Goal: Information Seeking & Learning: Learn about a topic

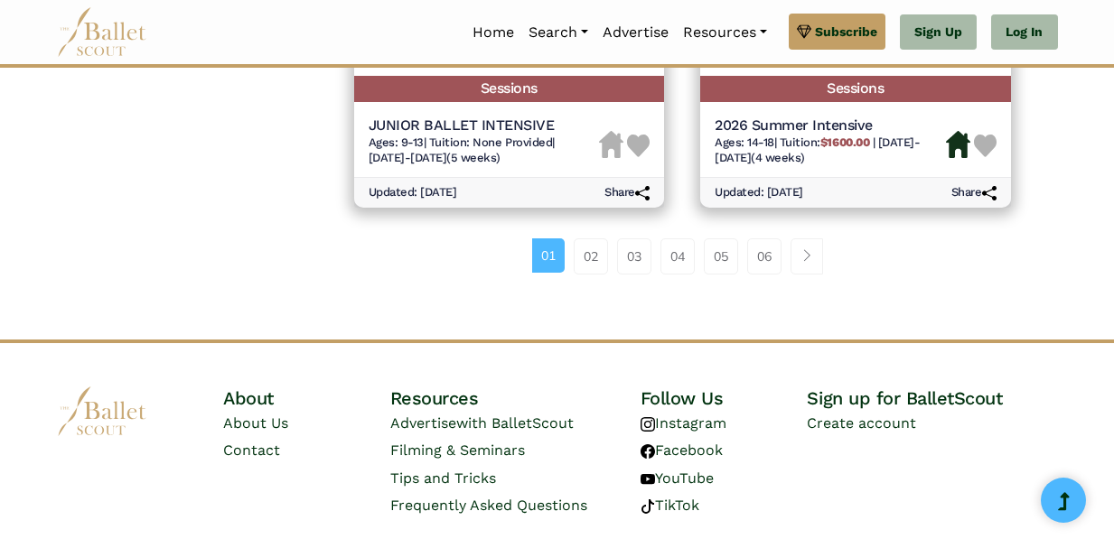
scroll to position [2785, 0]
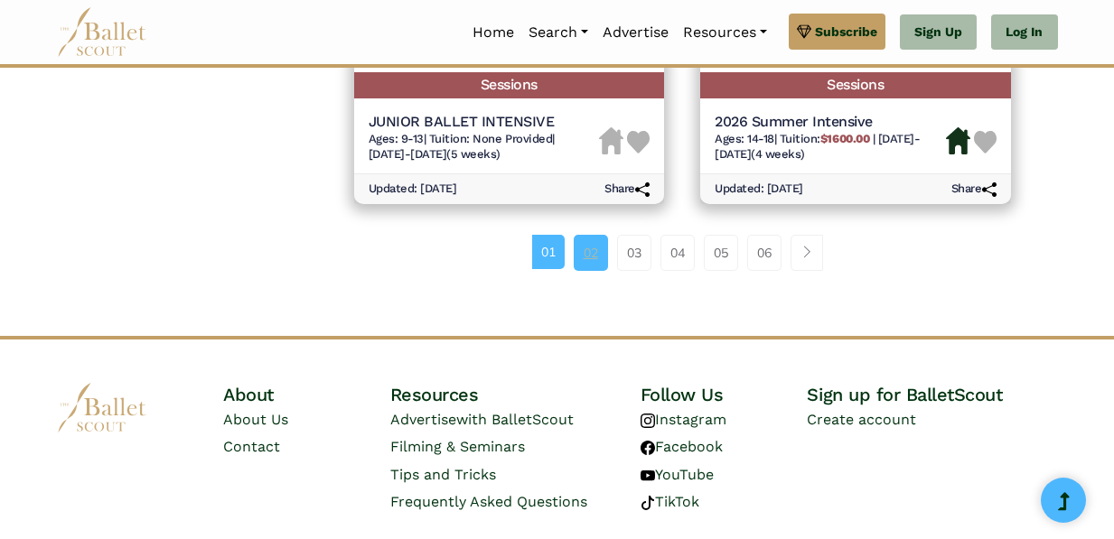
click at [584, 257] on link "02" at bounding box center [591, 253] width 34 height 36
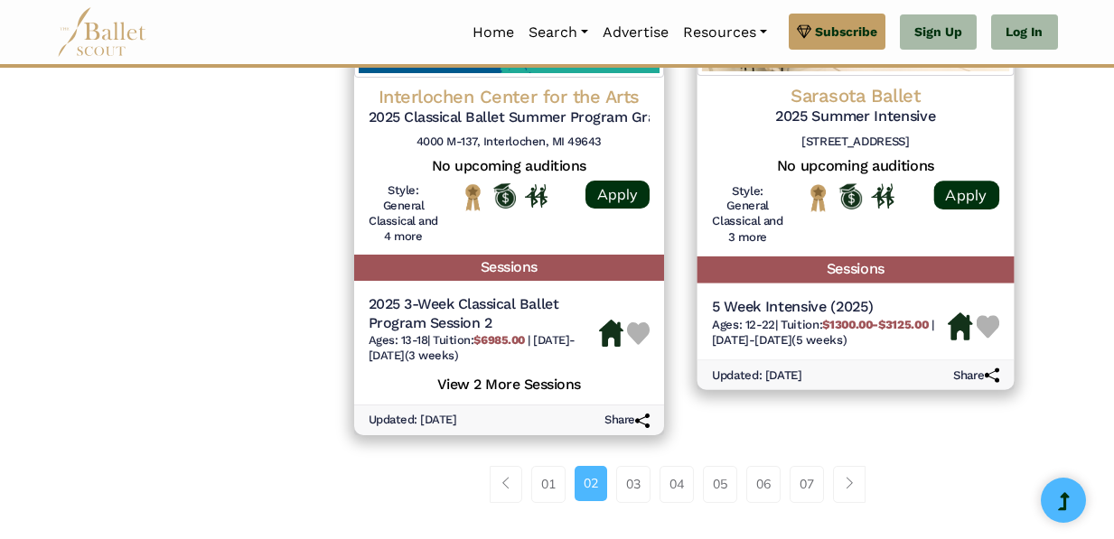
scroll to position [2572, 0]
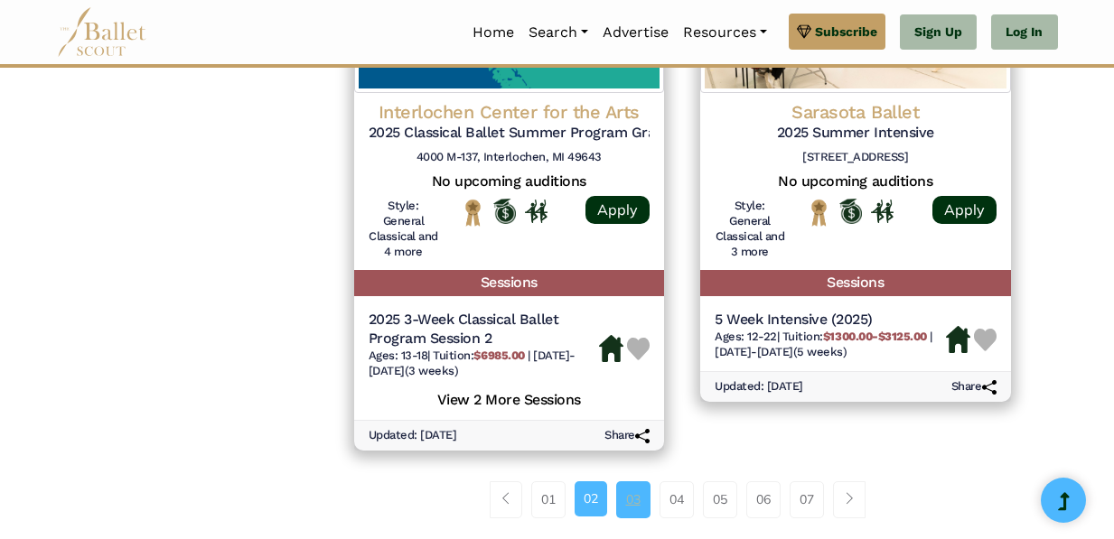
click at [632, 501] on link "03" at bounding box center [633, 500] width 34 height 36
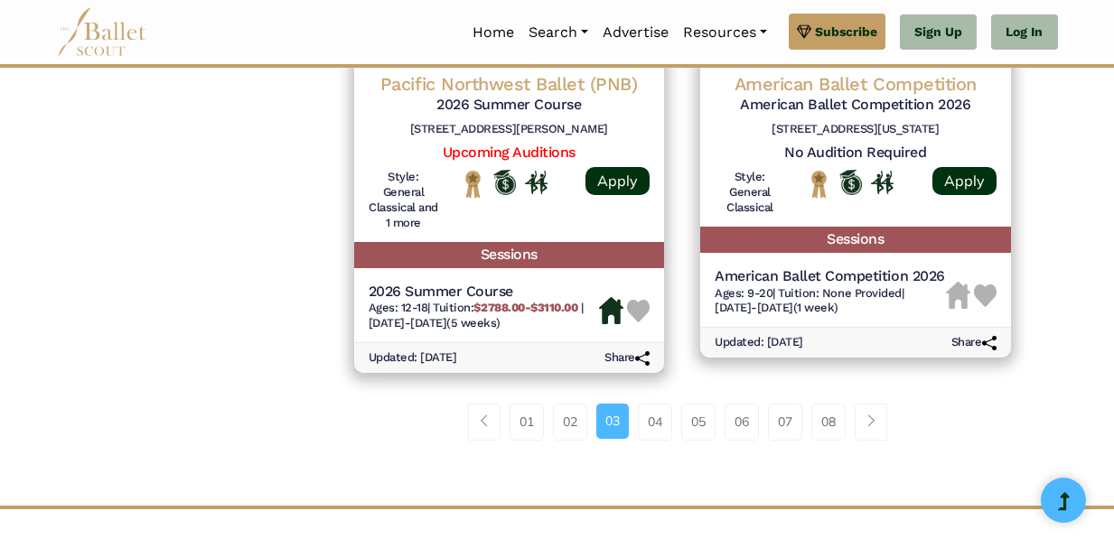
scroll to position [2670, 0]
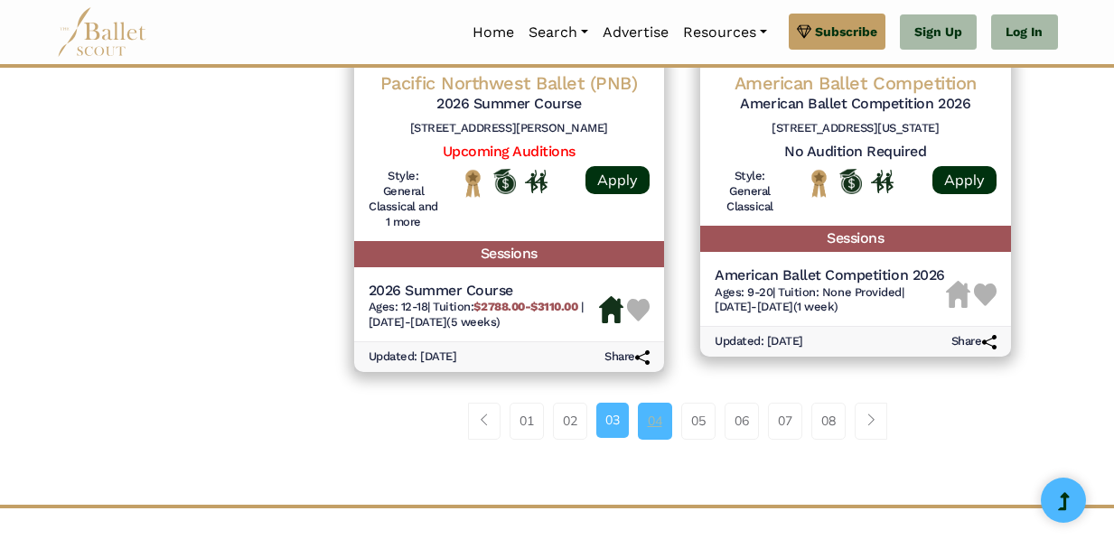
click at [663, 431] on link "04" at bounding box center [655, 421] width 34 height 36
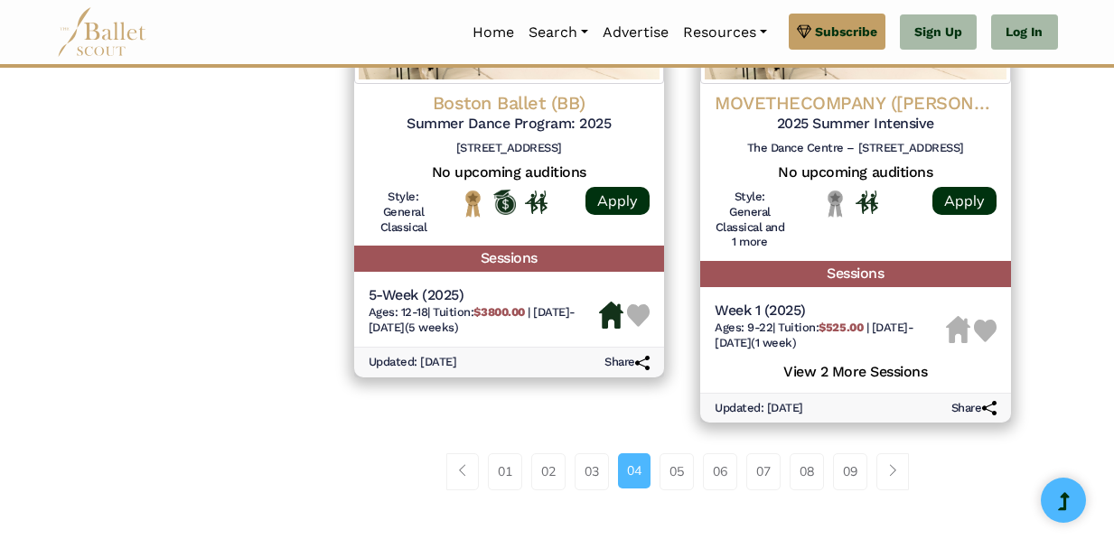
scroll to position [2620, 0]
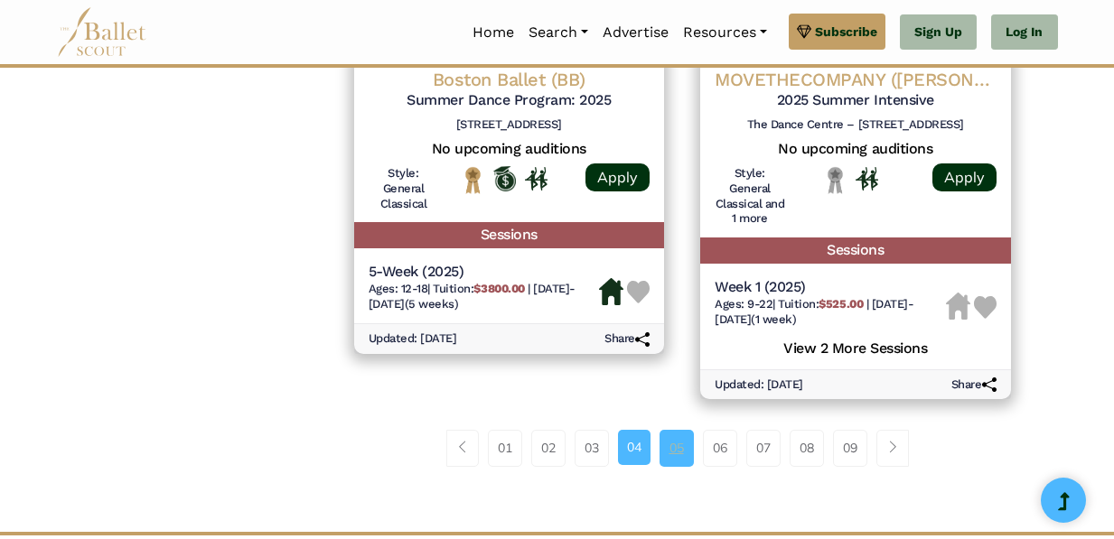
click at [670, 458] on link "05" at bounding box center [677, 448] width 34 height 36
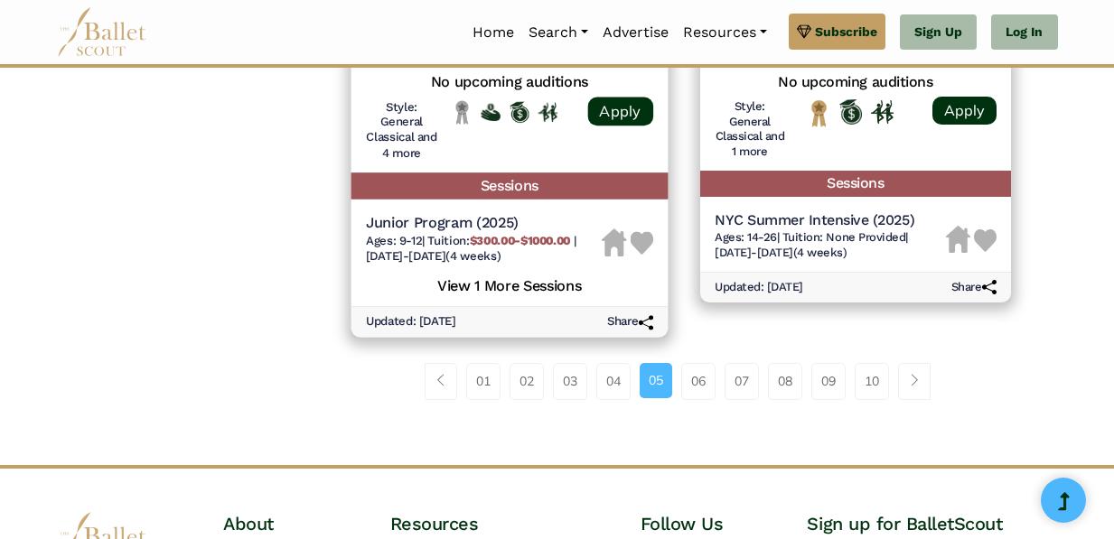
scroll to position [2690, 0]
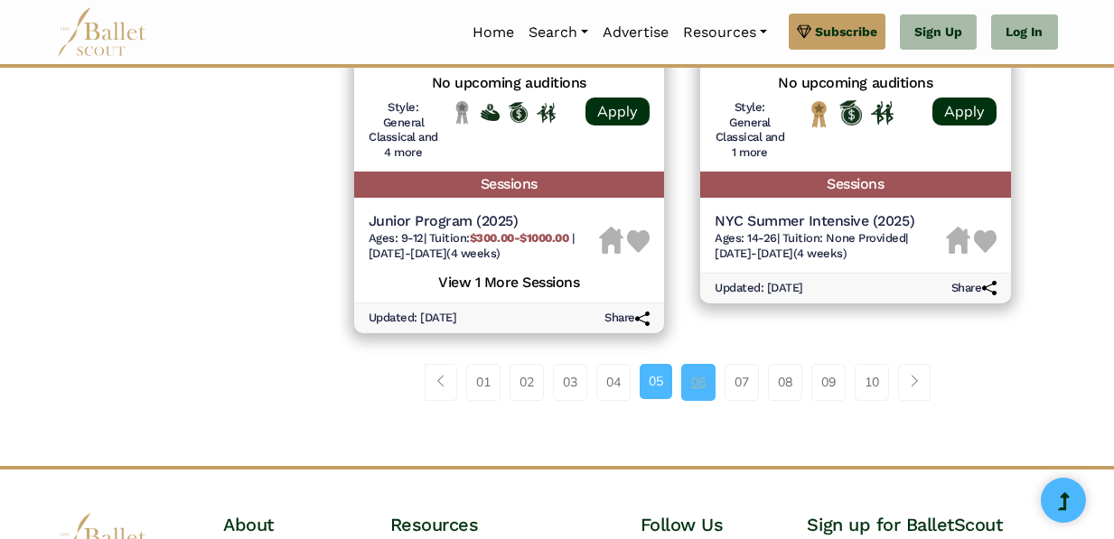
click at [688, 390] on link "06" at bounding box center [698, 382] width 34 height 36
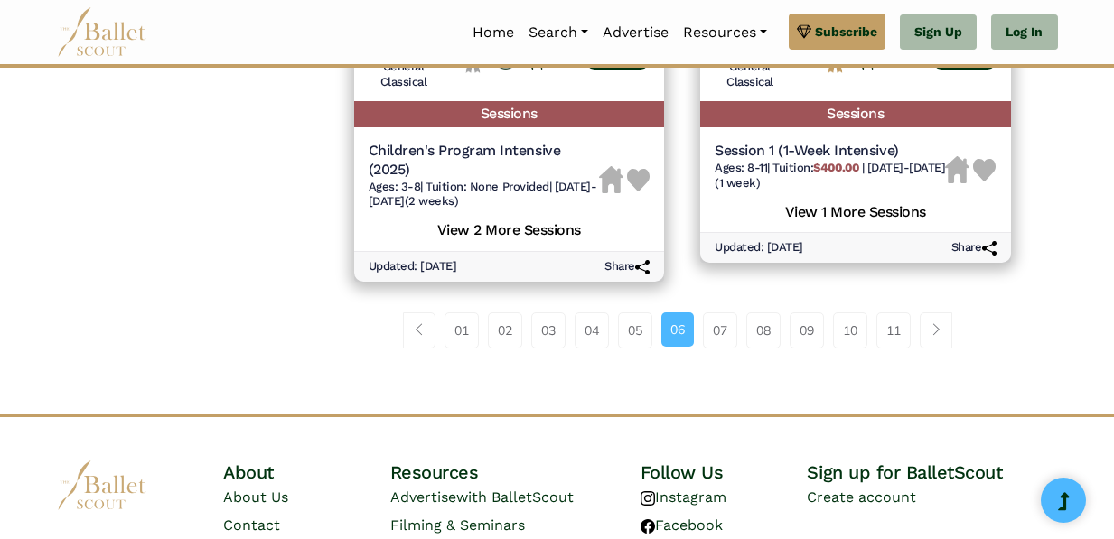
scroll to position [2777, 0]
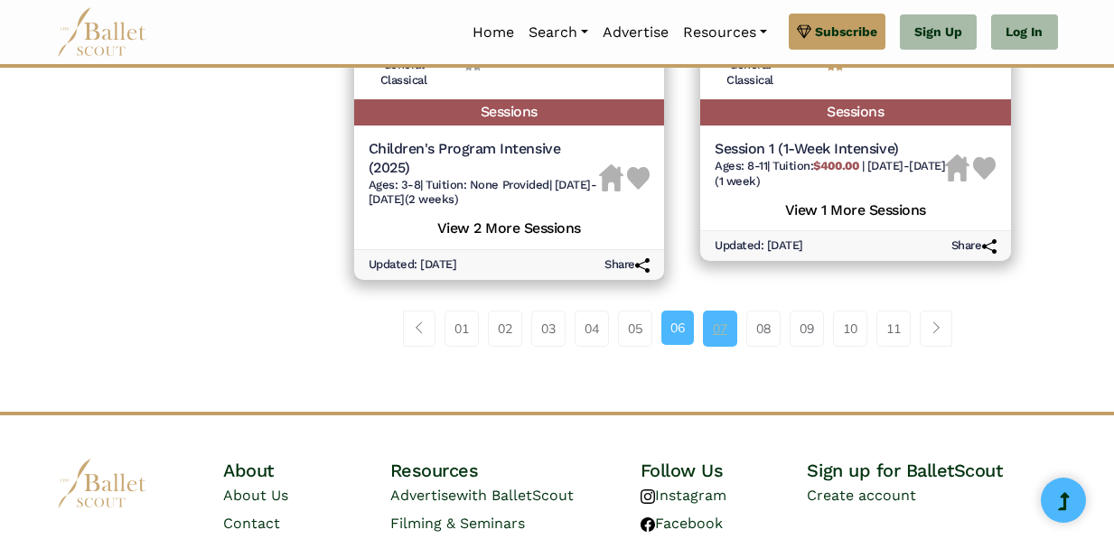
click at [709, 329] on link "07" at bounding box center [720, 329] width 34 height 36
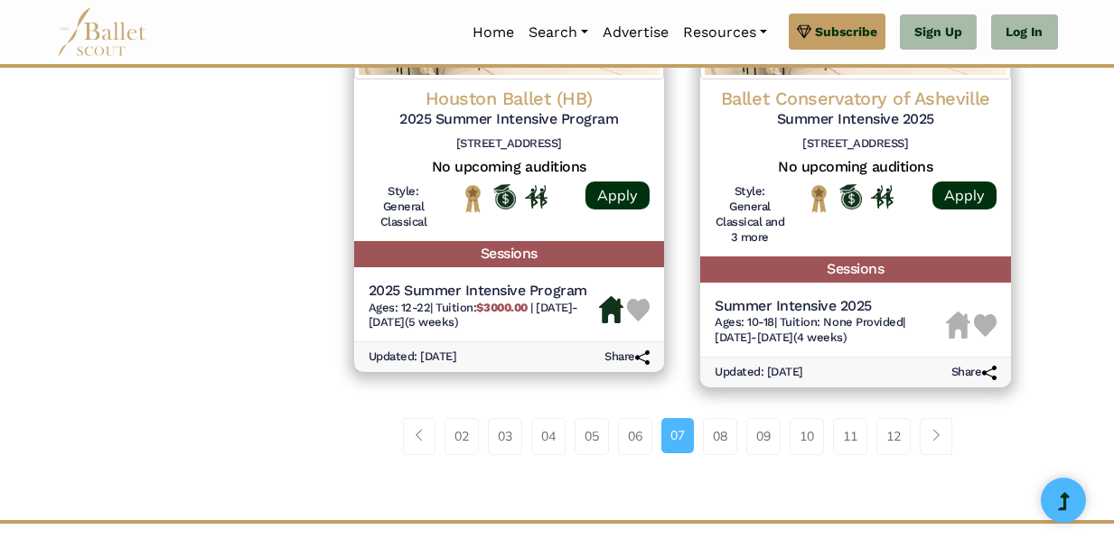
scroll to position [2648, 0]
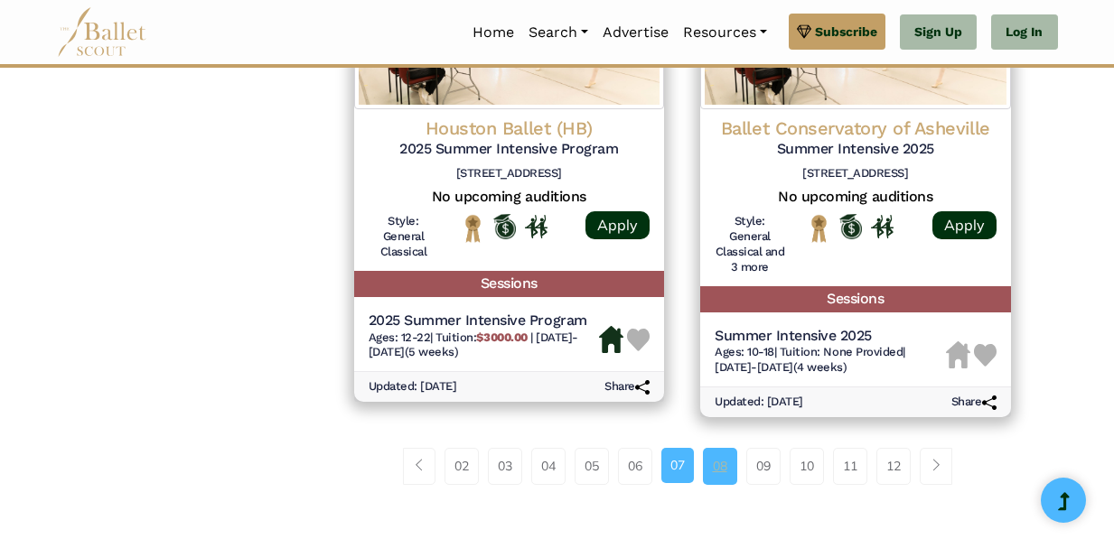
click at [726, 463] on link "08" at bounding box center [720, 466] width 34 height 36
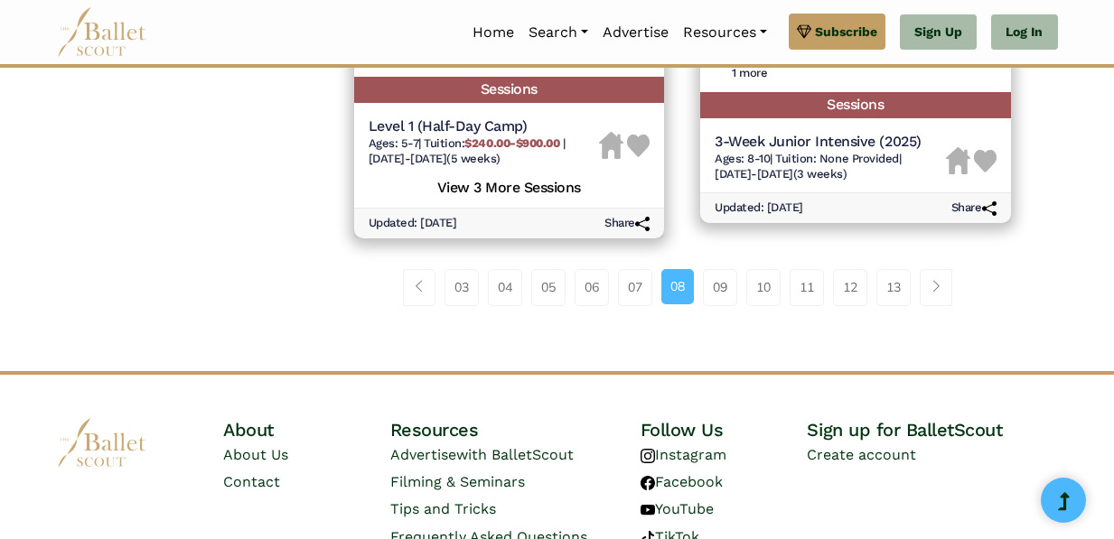
scroll to position [2838, 0]
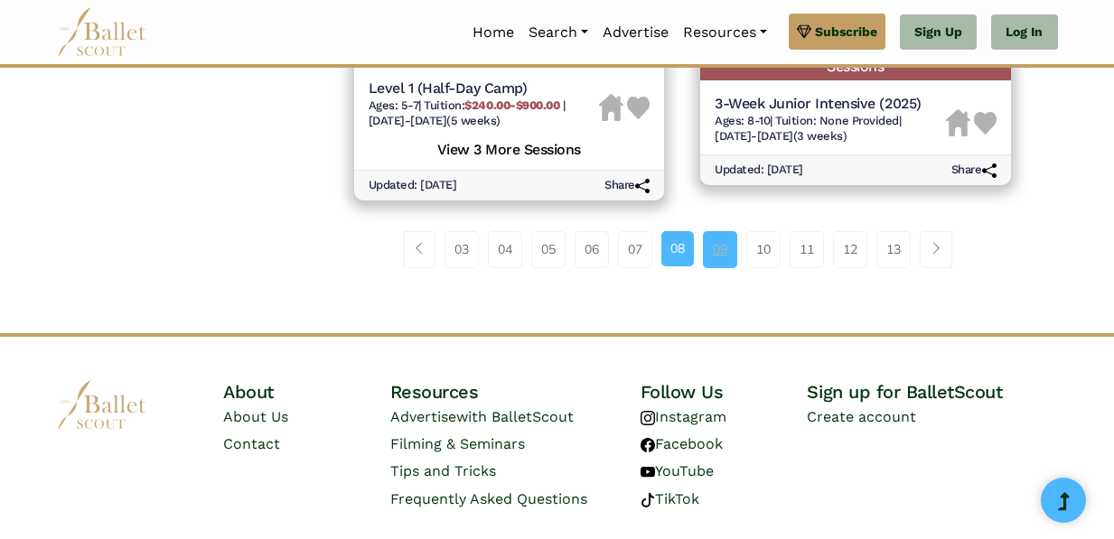
click at [725, 231] on link "09" at bounding box center [720, 249] width 34 height 36
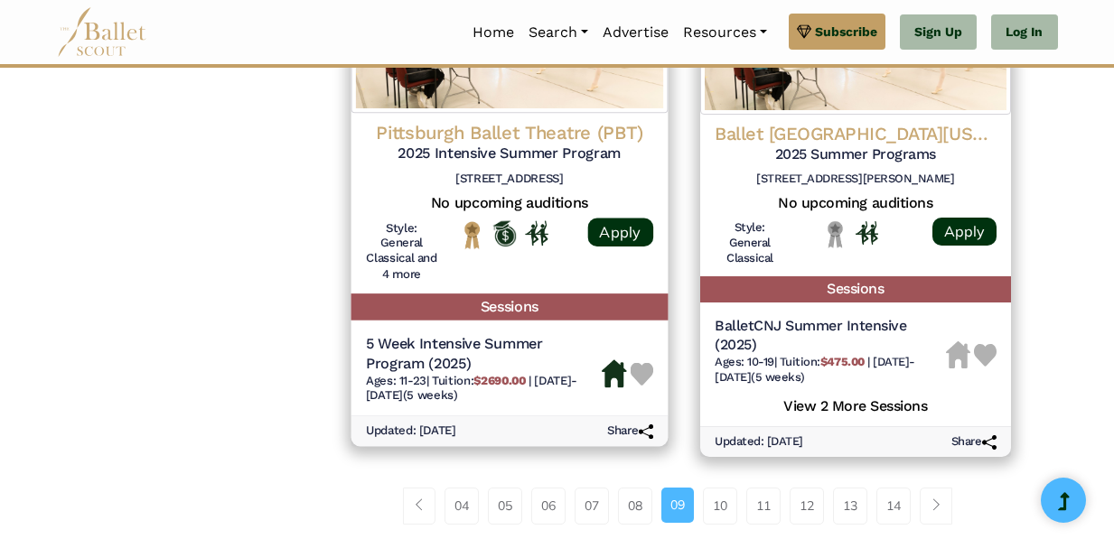
scroll to position [2556, 0]
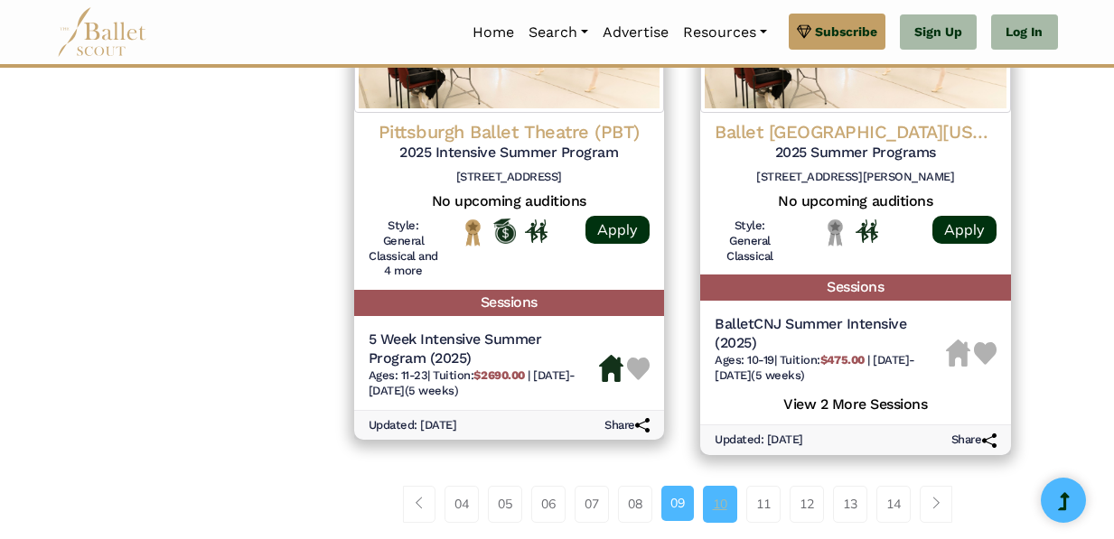
click at [730, 511] on link "10" at bounding box center [720, 504] width 34 height 36
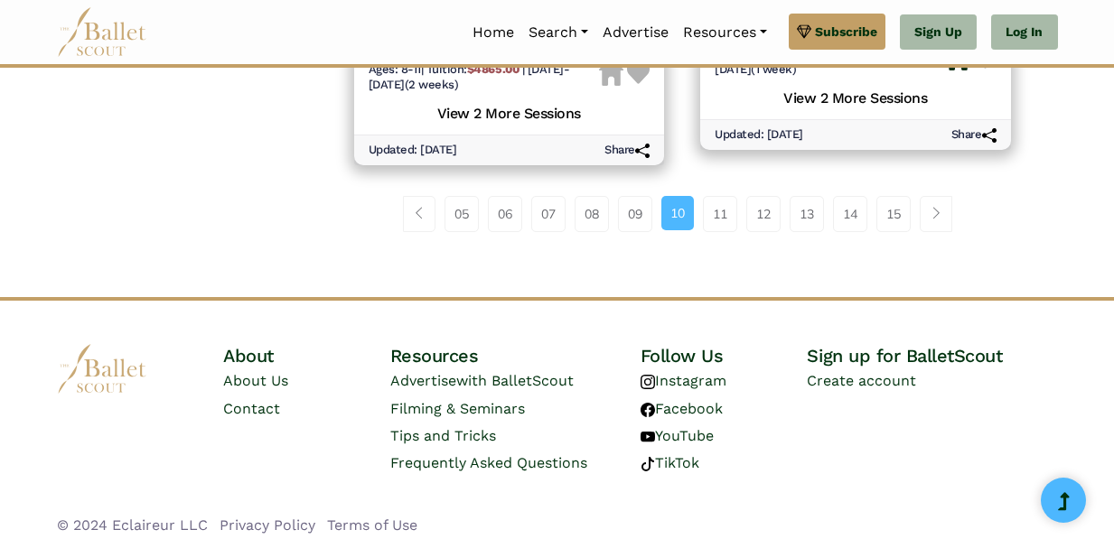
scroll to position [2931, 0]
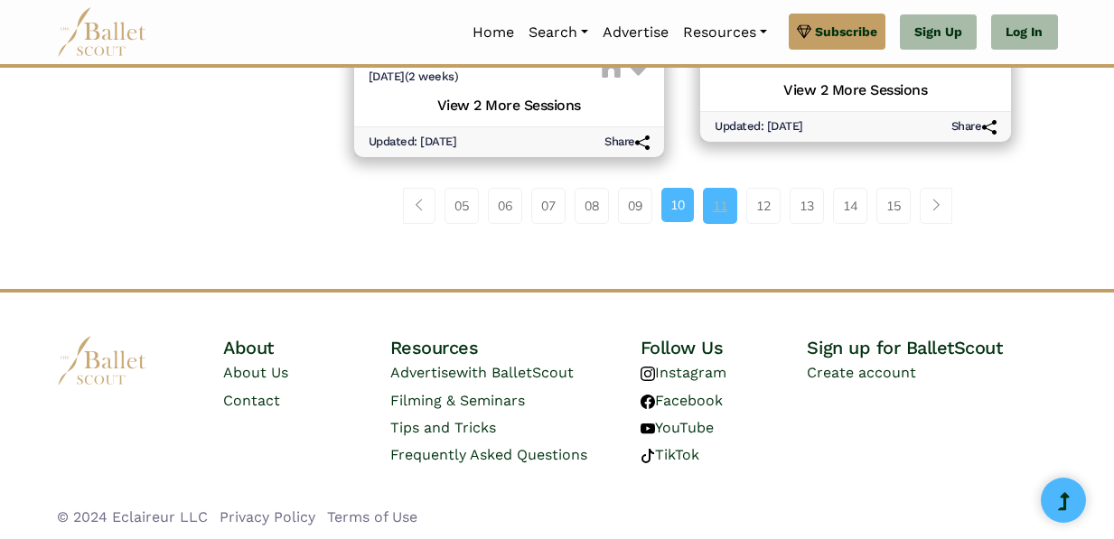
click at [722, 199] on link "11" at bounding box center [720, 206] width 34 height 36
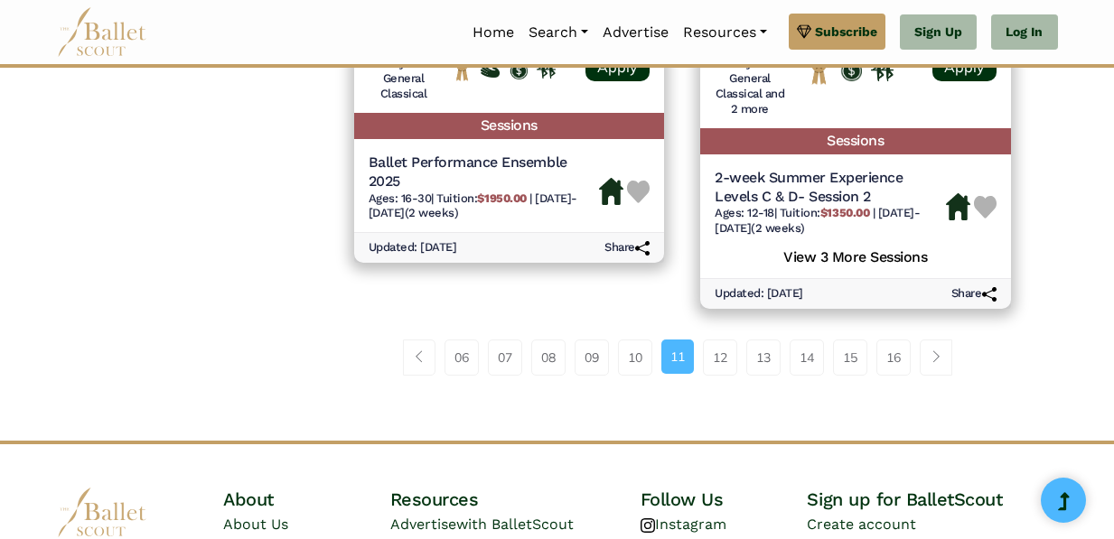
scroll to position [2909, 0]
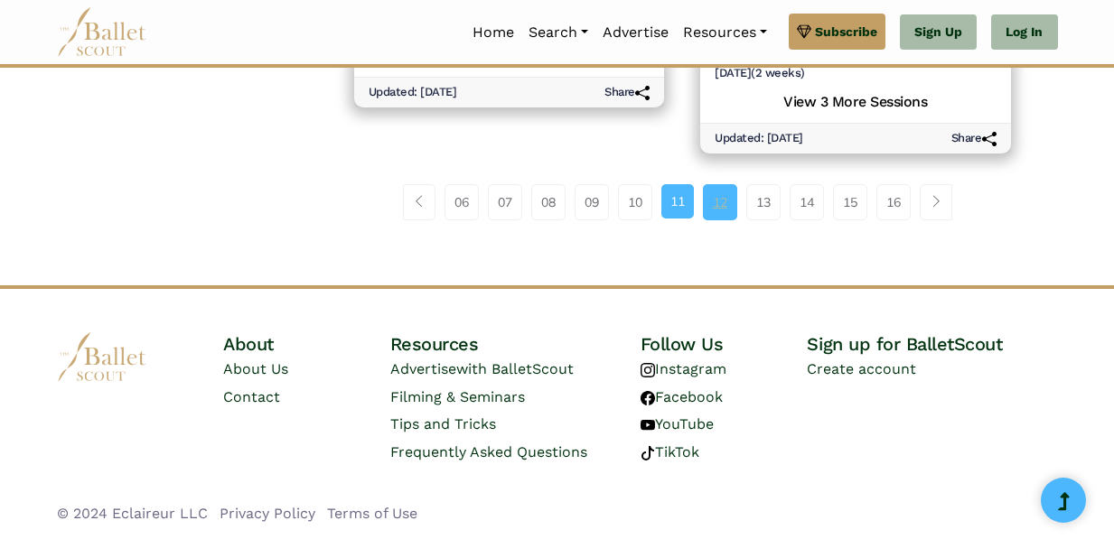
click at [726, 199] on link "12" at bounding box center [720, 202] width 34 height 36
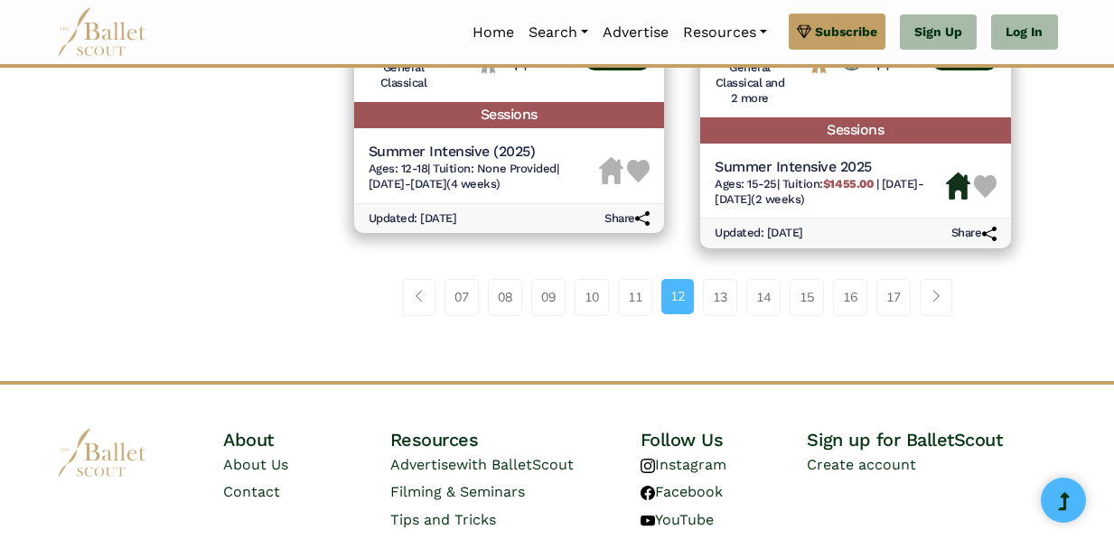
scroll to position [2789, 0]
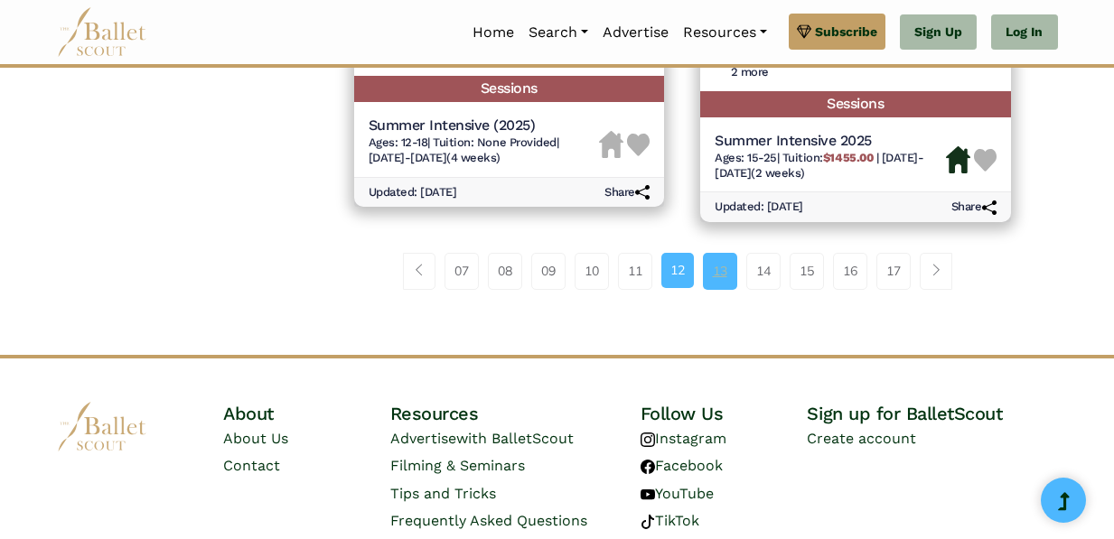
click at [707, 265] on link "13" at bounding box center [720, 271] width 34 height 36
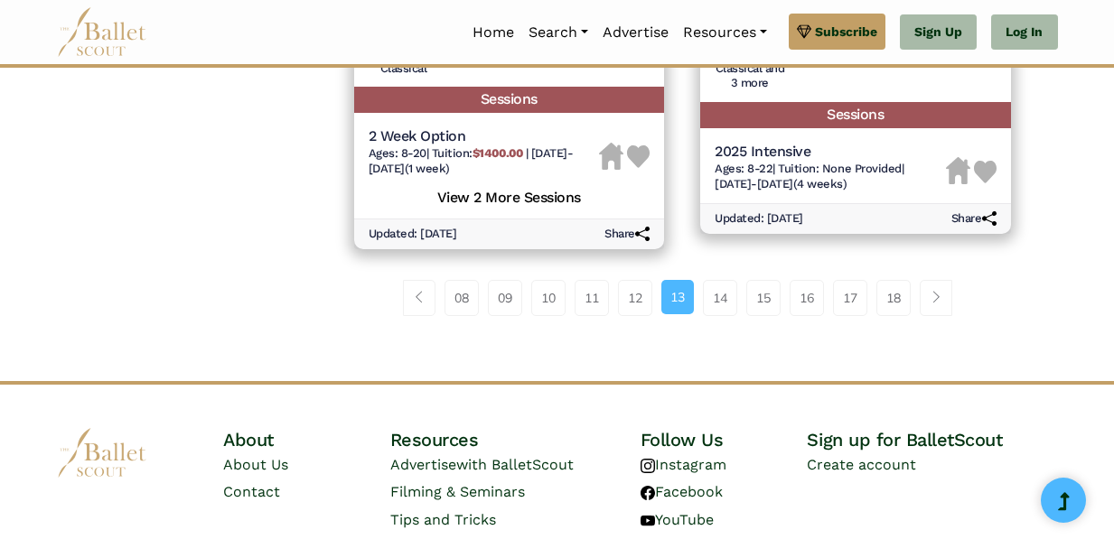
scroll to position [2762, 0]
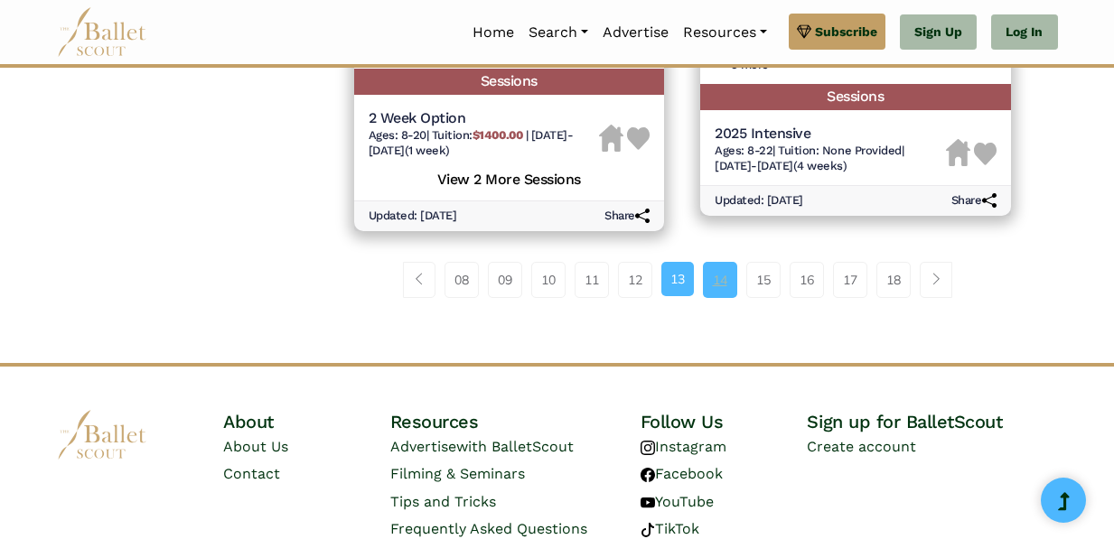
click at [734, 277] on link "14" at bounding box center [720, 280] width 34 height 36
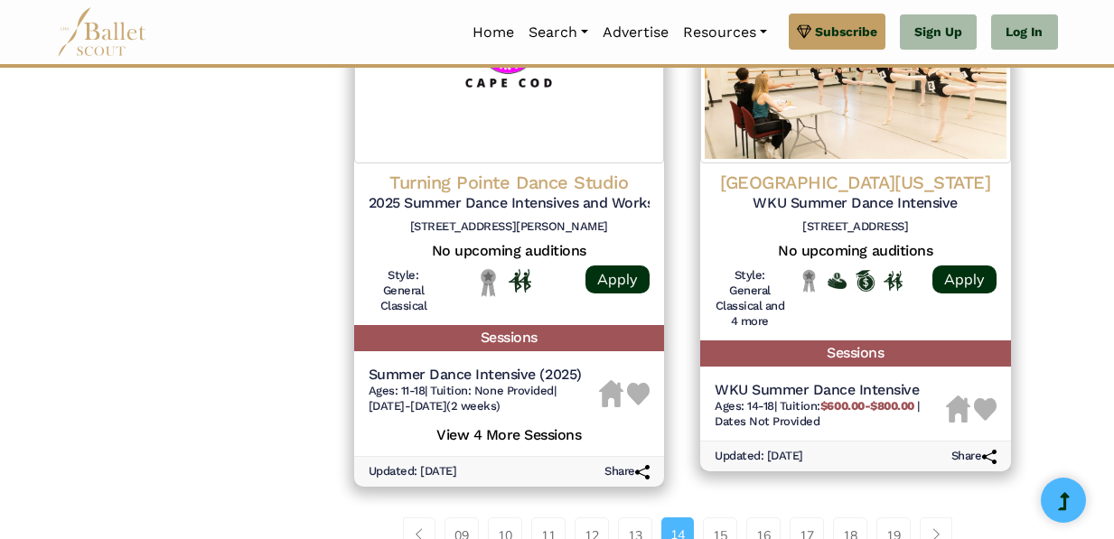
scroll to position [2610, 0]
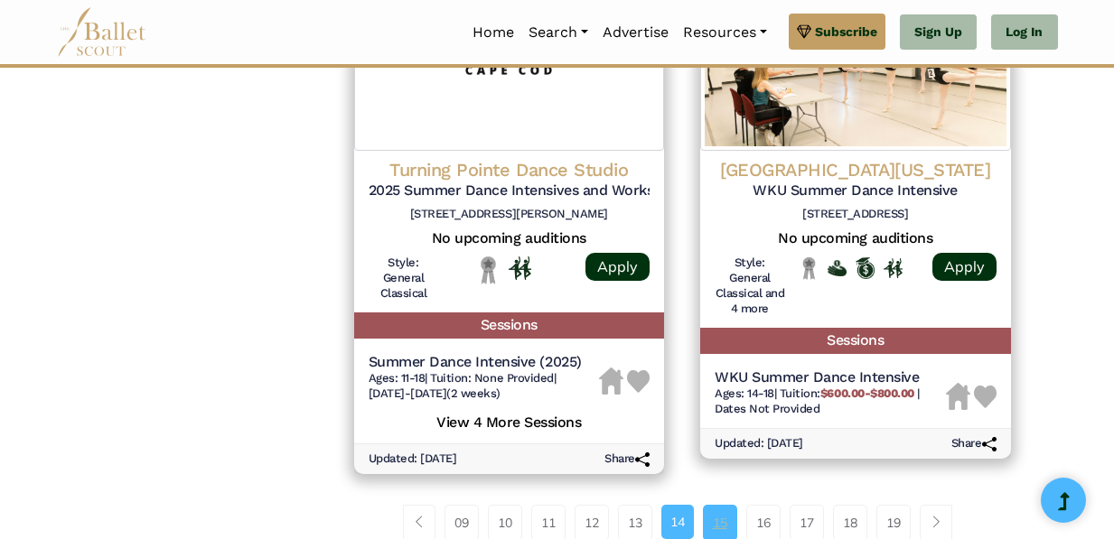
click at [716, 522] on link "15" at bounding box center [720, 523] width 34 height 36
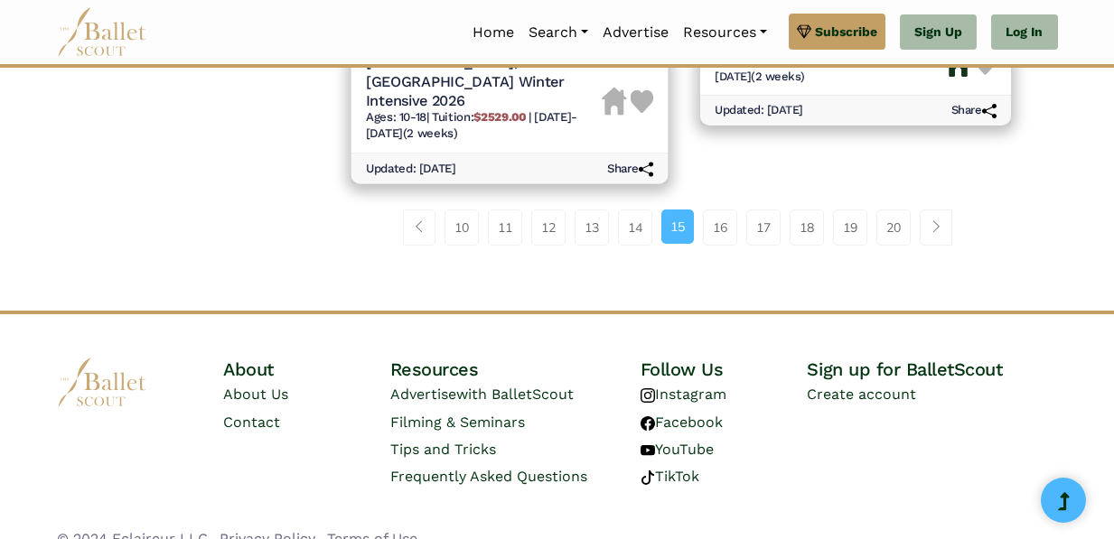
scroll to position [2894, 0]
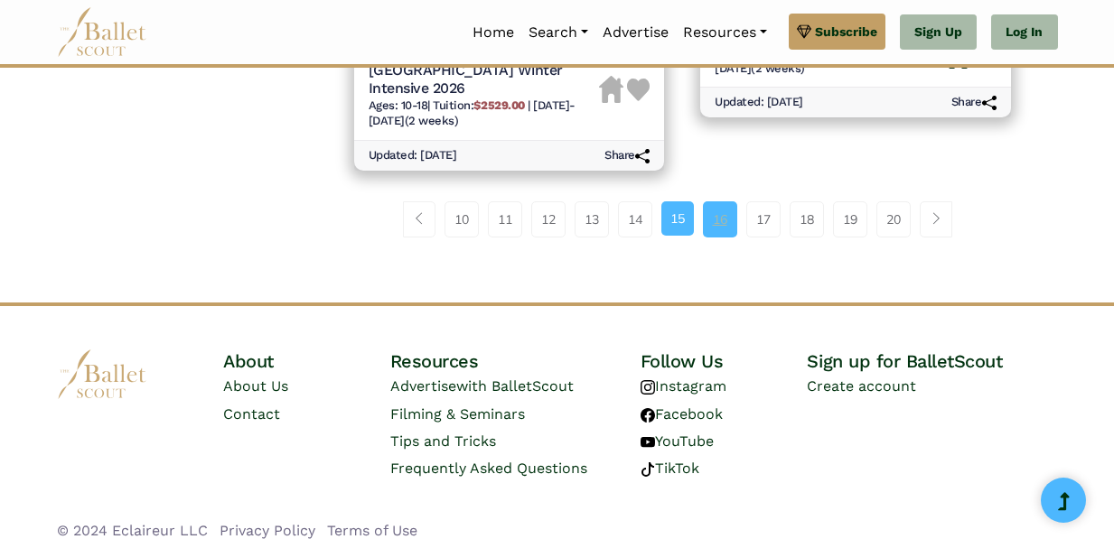
click at [721, 204] on link "16" at bounding box center [720, 219] width 34 height 36
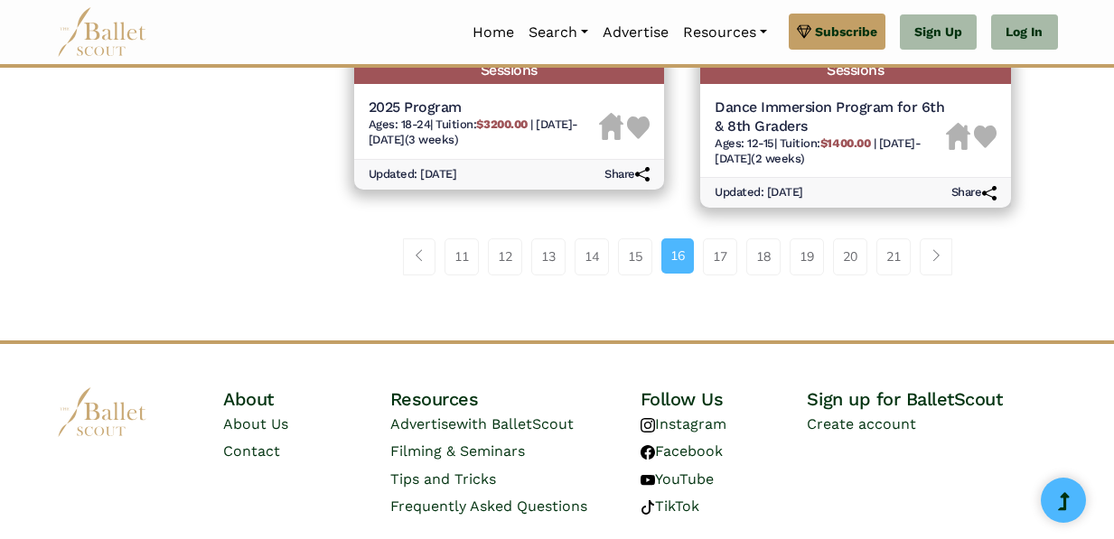
scroll to position [2813, 0]
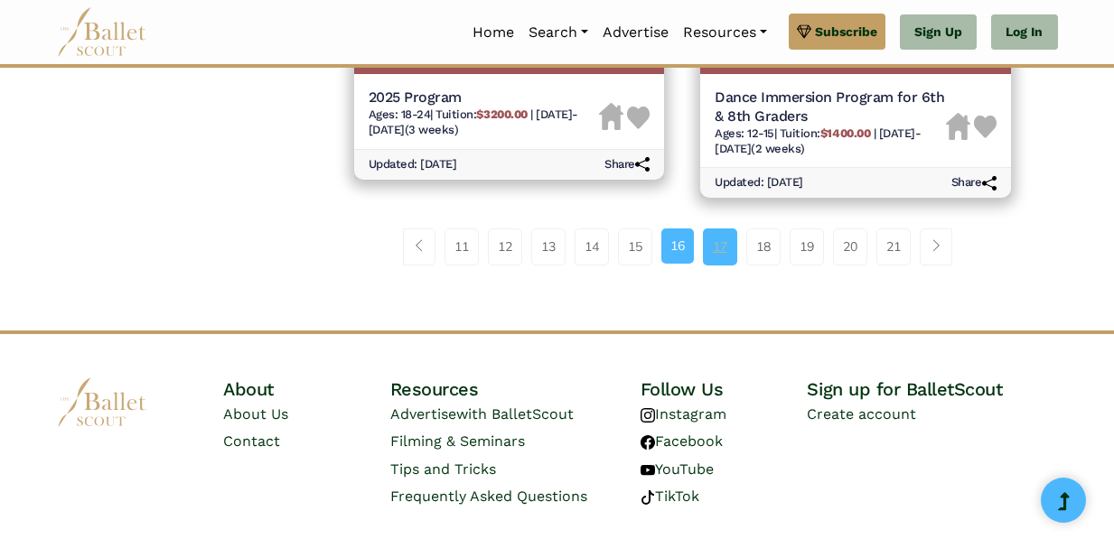
click at [707, 249] on link "17" at bounding box center [720, 247] width 34 height 36
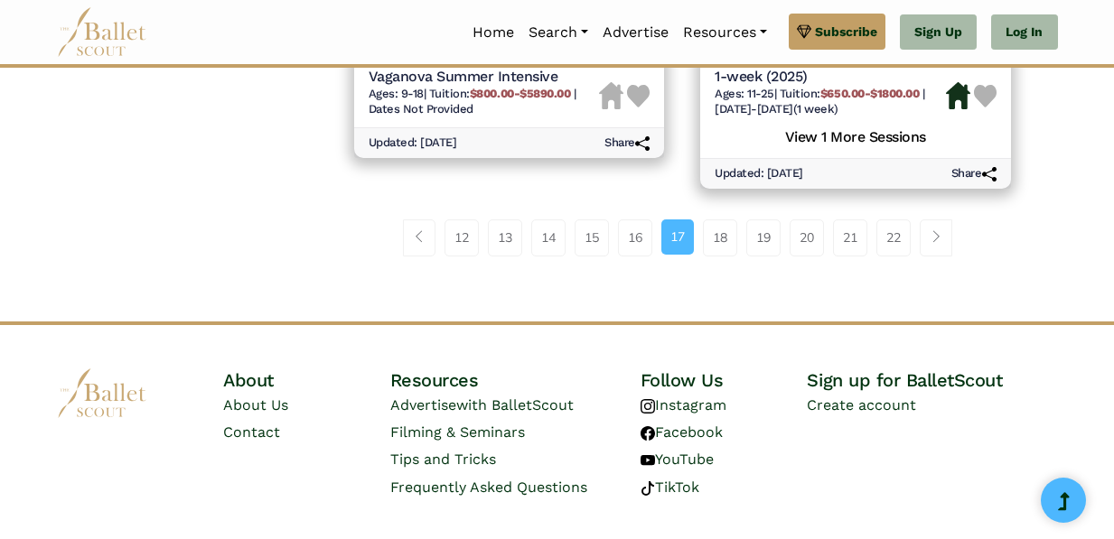
scroll to position [2890, 0]
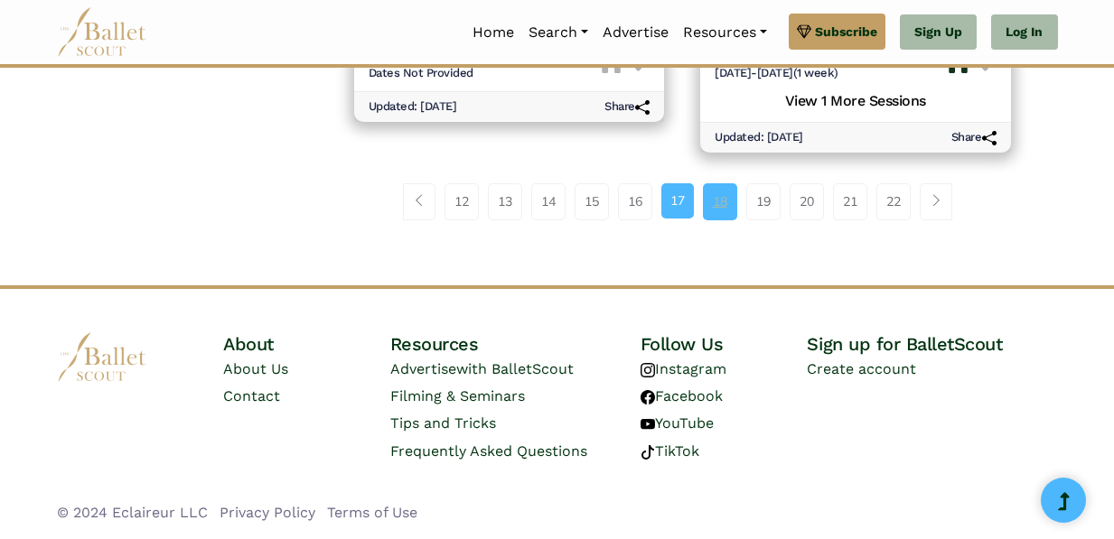
click at [723, 211] on link "18" at bounding box center [720, 201] width 34 height 36
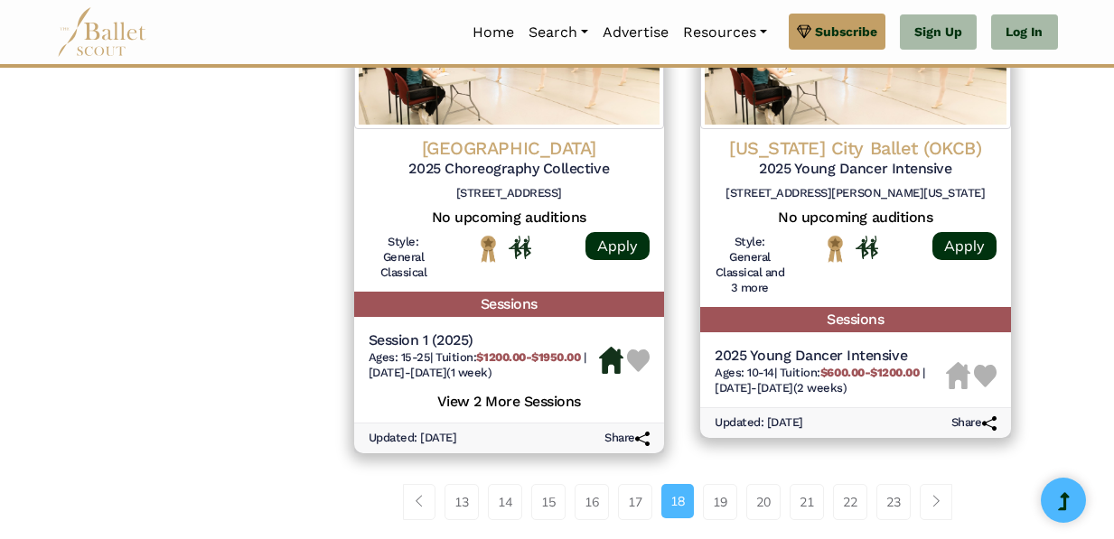
scroll to position [2639, 0]
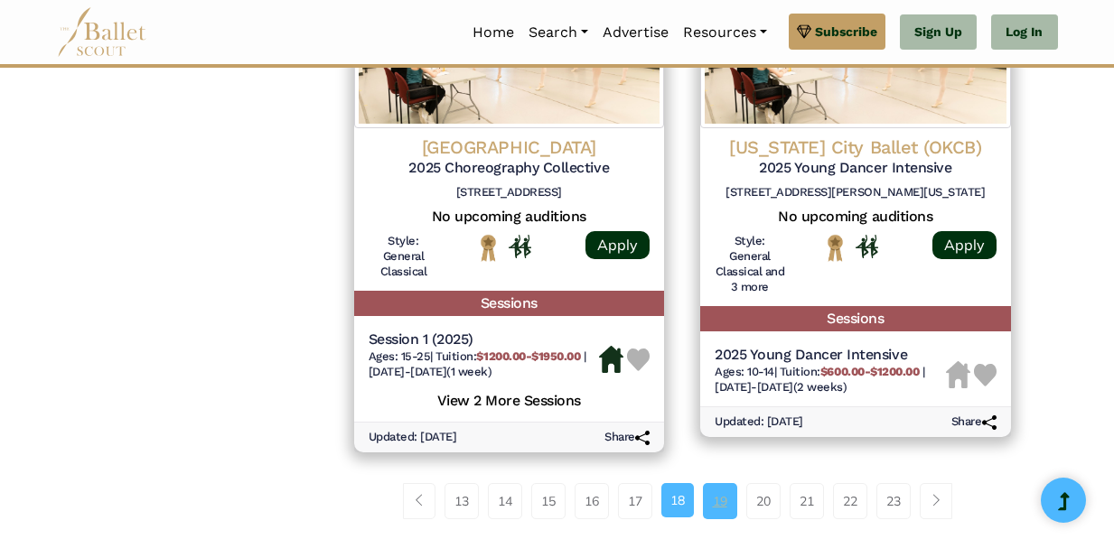
click at [725, 488] on link "19" at bounding box center [720, 501] width 34 height 36
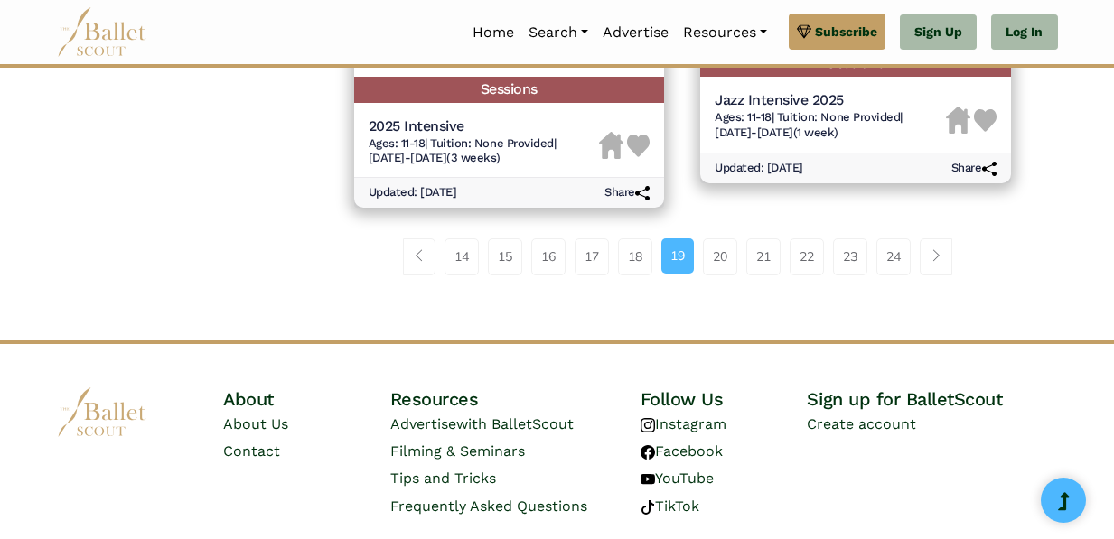
scroll to position [2822, 0]
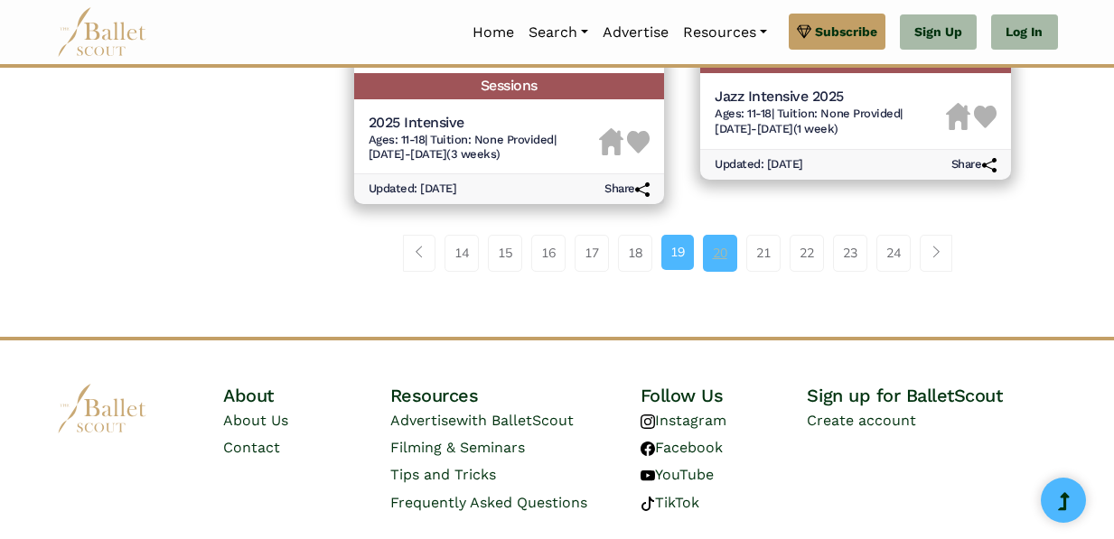
click at [712, 260] on link "20" at bounding box center [720, 253] width 34 height 36
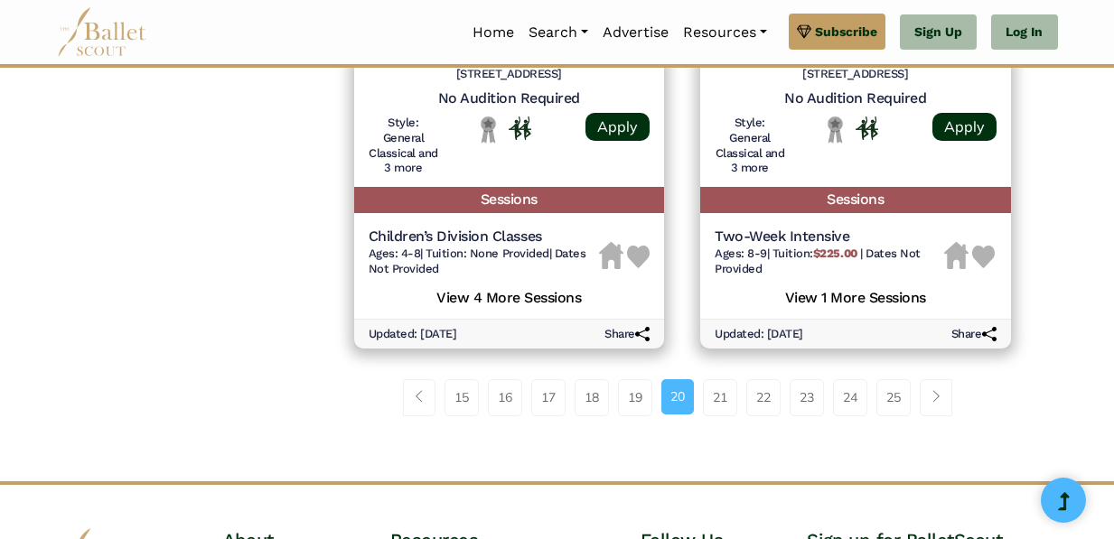
scroll to position [2676, 0]
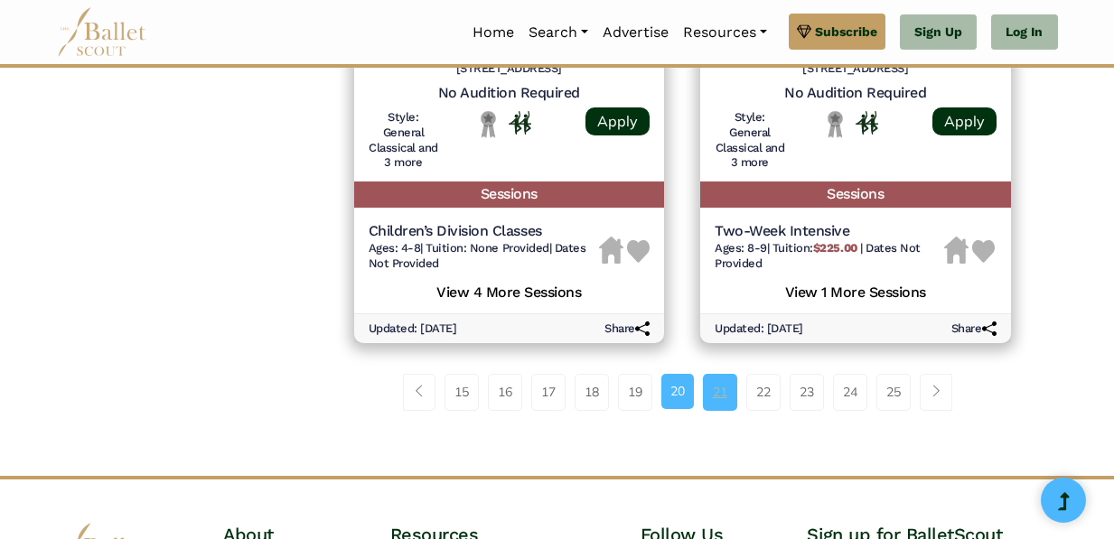
click at [720, 409] on link "21" at bounding box center [720, 392] width 34 height 36
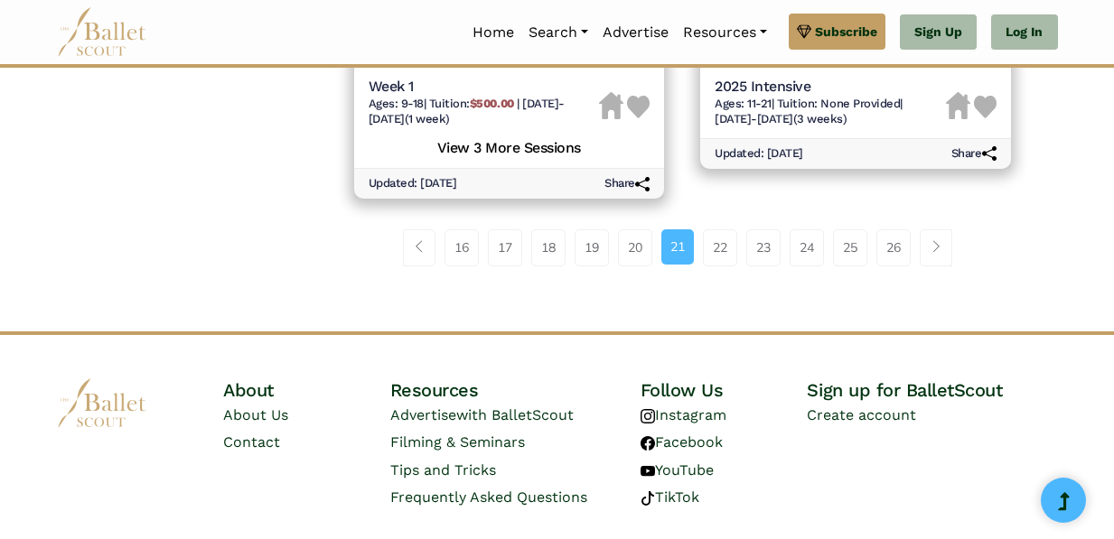
scroll to position [2835, 0]
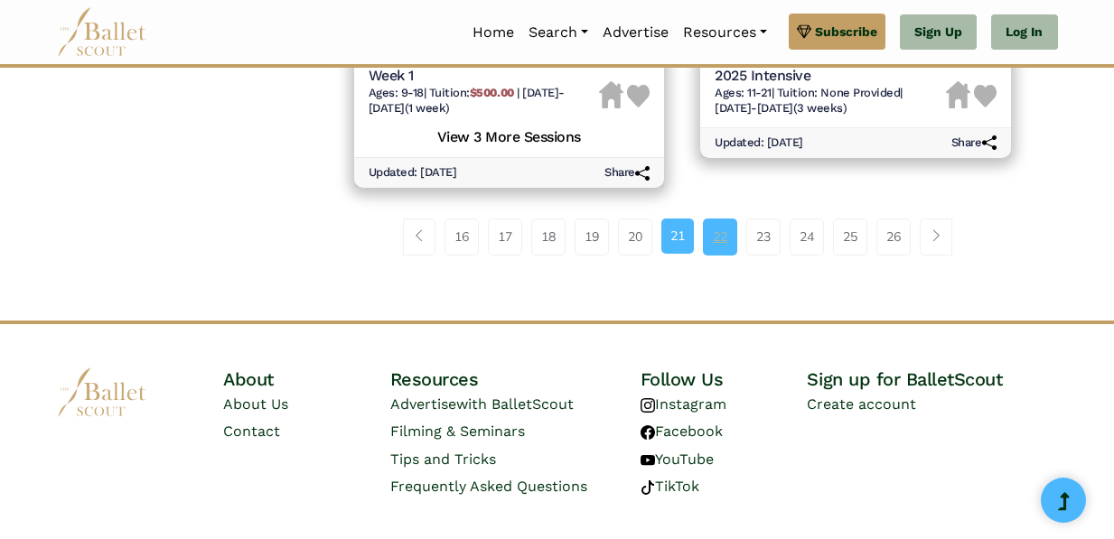
click at [731, 255] on link "22" at bounding box center [720, 237] width 34 height 36
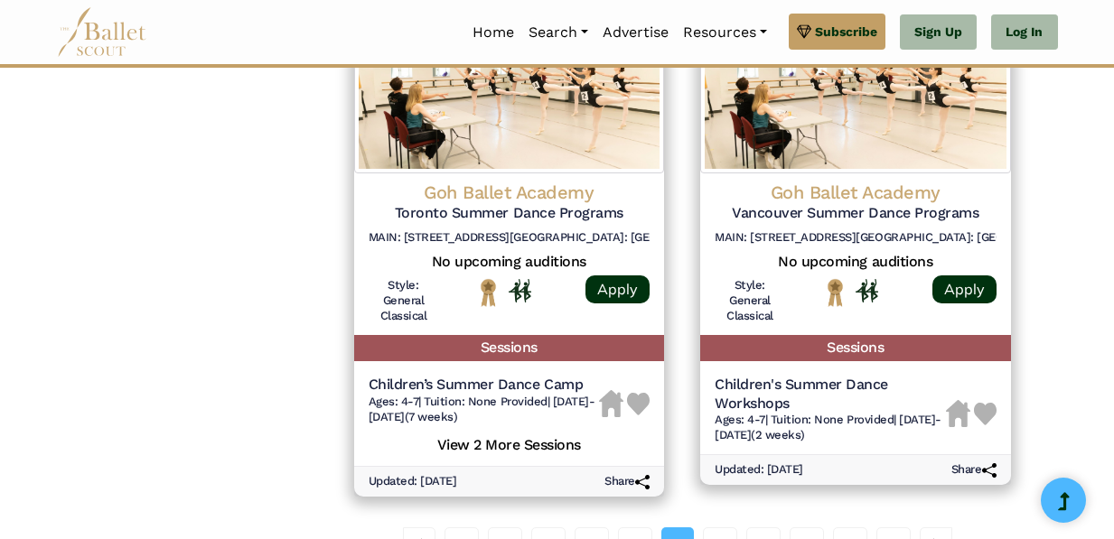
scroll to position [2628, 0]
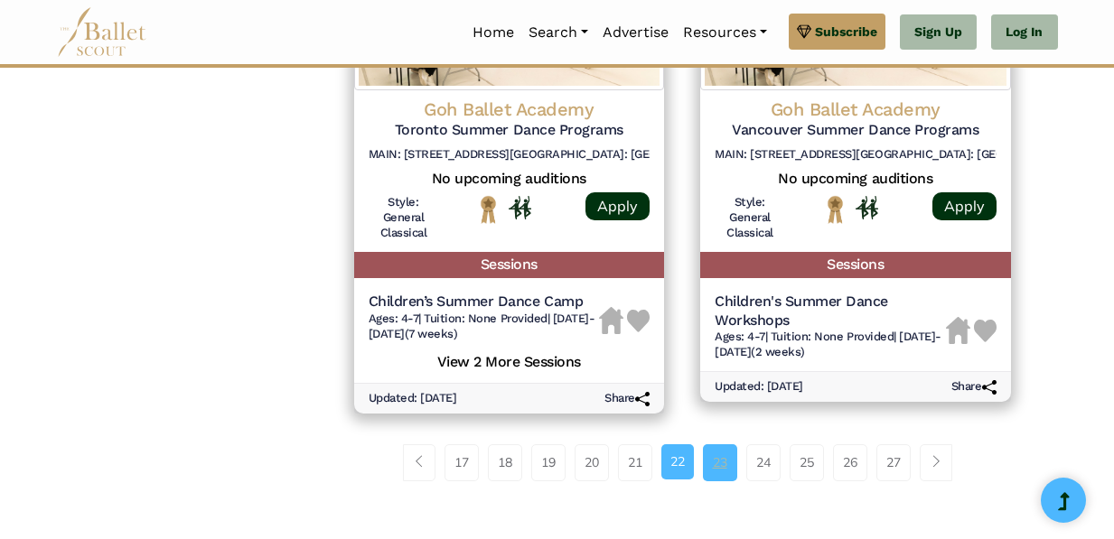
click at [734, 456] on link "23" at bounding box center [720, 463] width 34 height 36
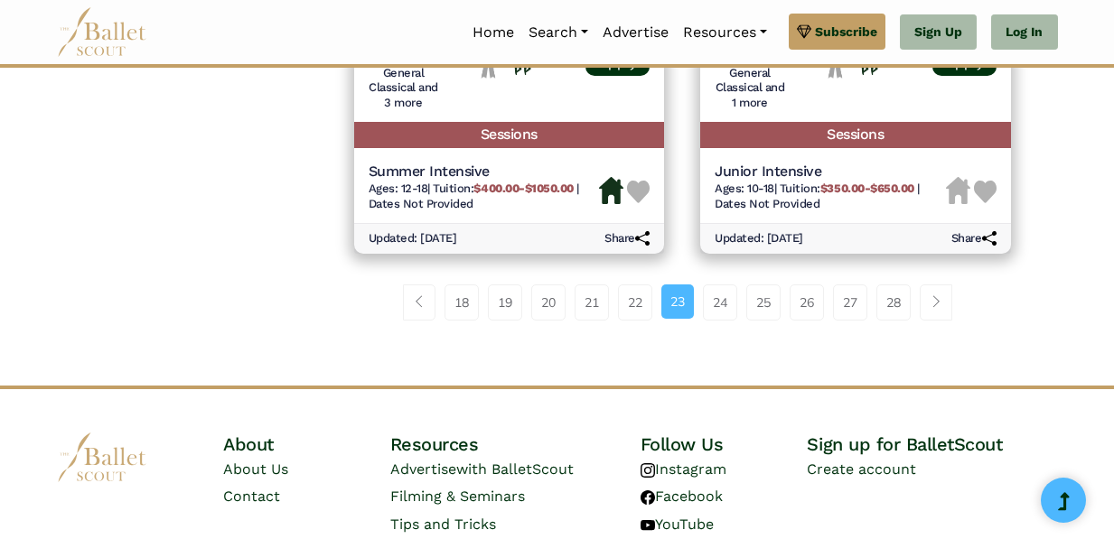
scroll to position [2841, 0]
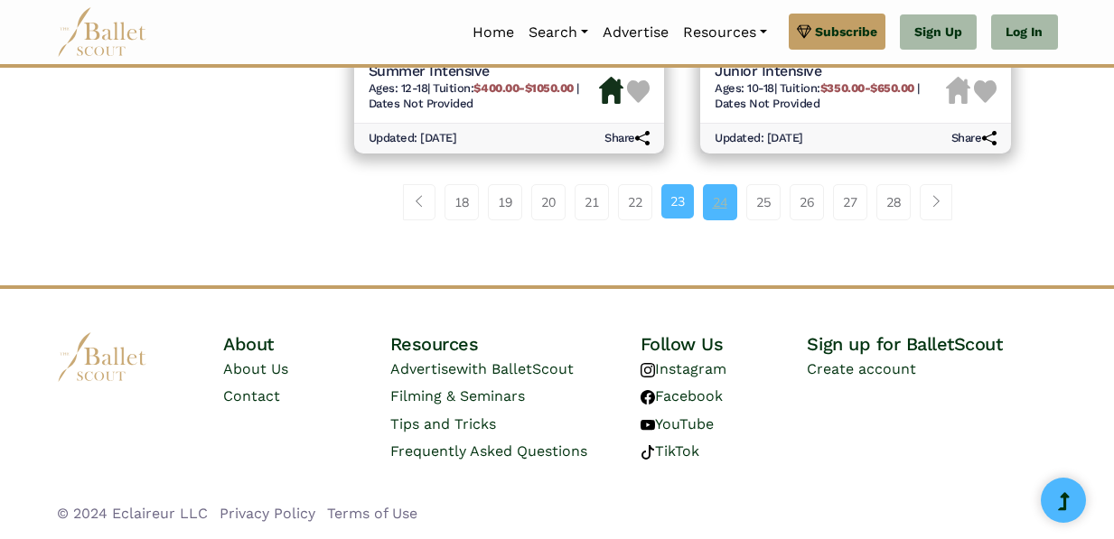
click at [717, 209] on link "24" at bounding box center [720, 202] width 34 height 36
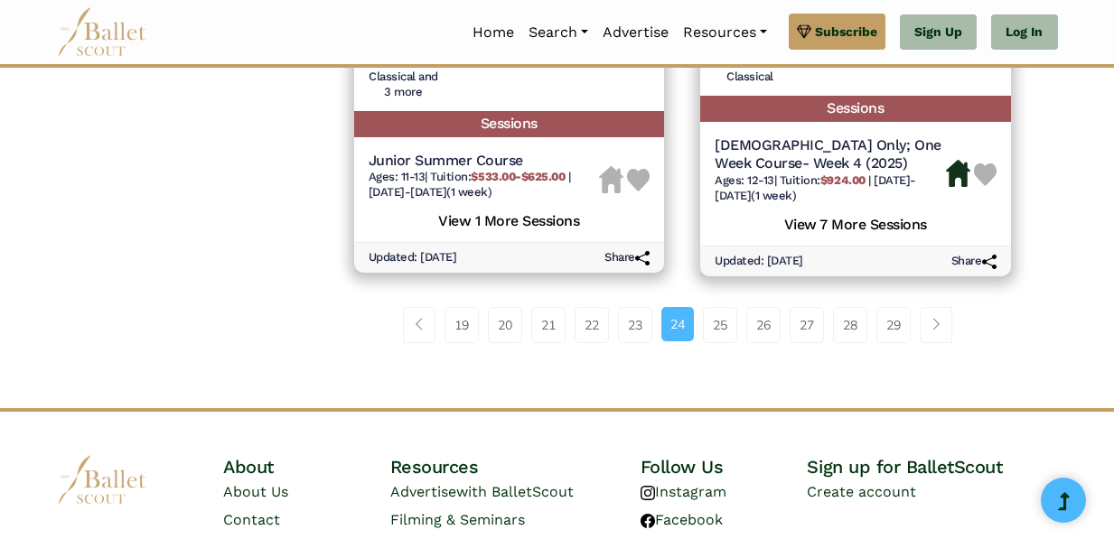
scroll to position [2852, 0]
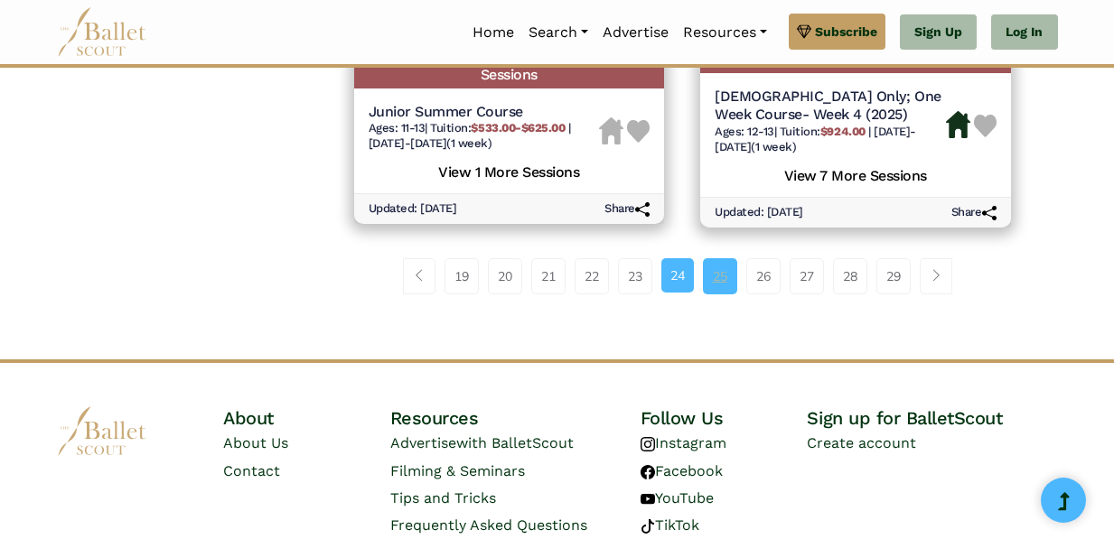
click at [710, 260] on link "25" at bounding box center [720, 276] width 34 height 36
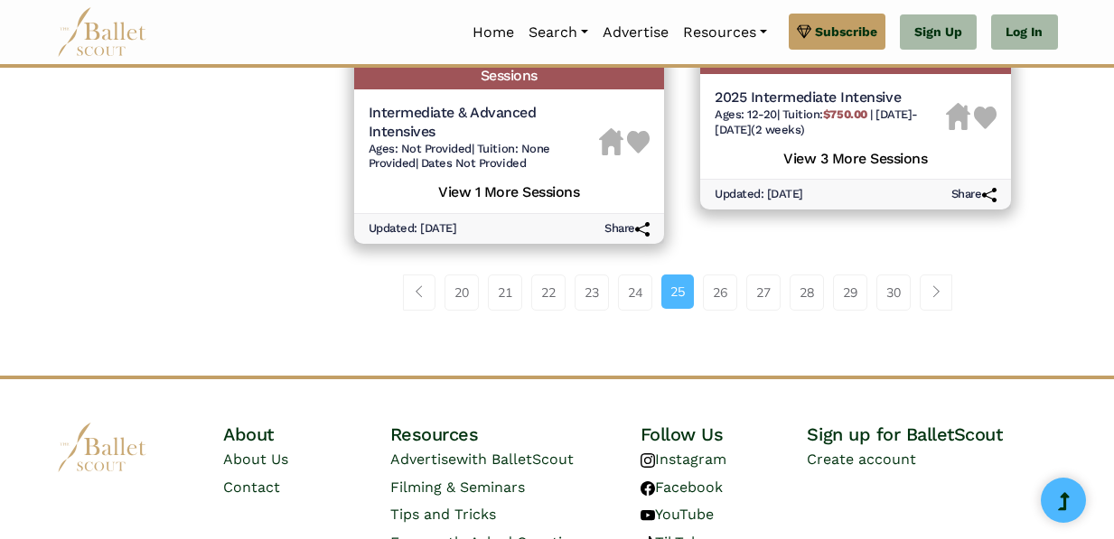
scroll to position [2887, 0]
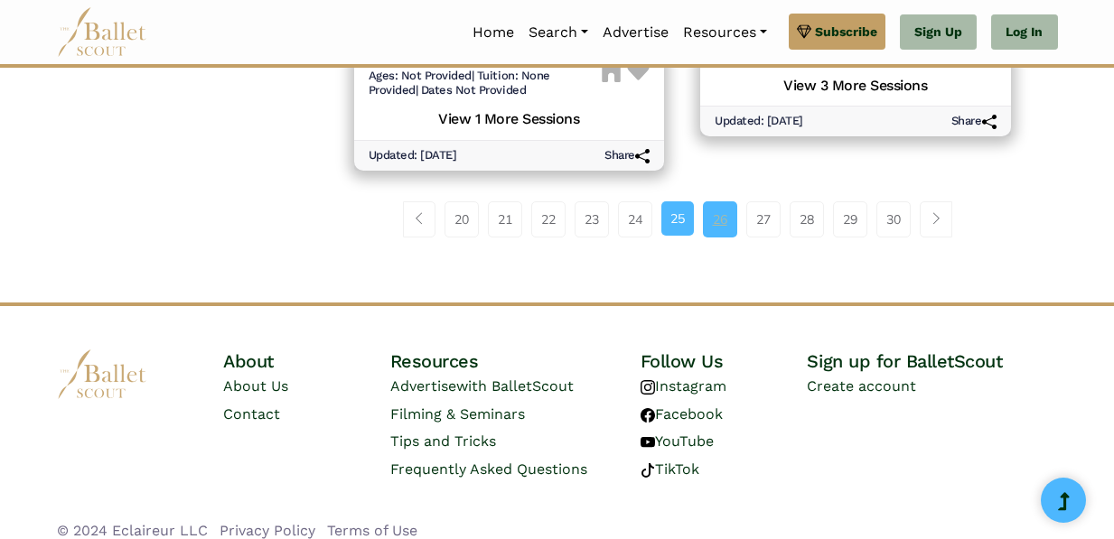
click at [721, 213] on link "26" at bounding box center [720, 219] width 34 height 36
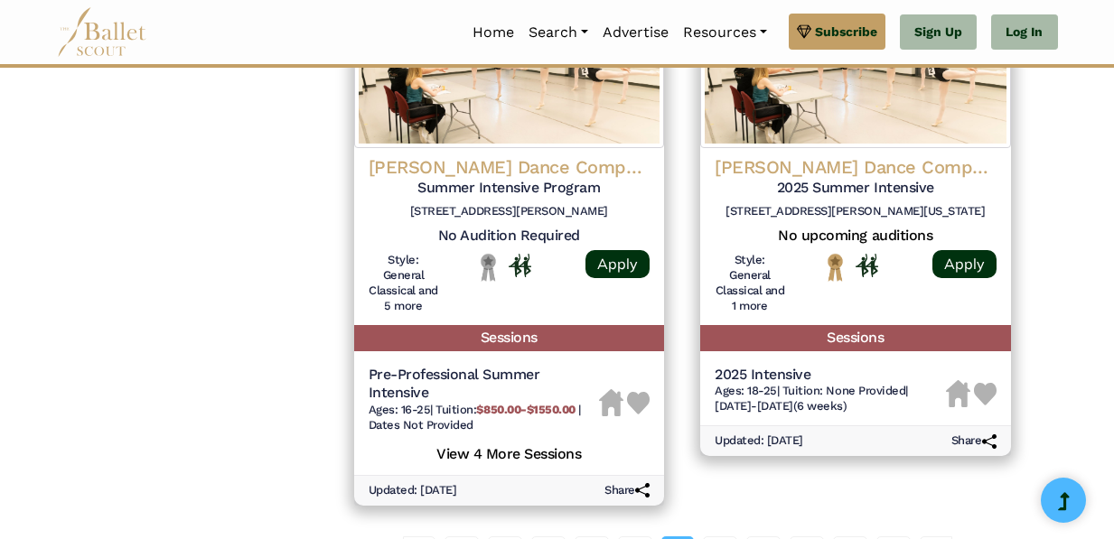
scroll to position [2682, 0]
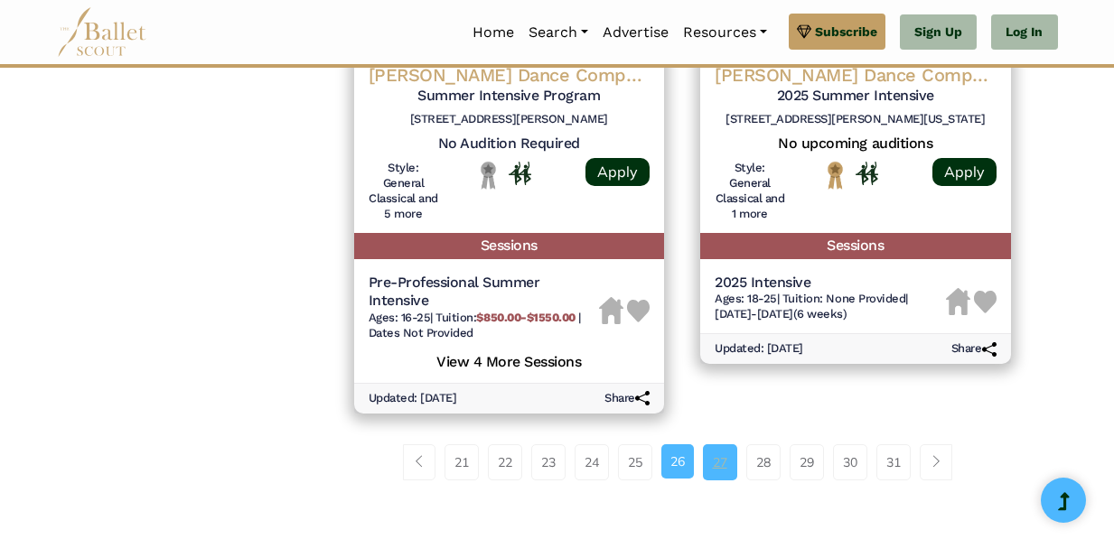
click at [713, 451] on link "27" at bounding box center [720, 463] width 34 height 36
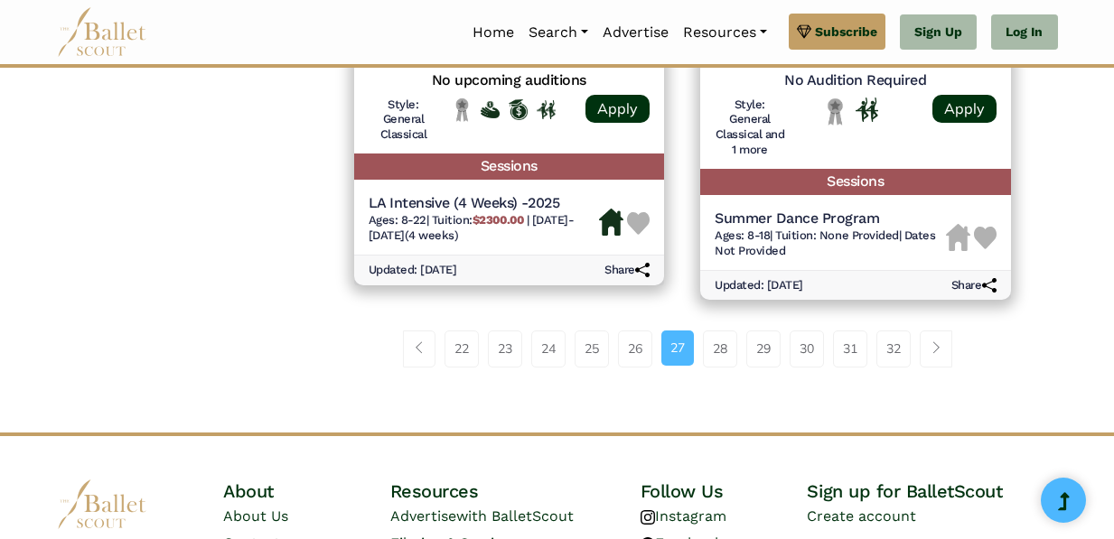
scroll to position [2718, 0]
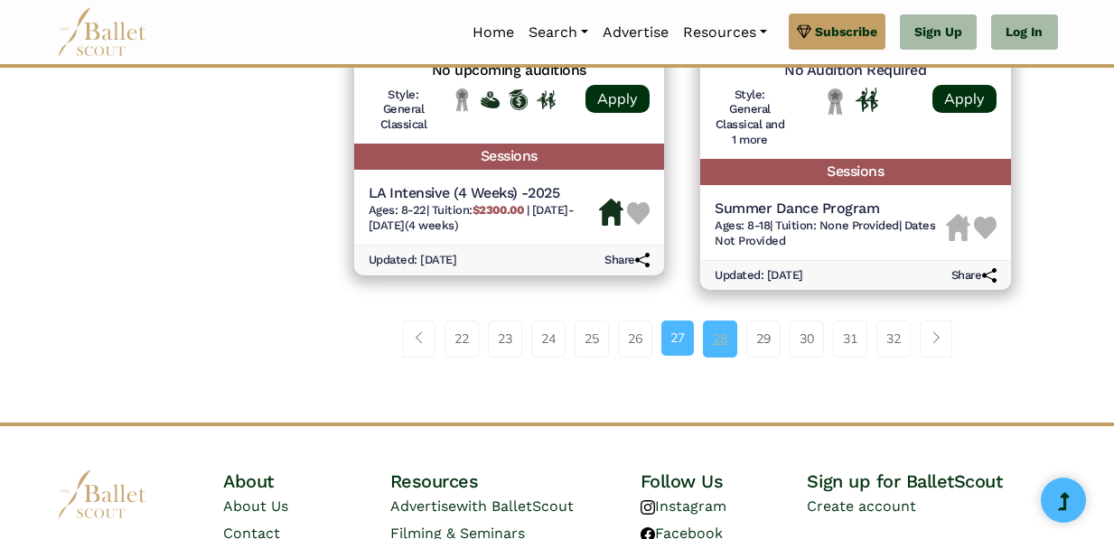
click at [709, 344] on link "28" at bounding box center [720, 339] width 34 height 36
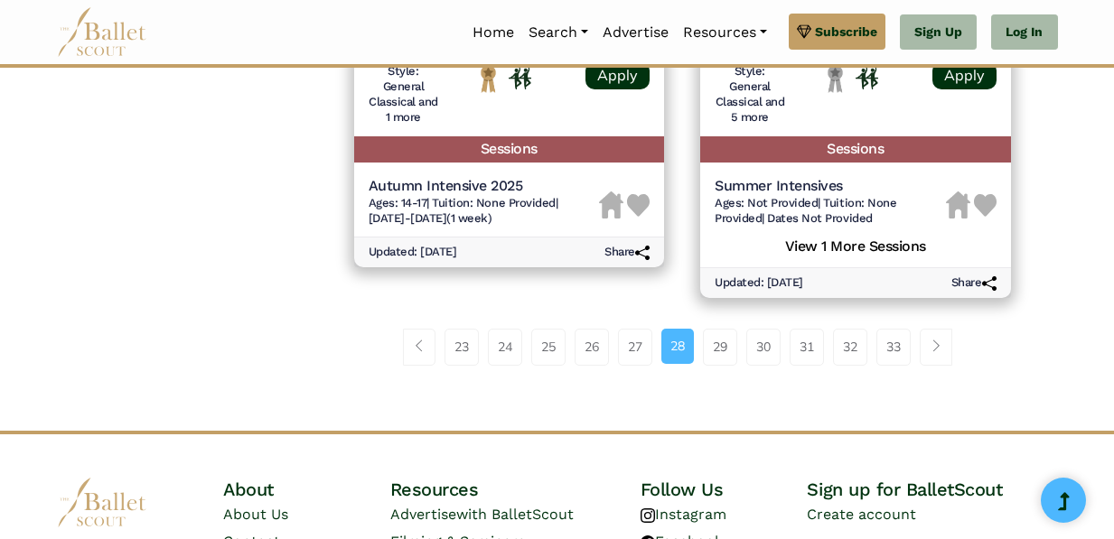
scroll to position [2759, 0]
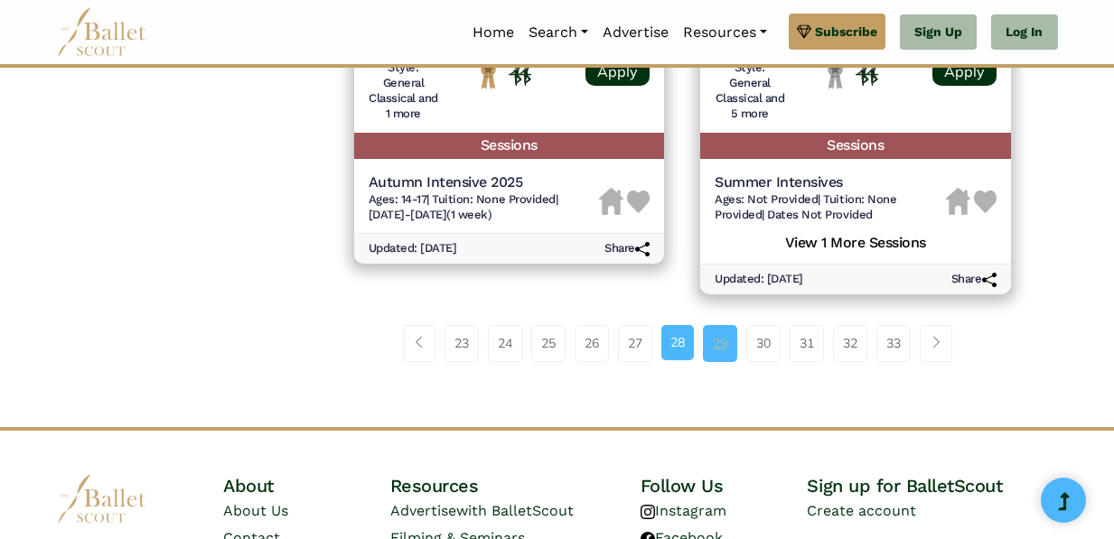
click at [725, 349] on link "29" at bounding box center [720, 343] width 34 height 36
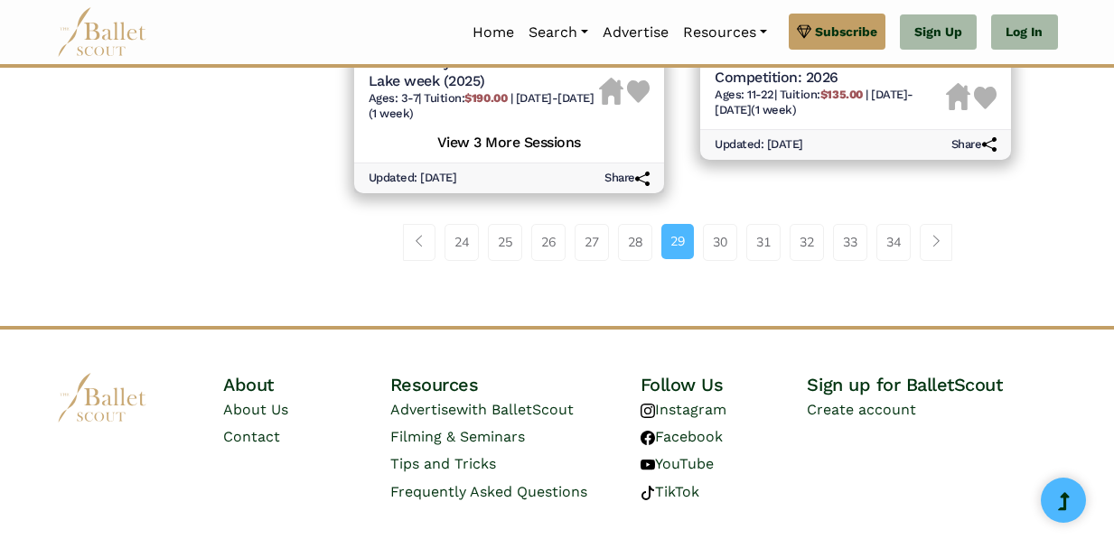
scroll to position [2856, 0]
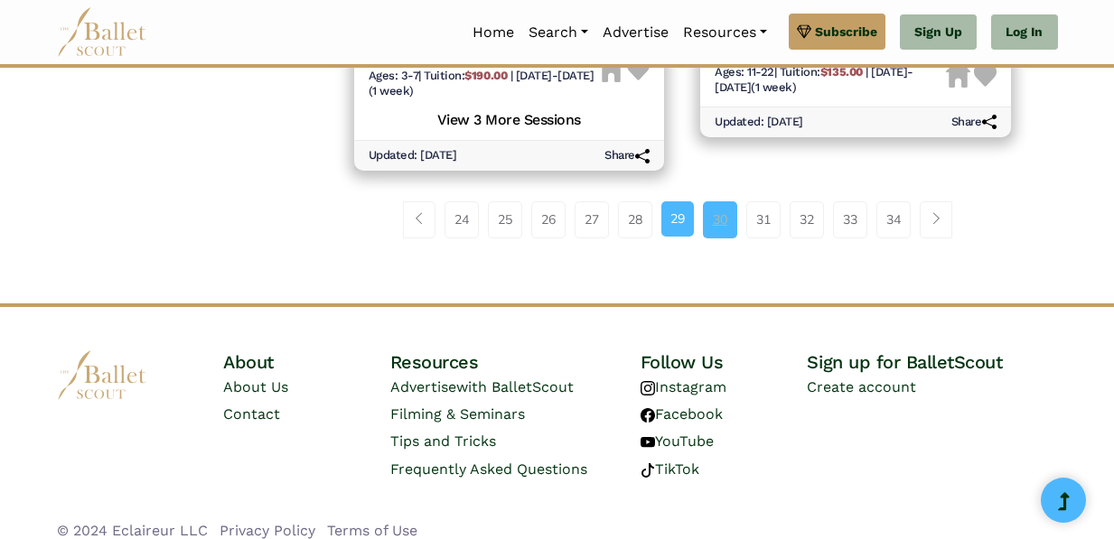
click at [711, 232] on link "30" at bounding box center [720, 219] width 34 height 36
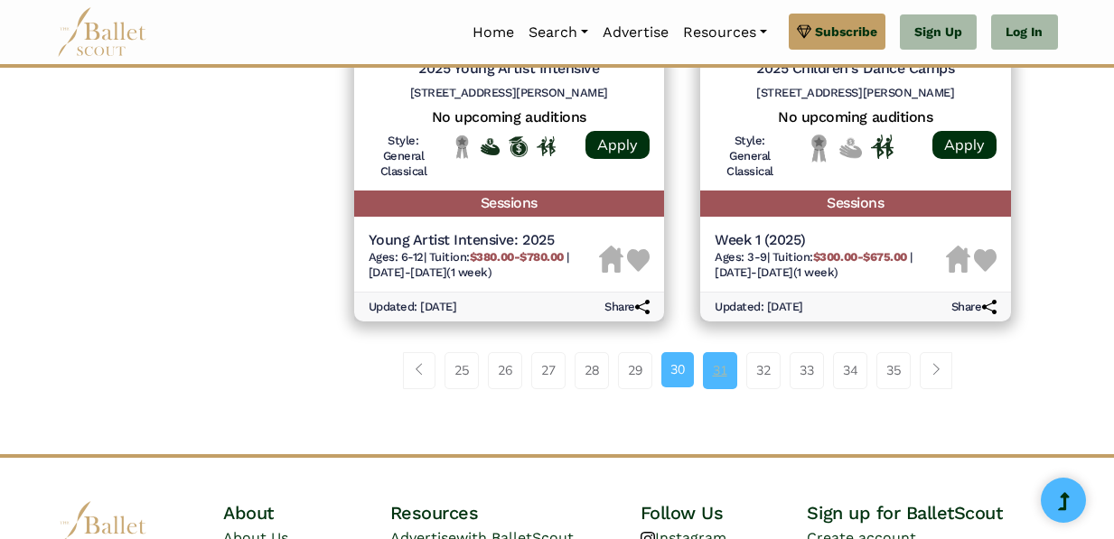
scroll to position [2701, 0]
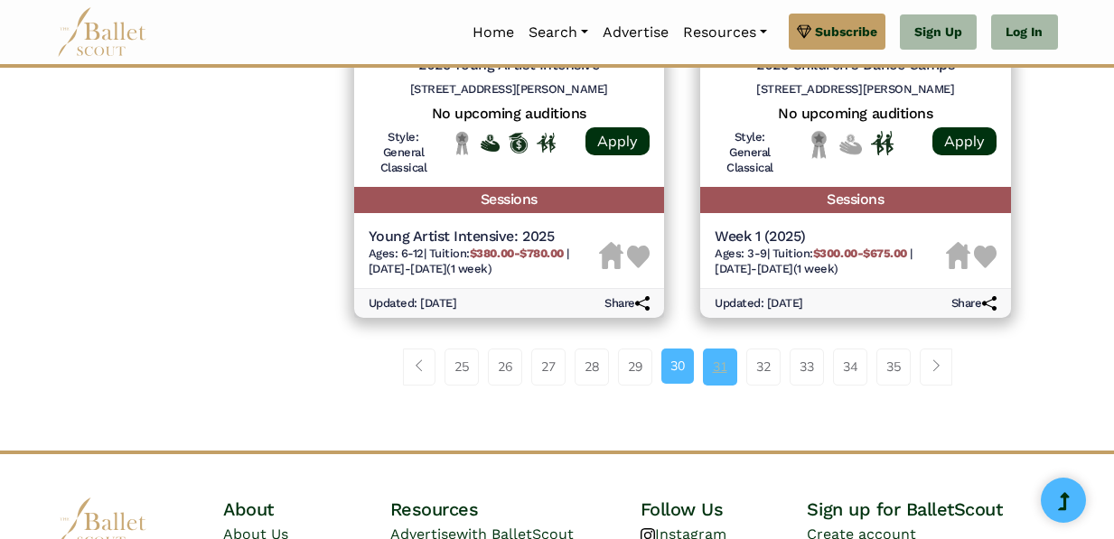
click at [708, 365] on link "31" at bounding box center [720, 367] width 34 height 36
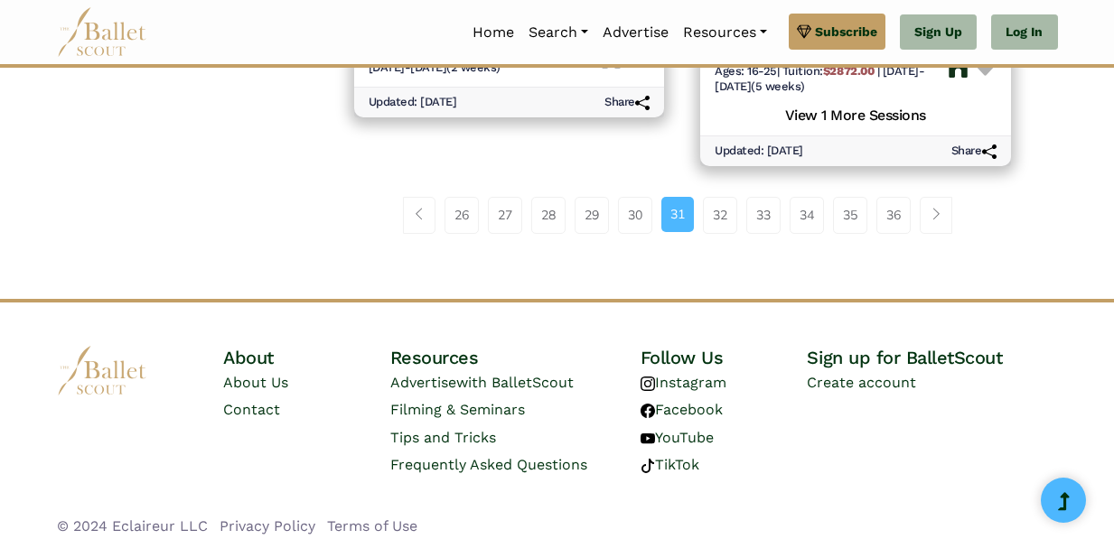
scroll to position [2854, 0]
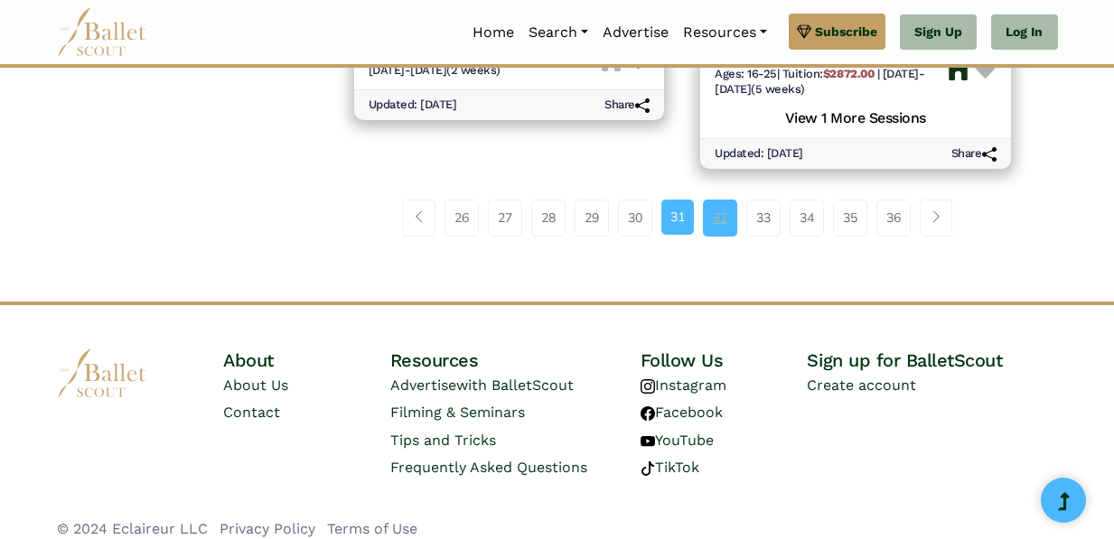
click at [723, 221] on link "32" at bounding box center [720, 218] width 34 height 36
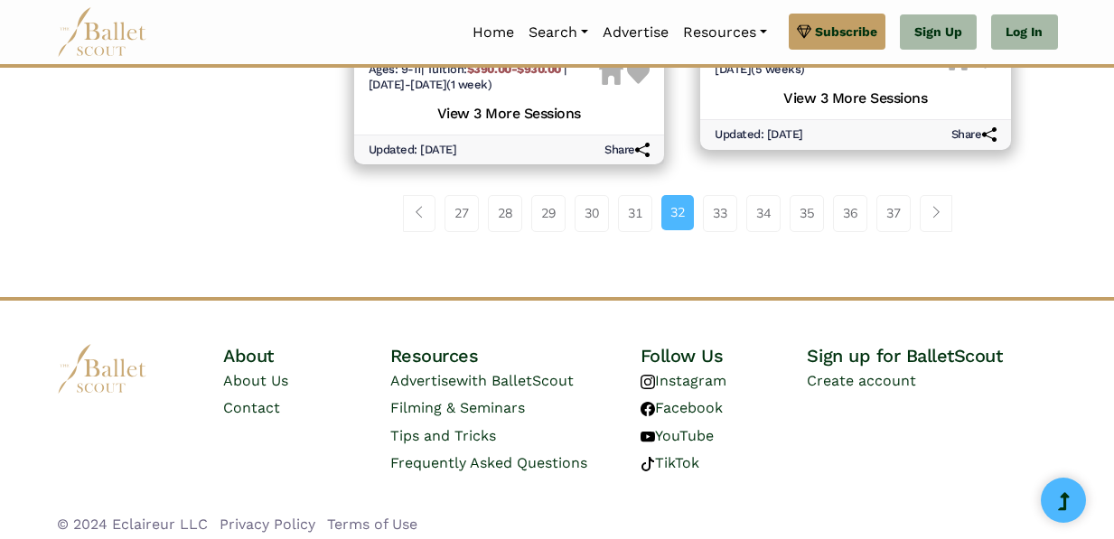
scroll to position [2971, 0]
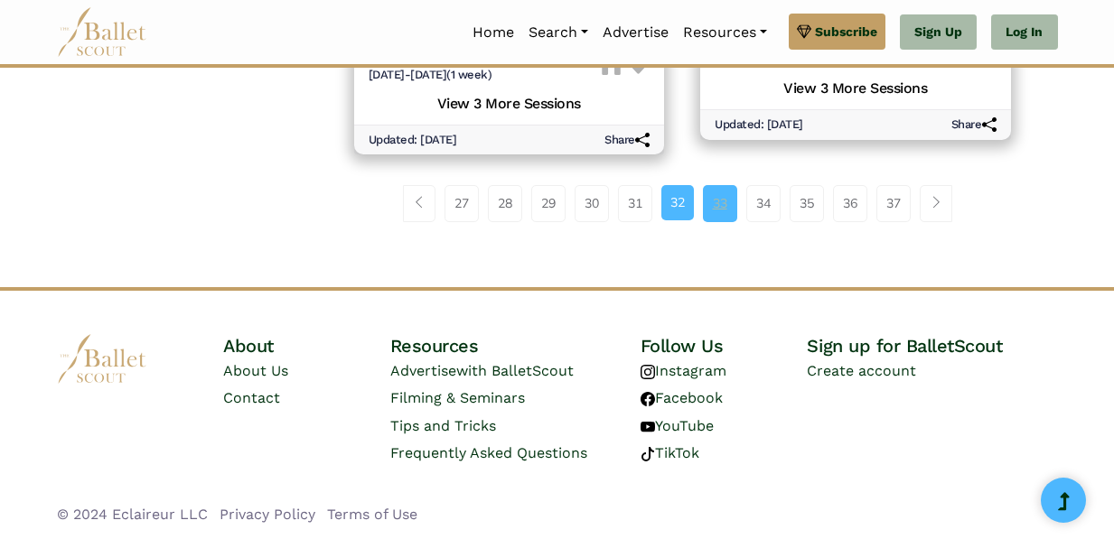
click at [719, 206] on link "33" at bounding box center [720, 203] width 34 height 36
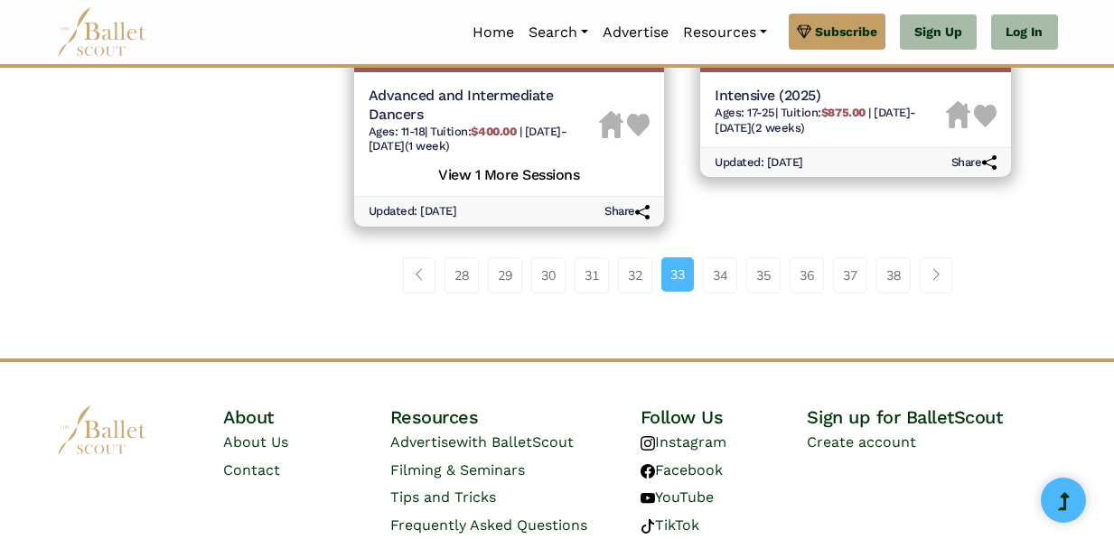
scroll to position [2850, 0]
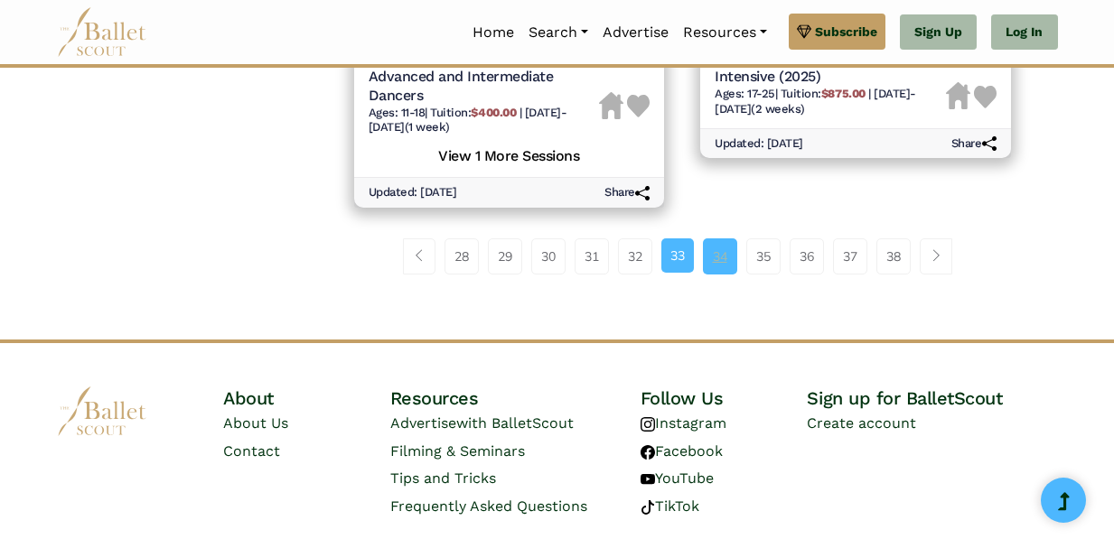
click at [719, 255] on link "34" at bounding box center [720, 257] width 34 height 36
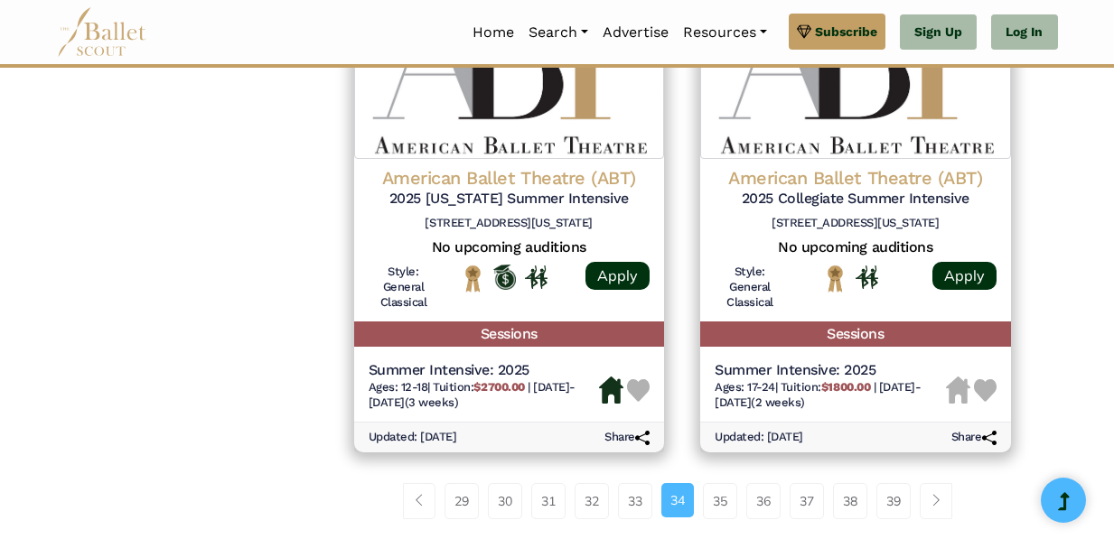
scroll to position [2488, 0]
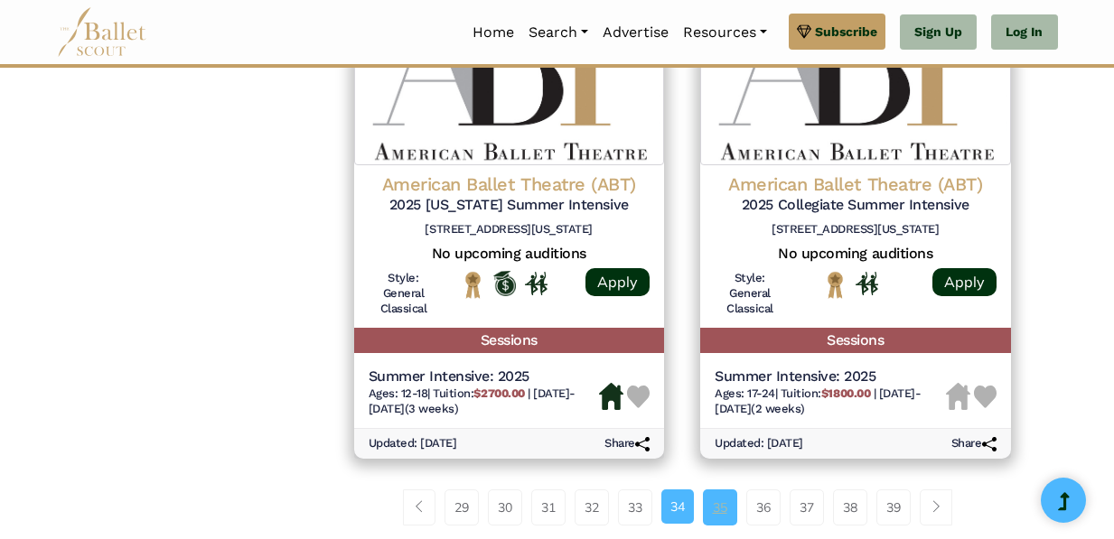
click at [728, 509] on link "35" at bounding box center [720, 508] width 34 height 36
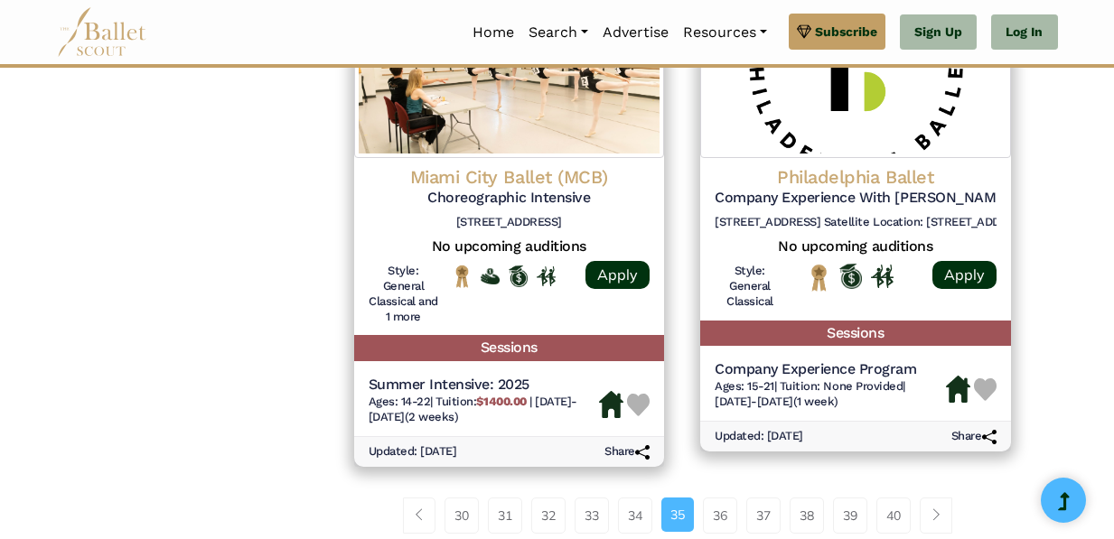
scroll to position [2502, 0]
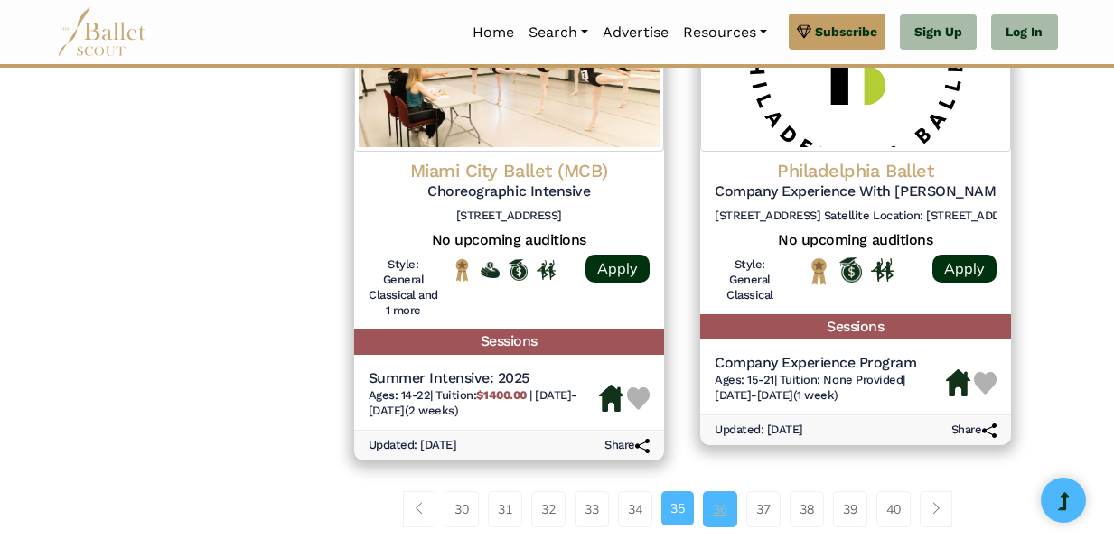
click at [723, 513] on link "36" at bounding box center [720, 509] width 34 height 36
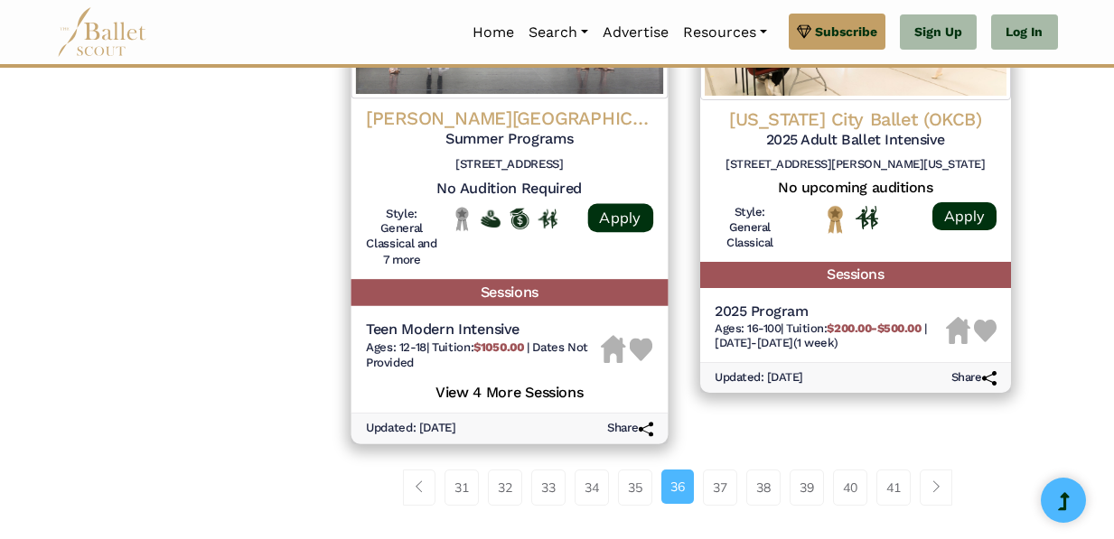
scroll to position [2624, 0]
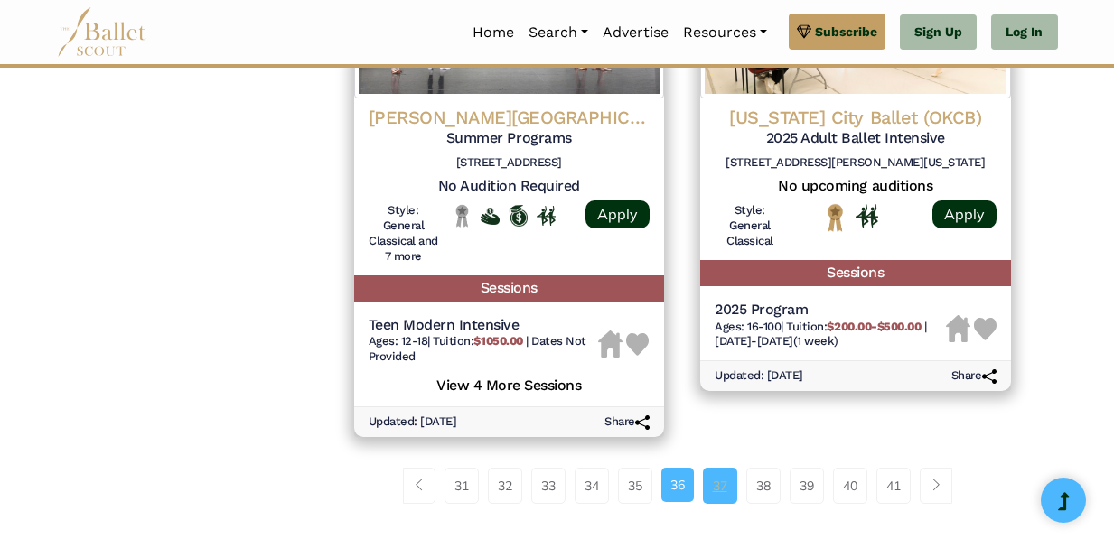
click at [724, 487] on link "37" at bounding box center [720, 486] width 34 height 36
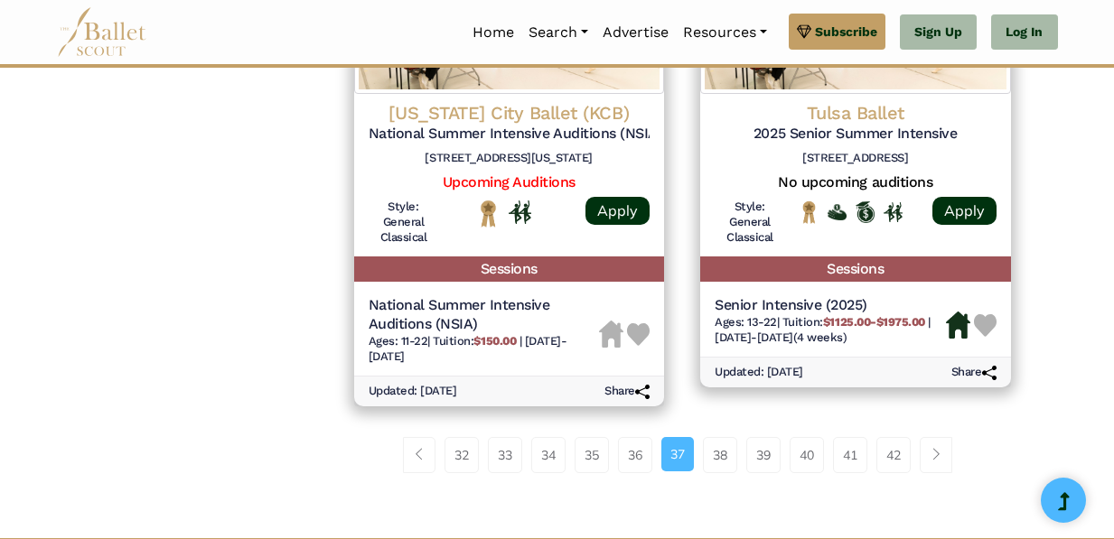
scroll to position [2566, 0]
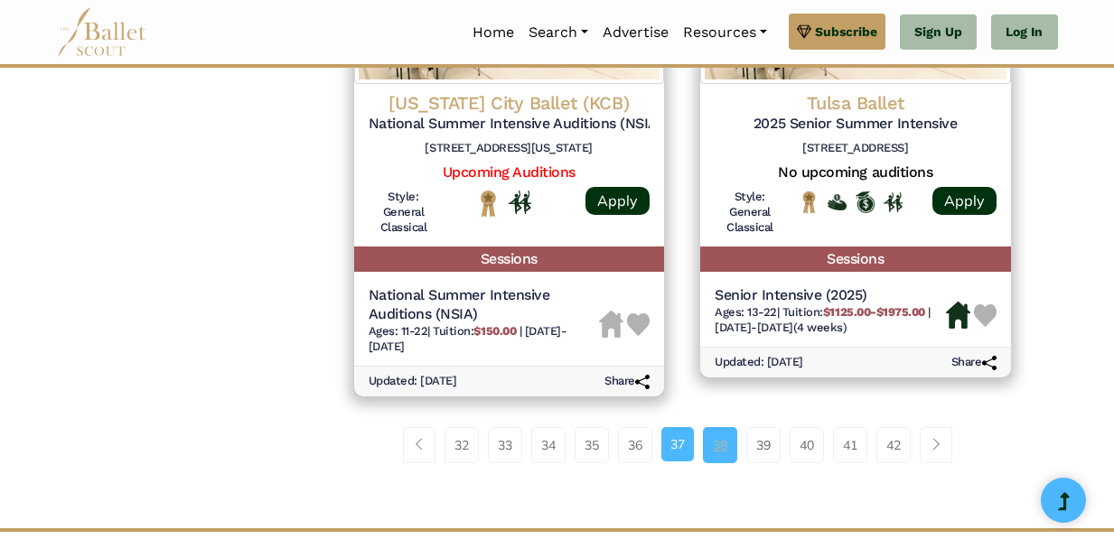
click at [714, 454] on link "38" at bounding box center [720, 445] width 34 height 36
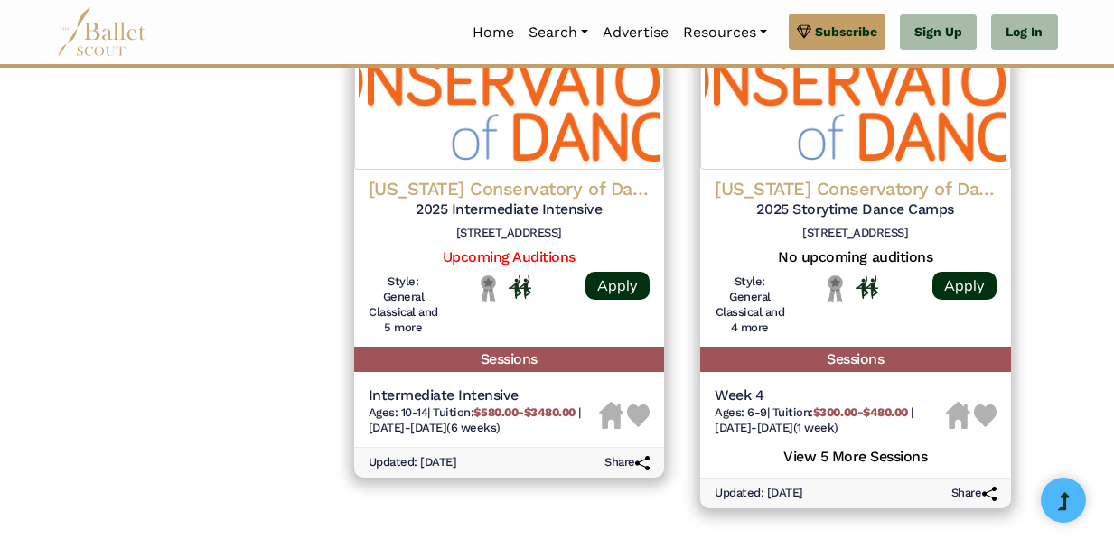
scroll to position [2662, 0]
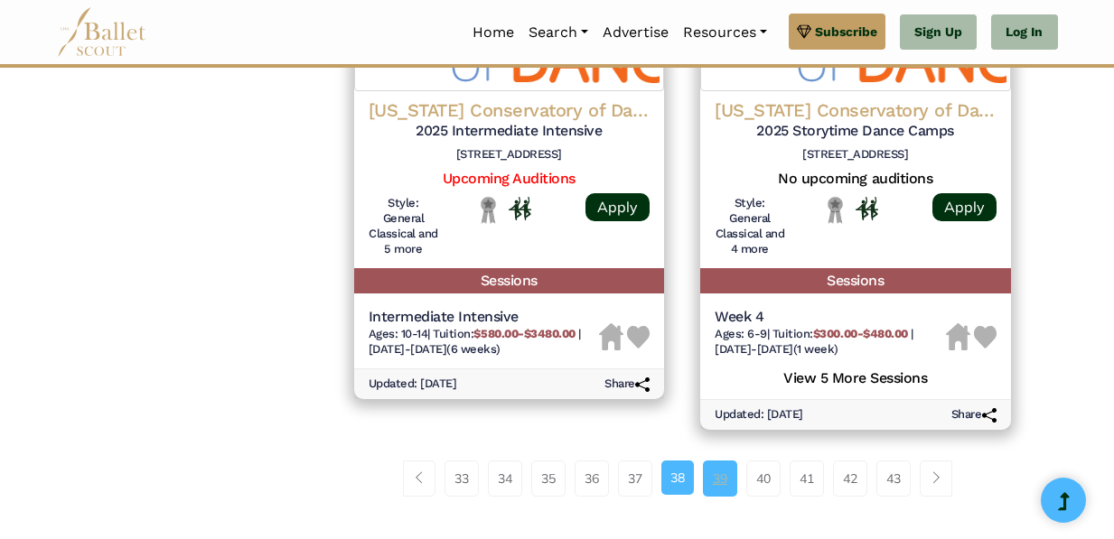
click at [723, 482] on link "39" at bounding box center [720, 479] width 34 height 36
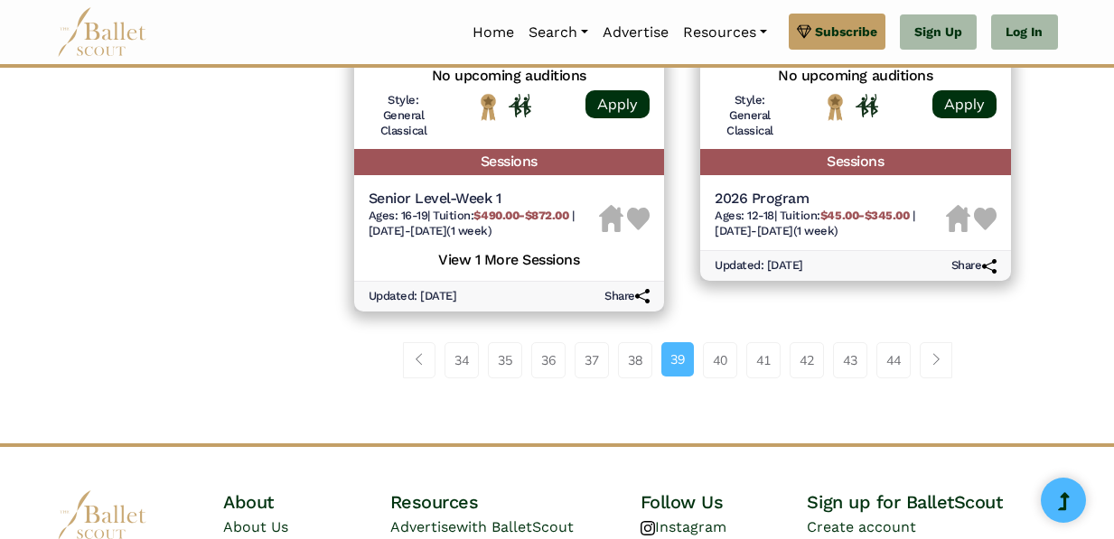
scroll to position [2694, 0]
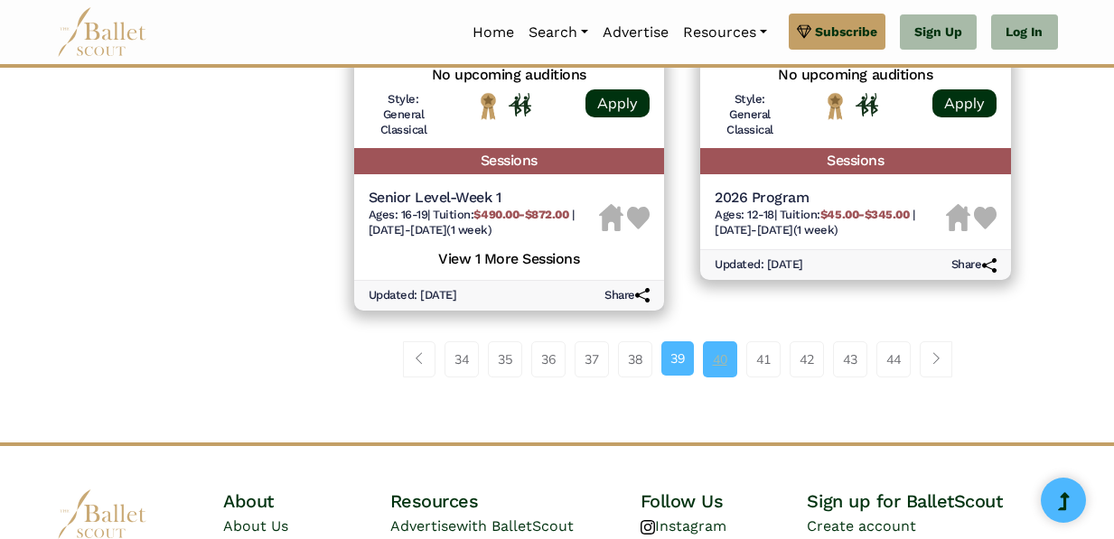
click at [712, 358] on link "40" at bounding box center [720, 360] width 34 height 36
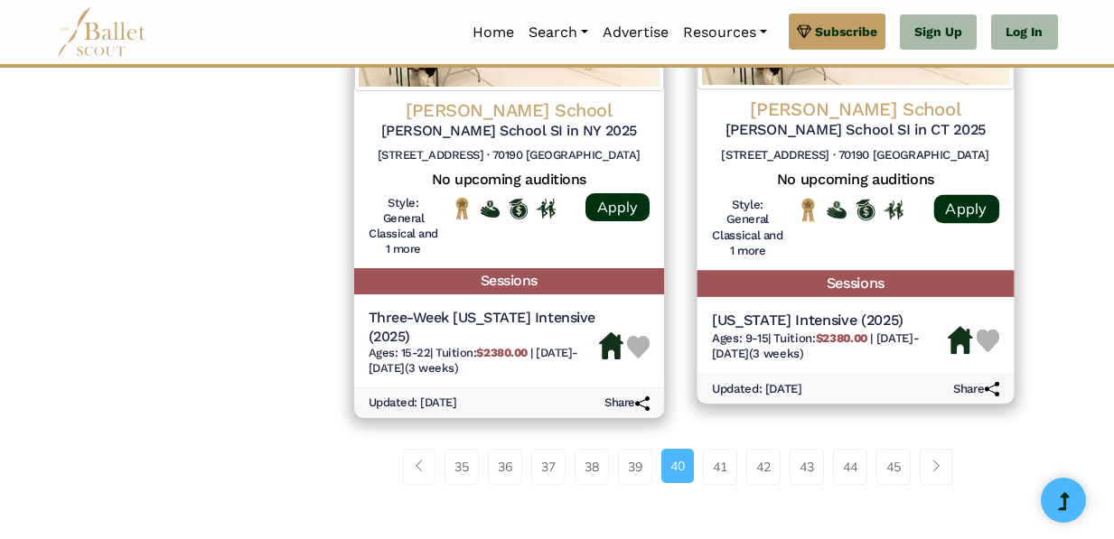
scroll to position [2643, 0]
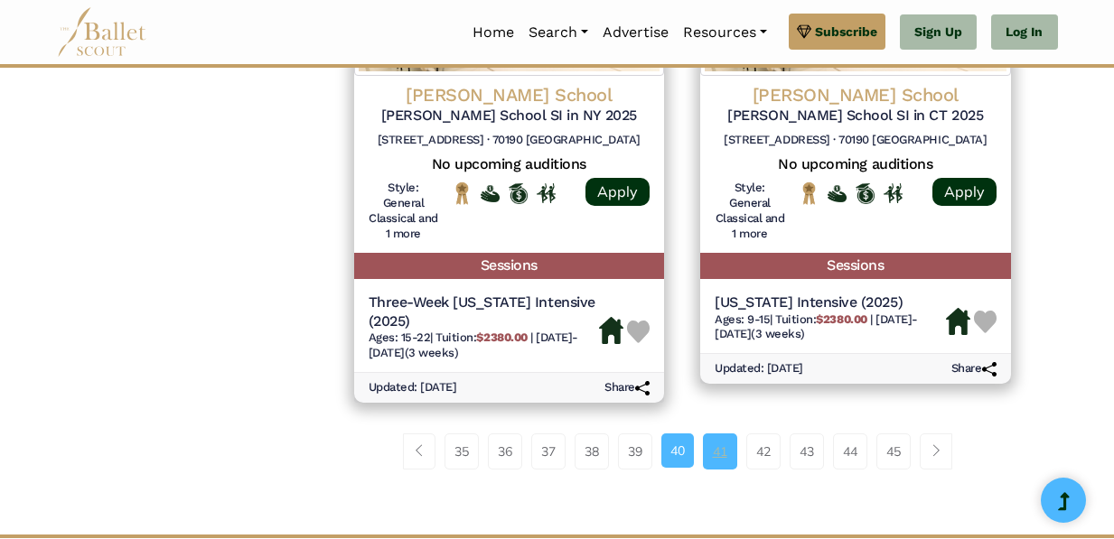
click at [729, 434] on link "41" at bounding box center [720, 452] width 34 height 36
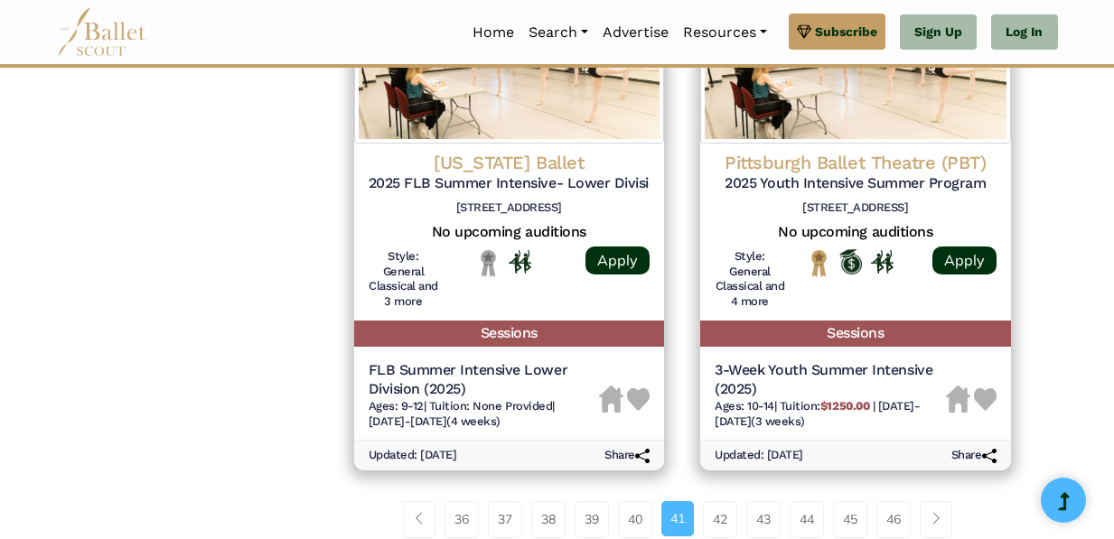
scroll to position [2542, 0]
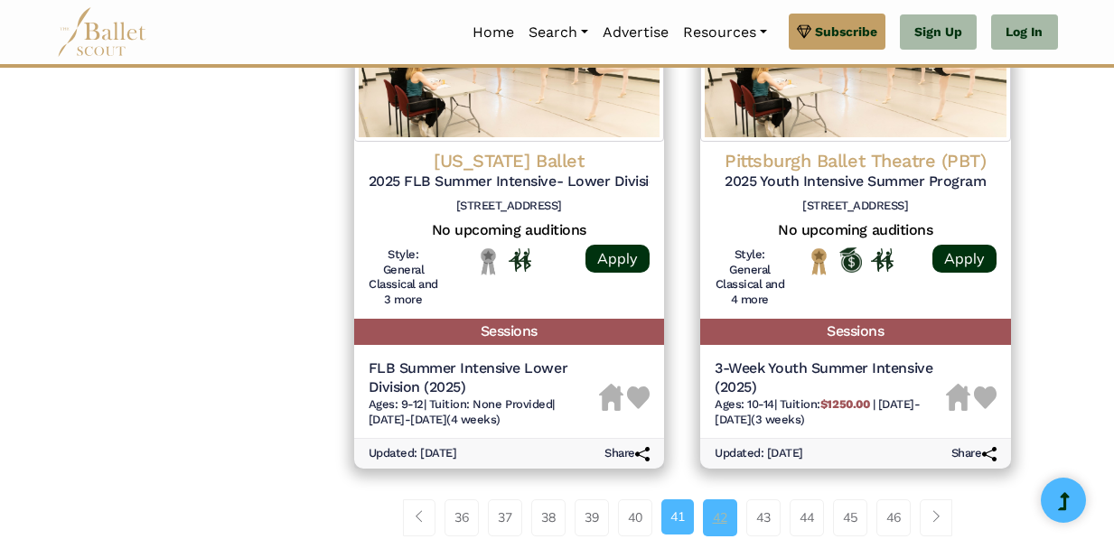
click at [726, 516] on link "42" at bounding box center [720, 518] width 34 height 36
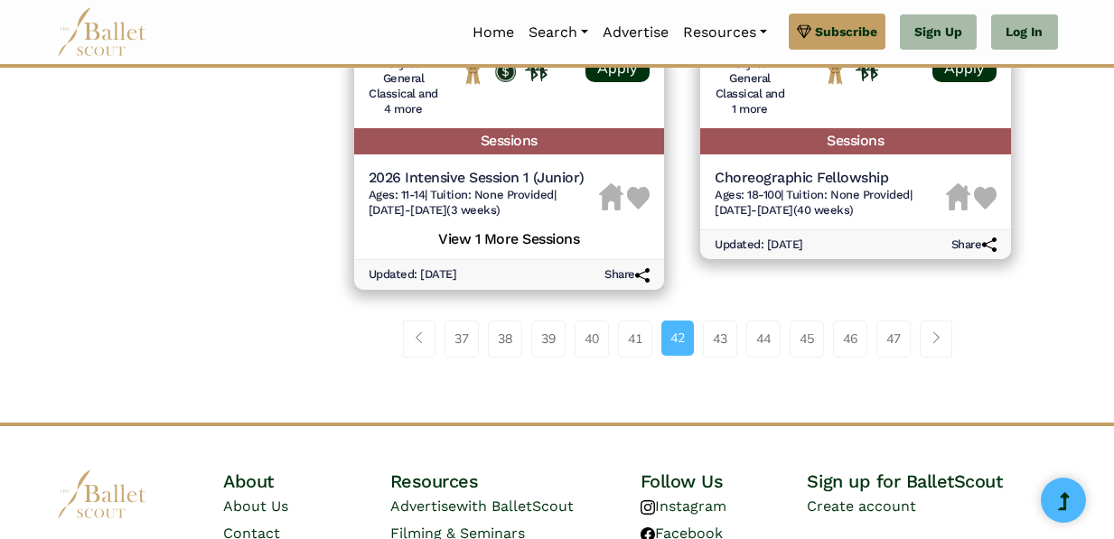
scroll to position [2872, 0]
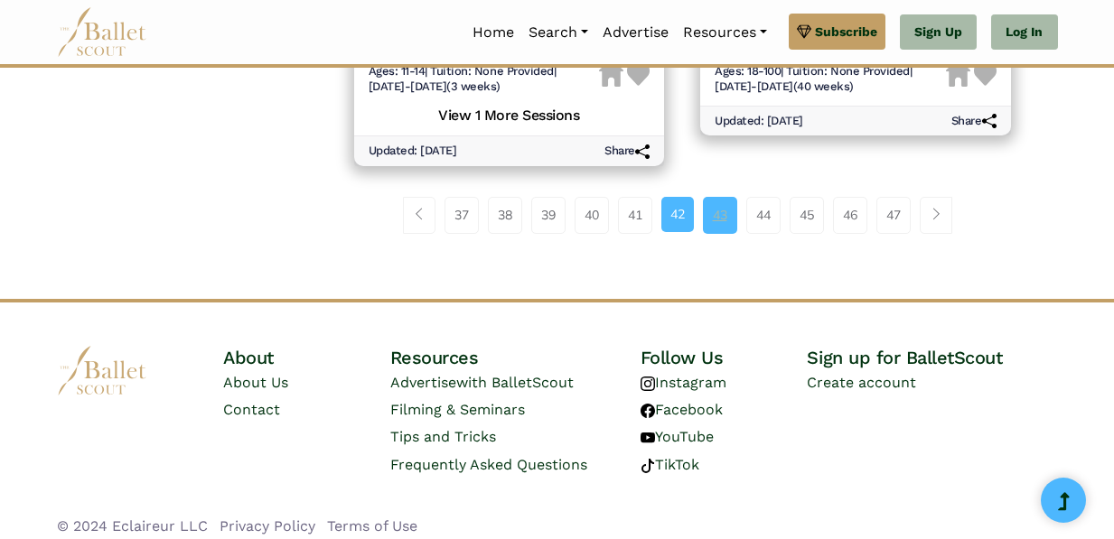
click at [716, 209] on link "43" at bounding box center [720, 215] width 34 height 36
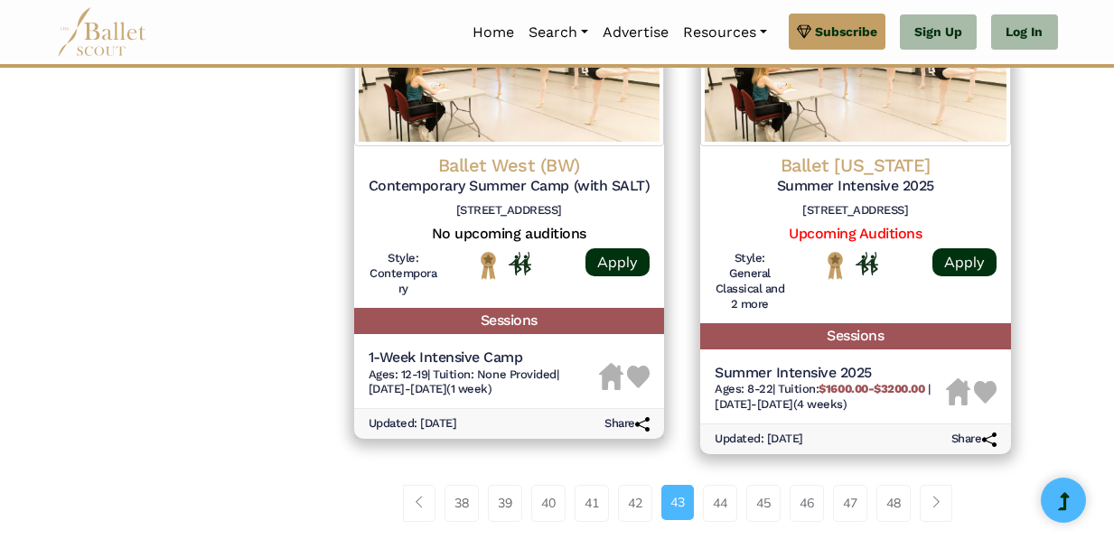
scroll to position [2448, 0]
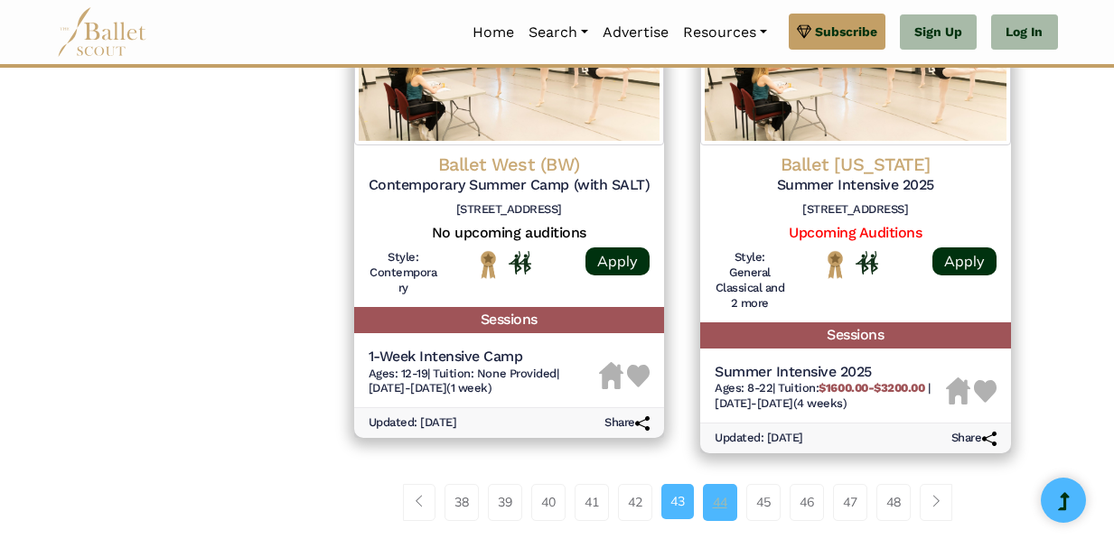
click at [711, 484] on link "44" at bounding box center [720, 502] width 34 height 36
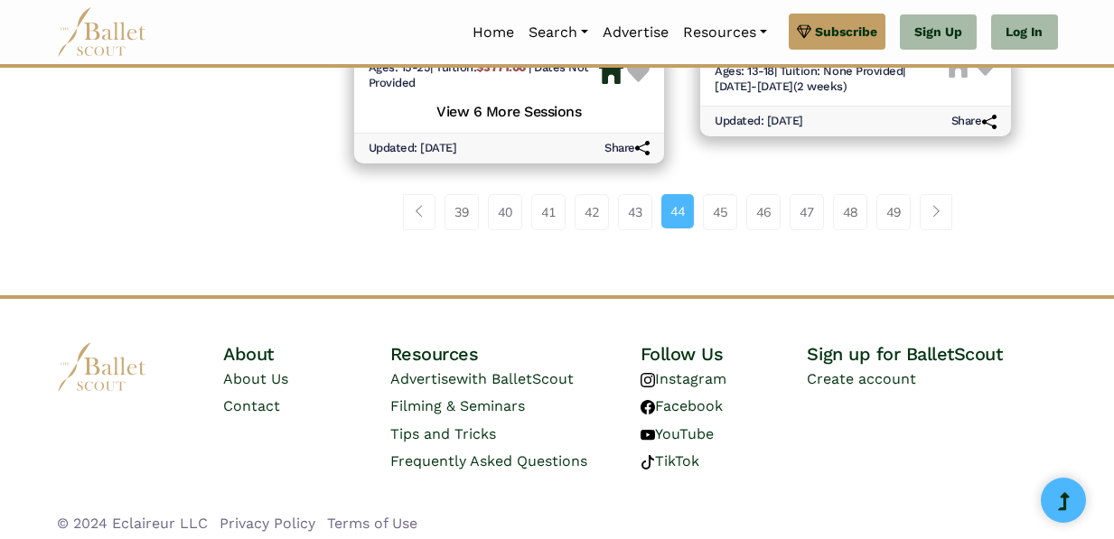
scroll to position [2841, 0]
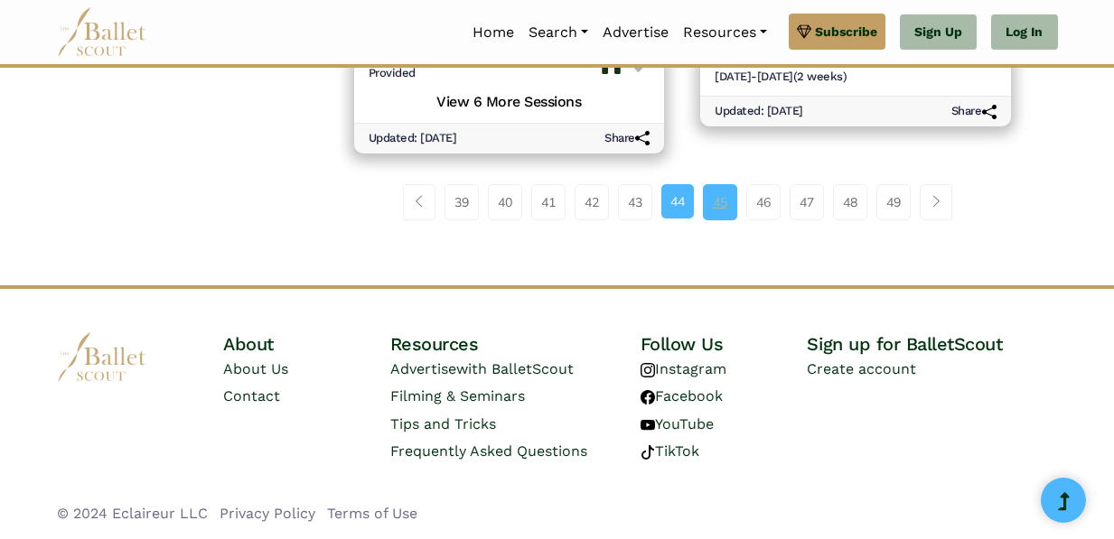
click at [711, 208] on link "45" at bounding box center [720, 202] width 34 height 36
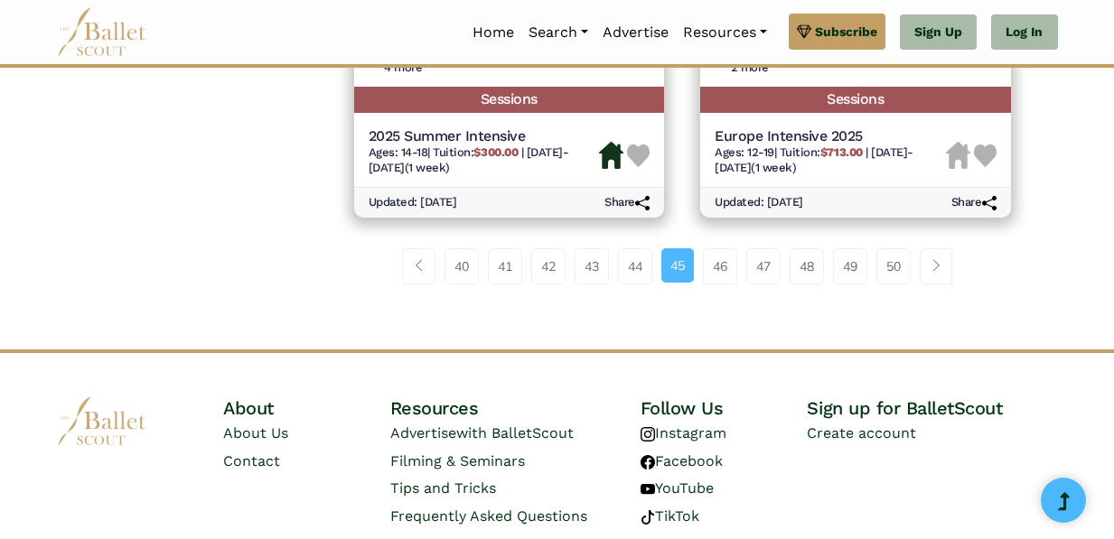
scroll to position [2906, 0]
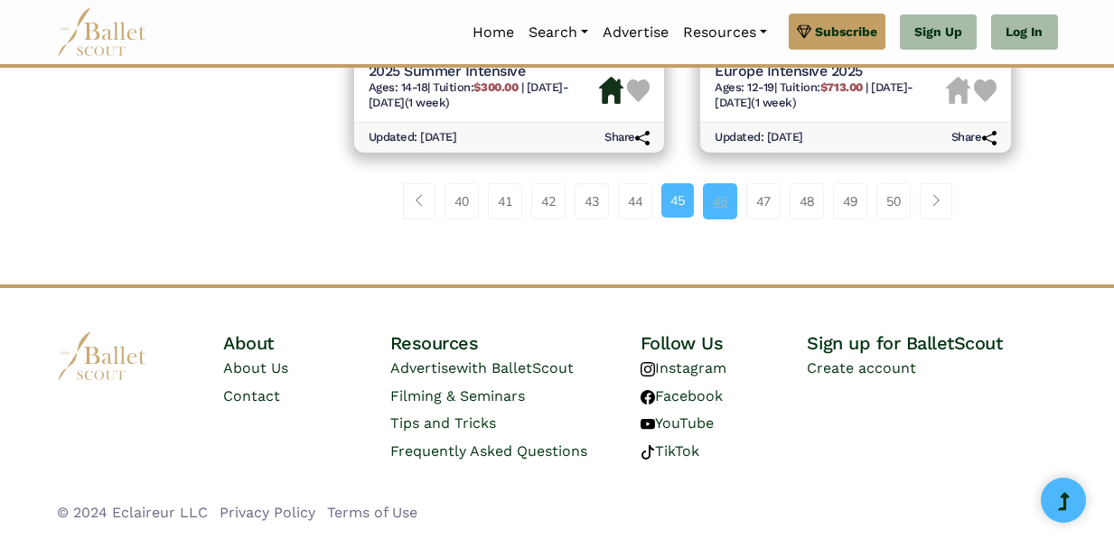
click at [709, 206] on link "46" at bounding box center [720, 201] width 34 height 36
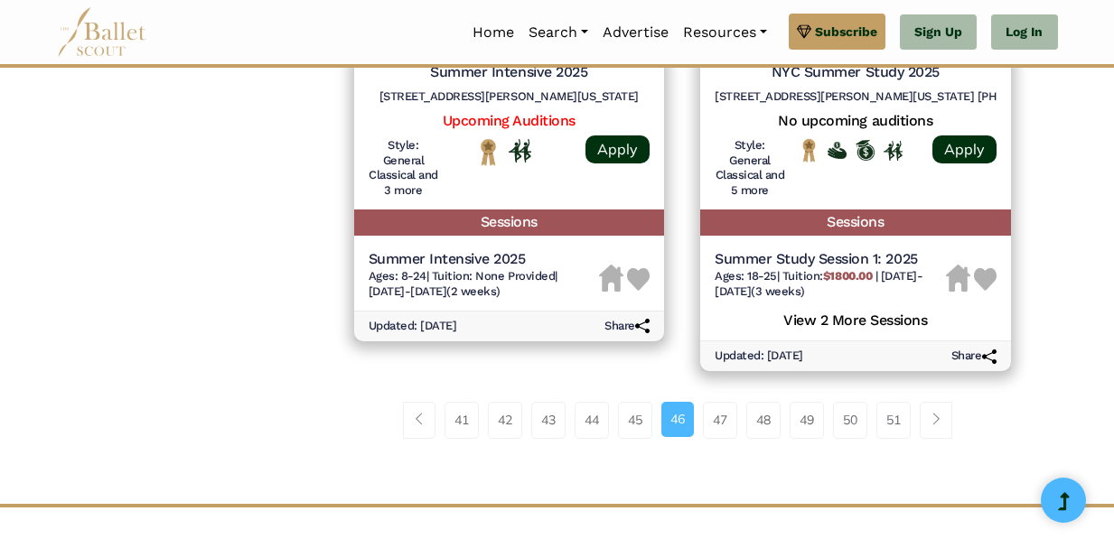
scroll to position [2824, 0]
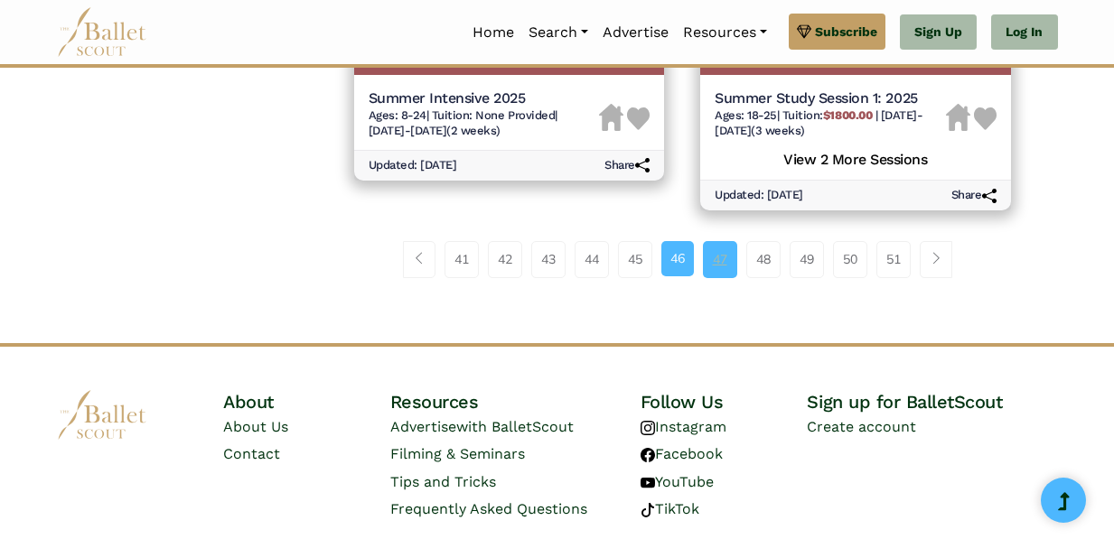
click at [715, 277] on link "47" at bounding box center [720, 259] width 34 height 36
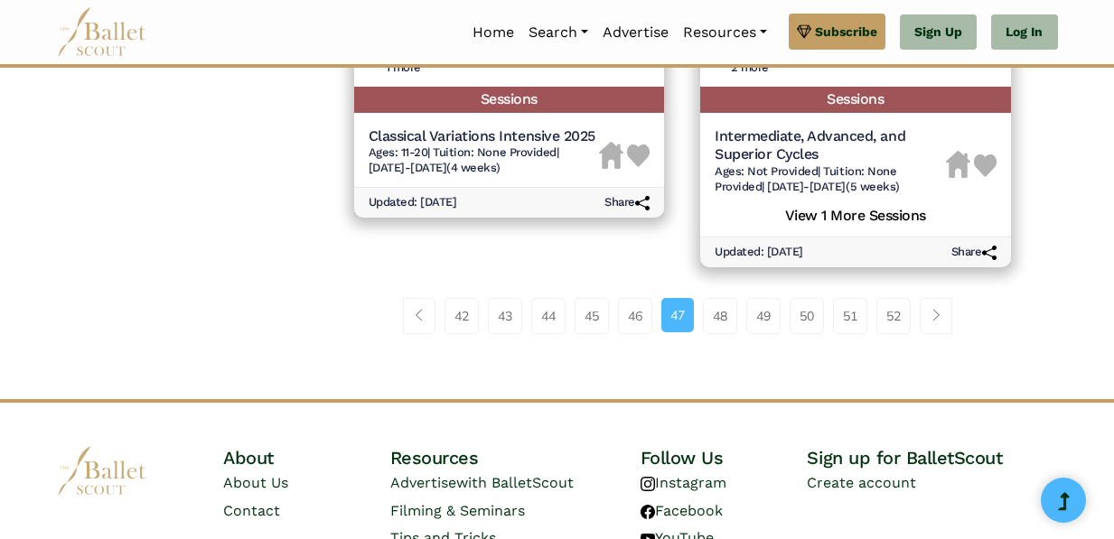
scroll to position [2840, 0]
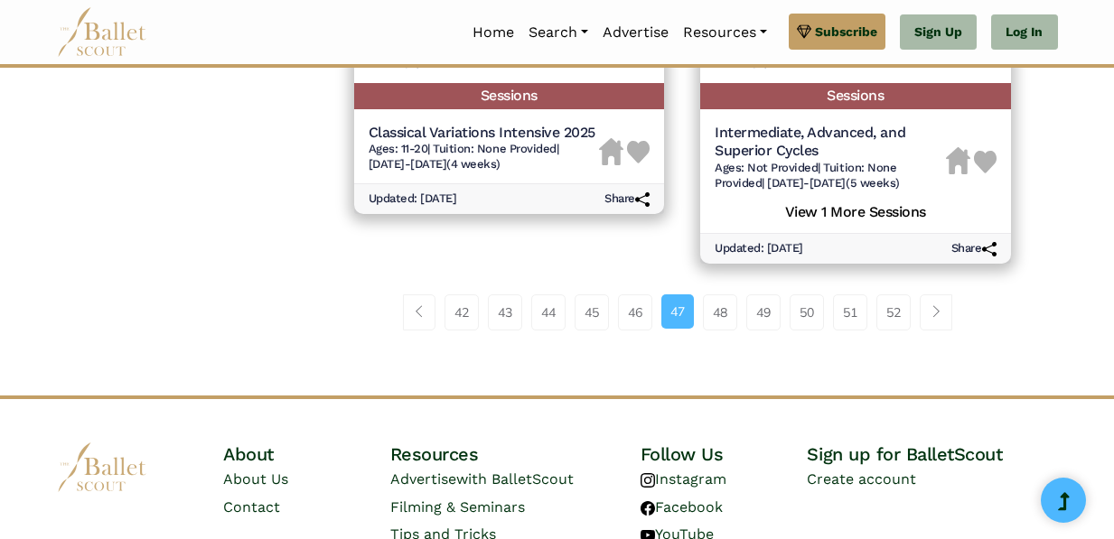
click at [725, 335] on div "42 43 44 45 46 47 48 49" at bounding box center [682, 320] width 693 height 94
click at [721, 322] on link "48" at bounding box center [720, 313] width 34 height 36
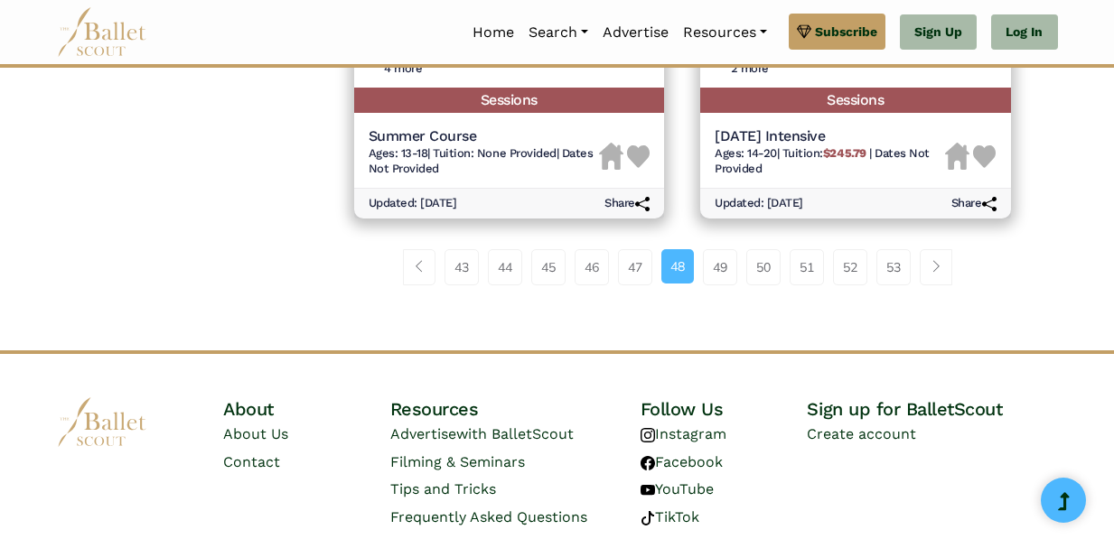
scroll to position [2820, 0]
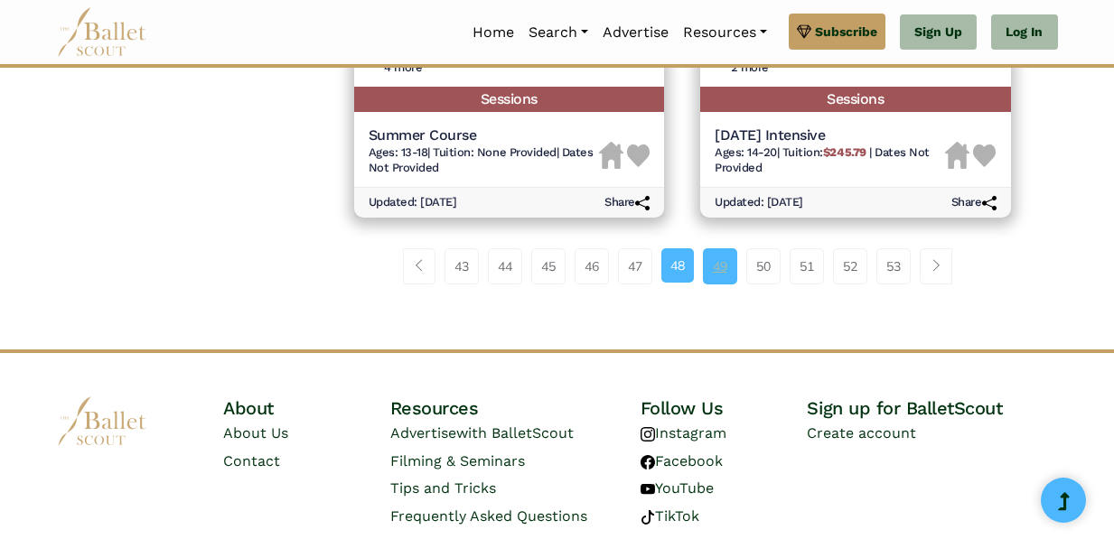
click at [709, 248] on link "49" at bounding box center [720, 266] width 34 height 36
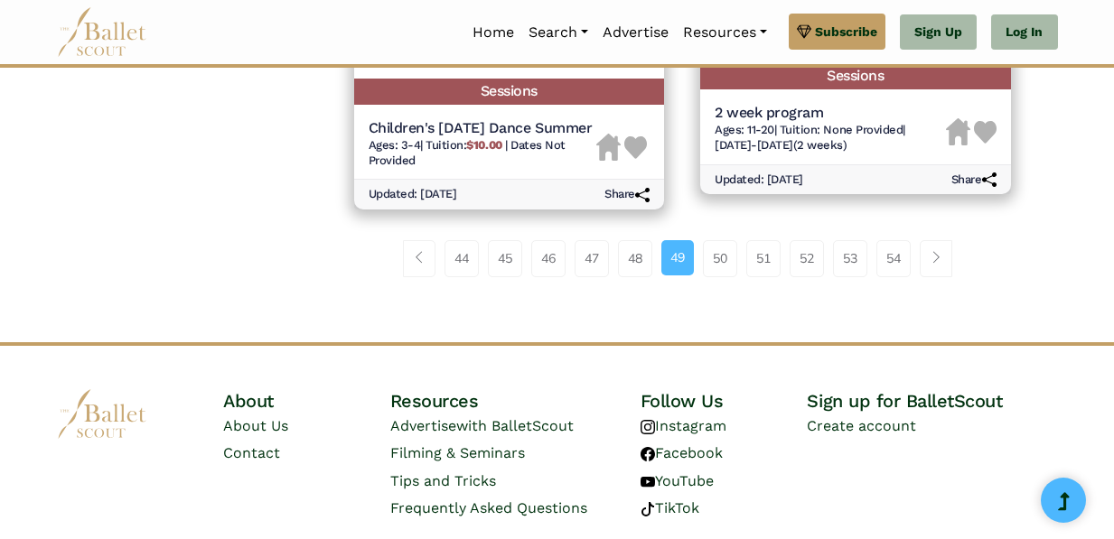
scroll to position [2841, 0]
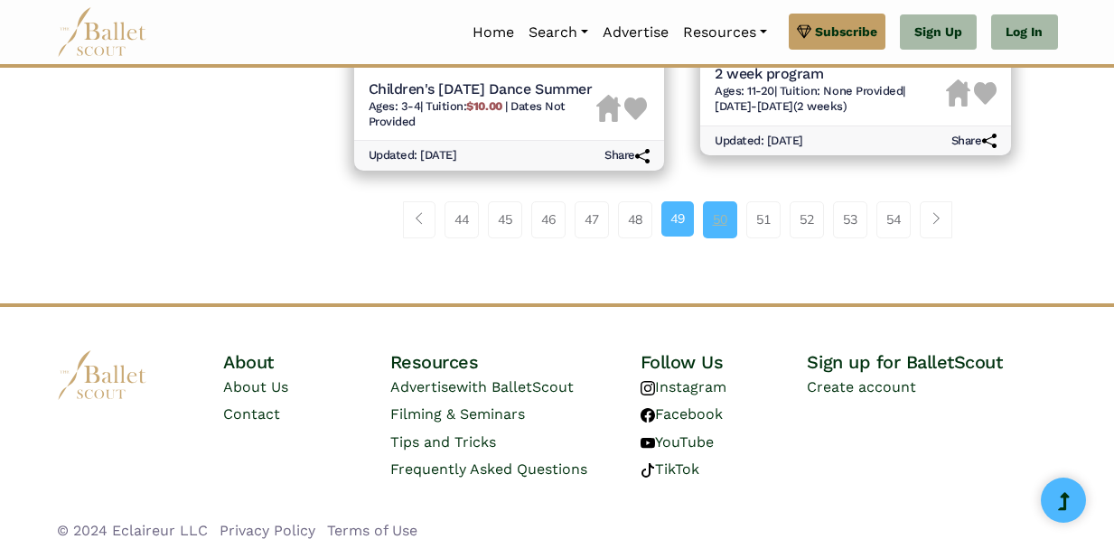
click at [706, 238] on link "50" at bounding box center [720, 219] width 34 height 36
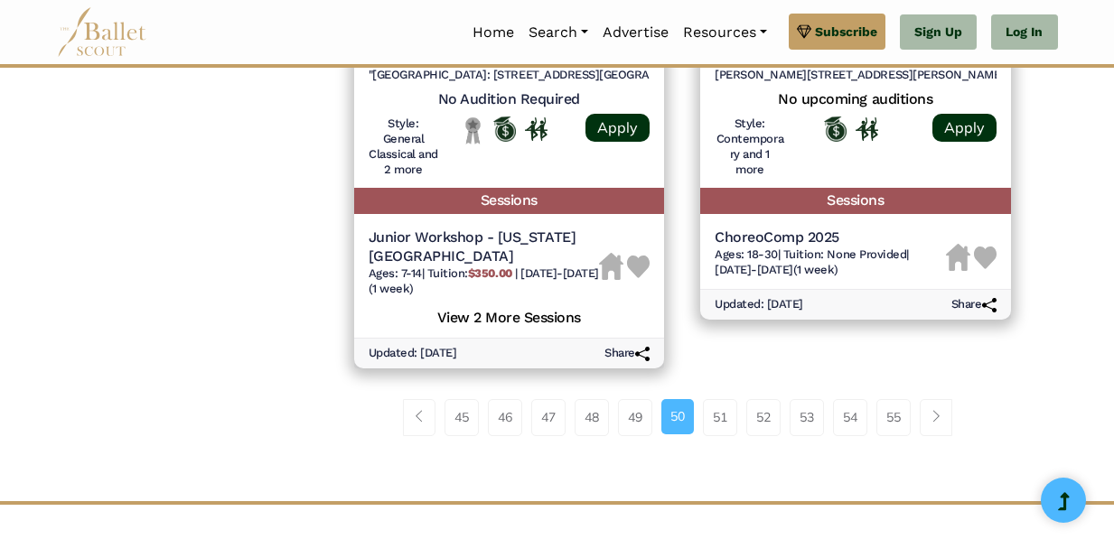
scroll to position [2647, 0]
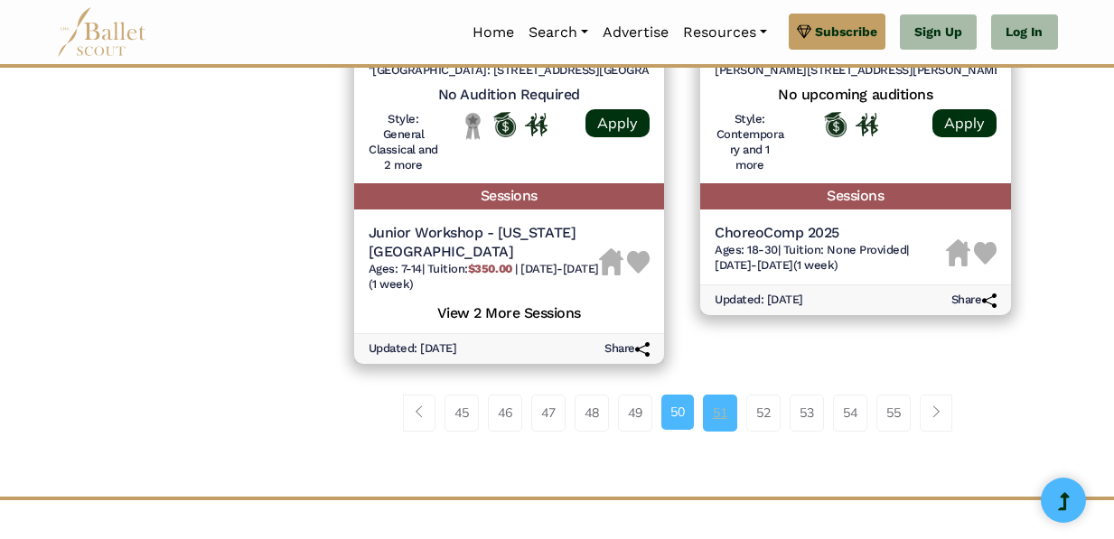
click at [725, 395] on link "51" at bounding box center [720, 413] width 34 height 36
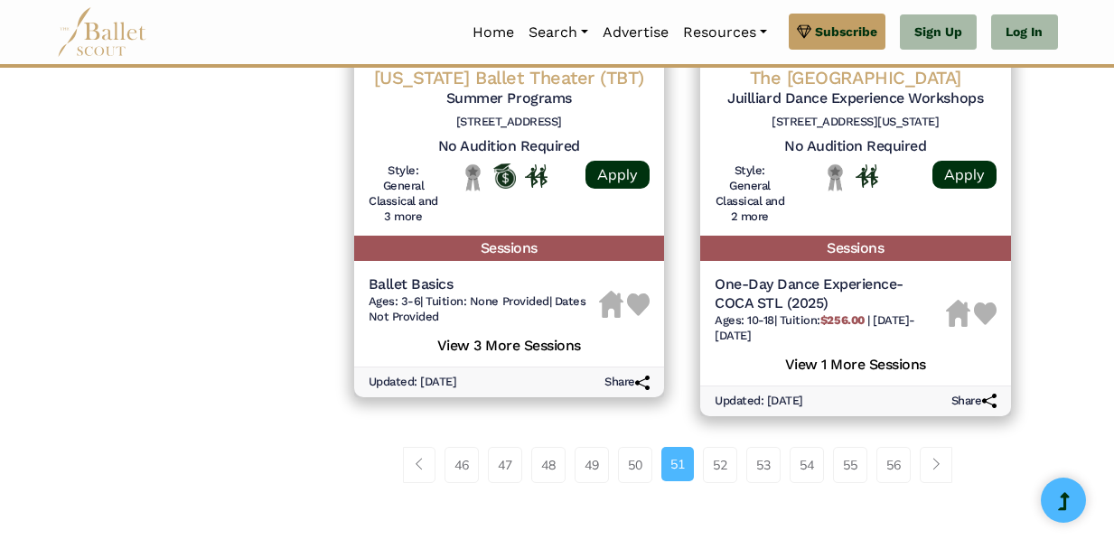
scroll to position [2572, 0]
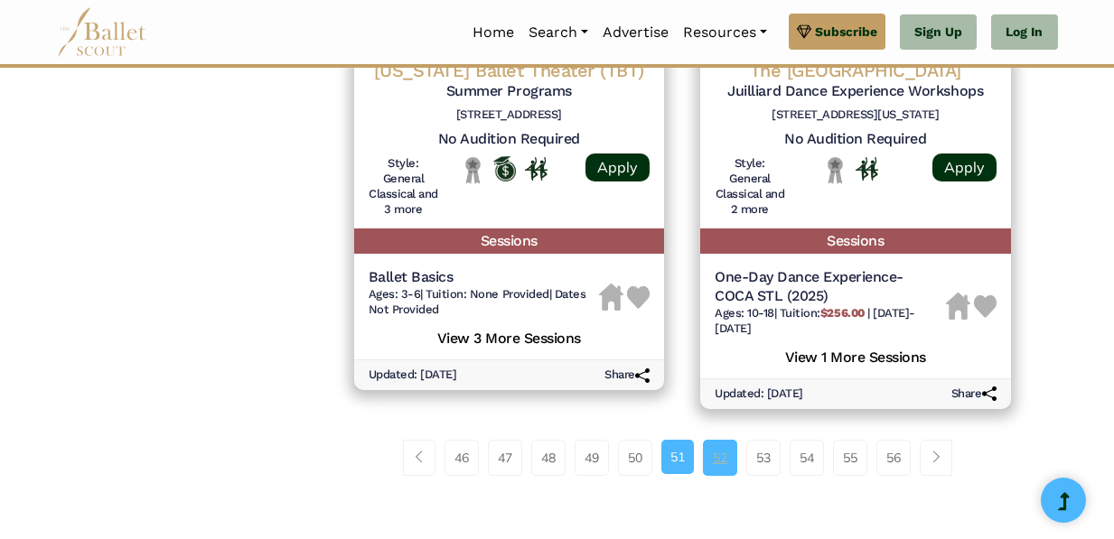
click at [717, 472] on link "52" at bounding box center [720, 458] width 34 height 36
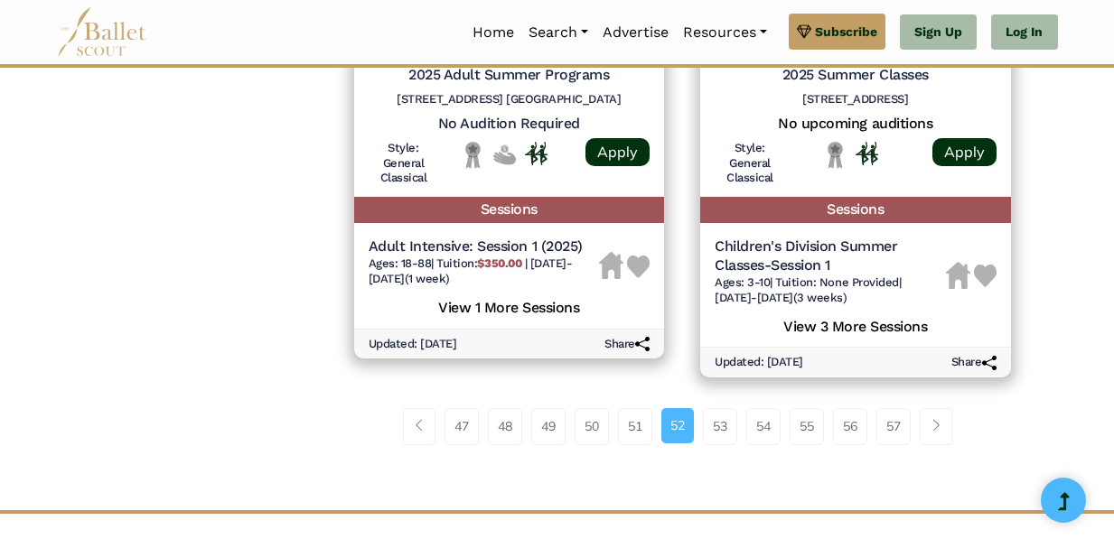
scroll to position [2653, 0]
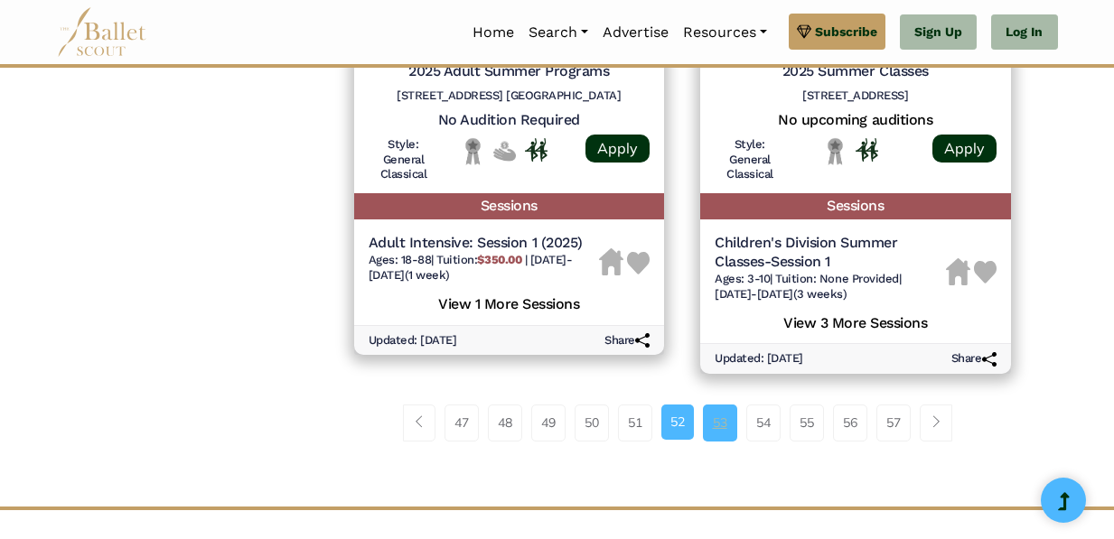
click at [729, 418] on link "53" at bounding box center [720, 423] width 34 height 36
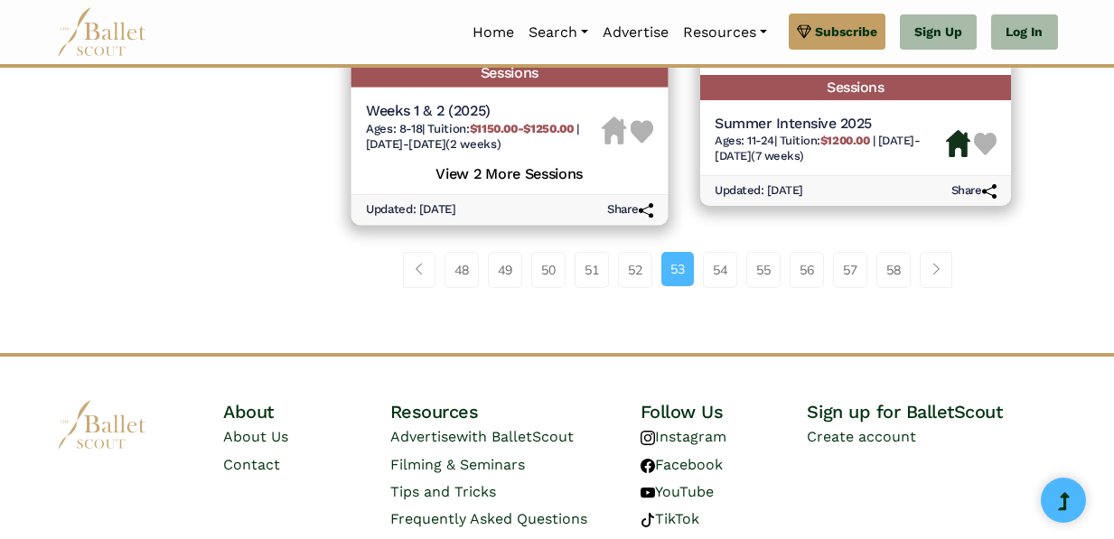
scroll to position [2878, 0]
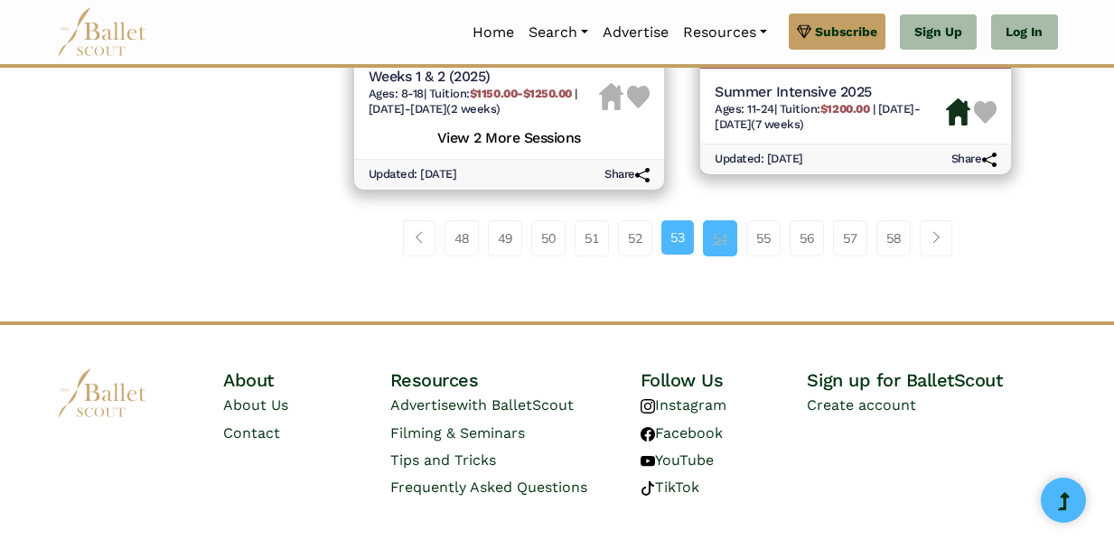
click at [723, 220] on link "54" at bounding box center [720, 238] width 34 height 36
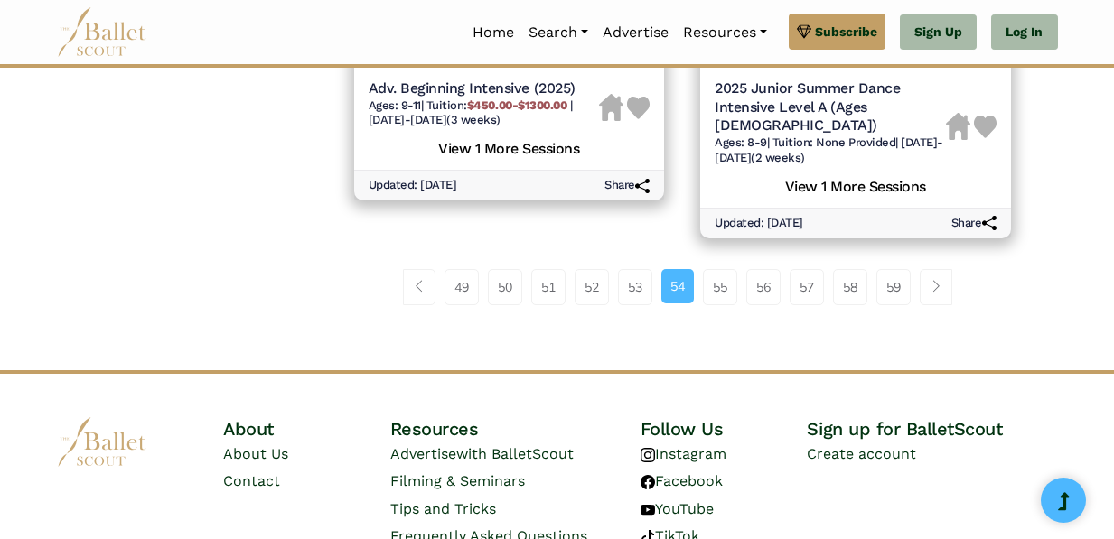
scroll to position [2936, 0]
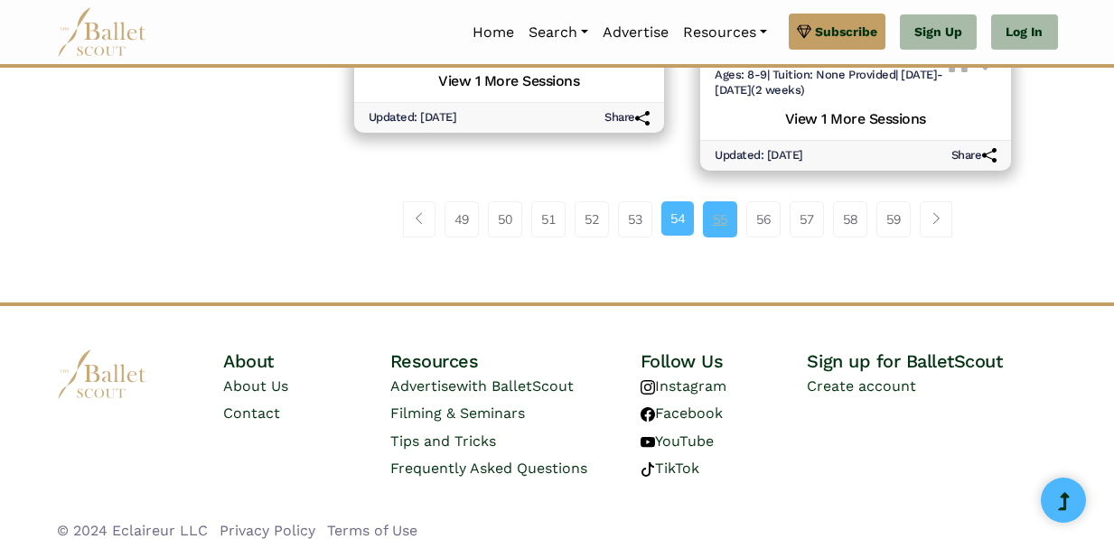
click at [717, 207] on link "55" at bounding box center [720, 219] width 34 height 36
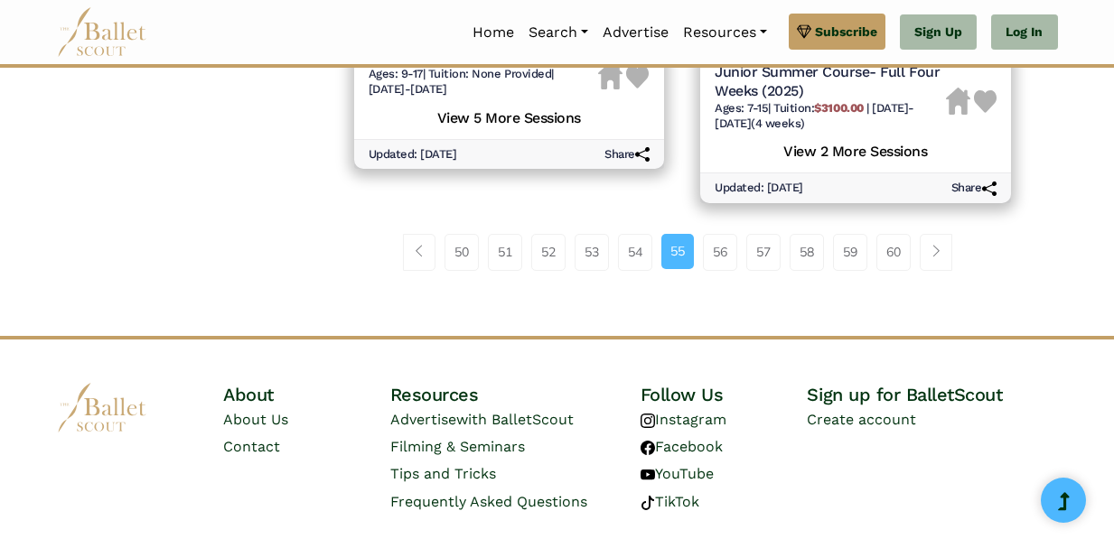
scroll to position [2902, 0]
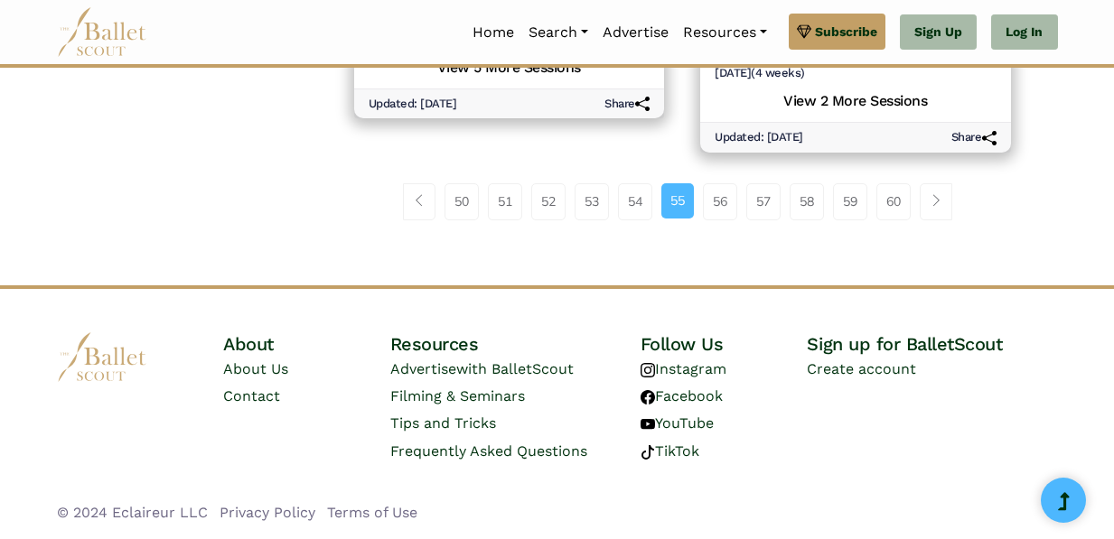
click at [722, 221] on div "50 51 52 53 54 55 56 57" at bounding box center [682, 209] width 693 height 94
click at [721, 205] on link "56" at bounding box center [720, 201] width 34 height 36
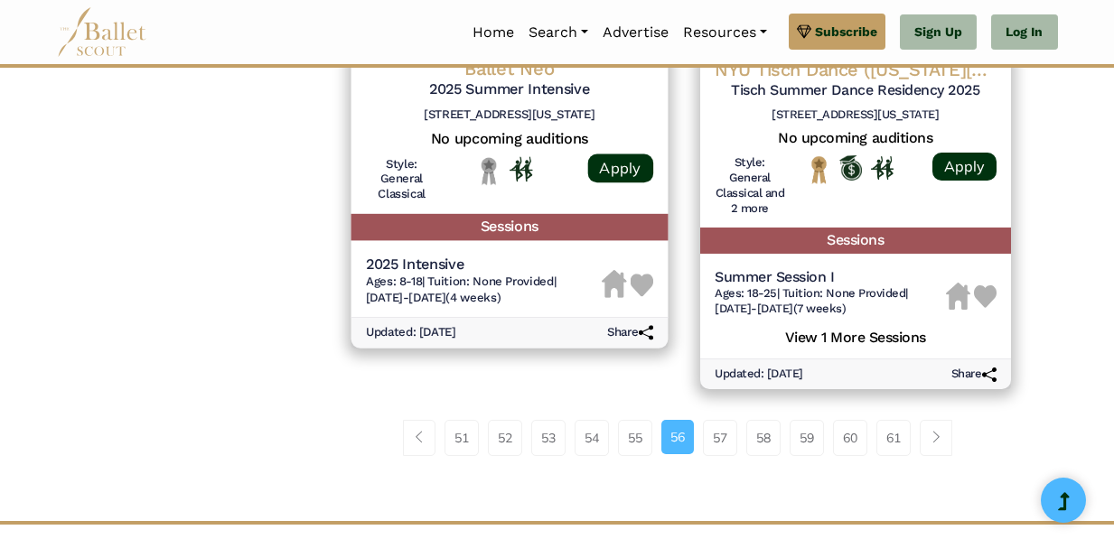
scroll to position [2698, 0]
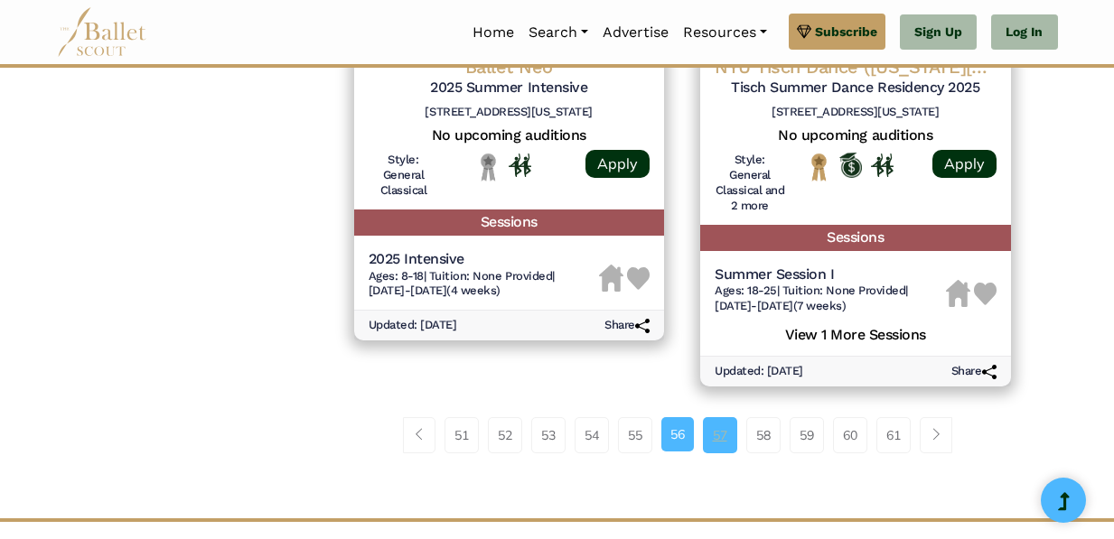
click at [723, 440] on link "57" at bounding box center [720, 435] width 34 height 36
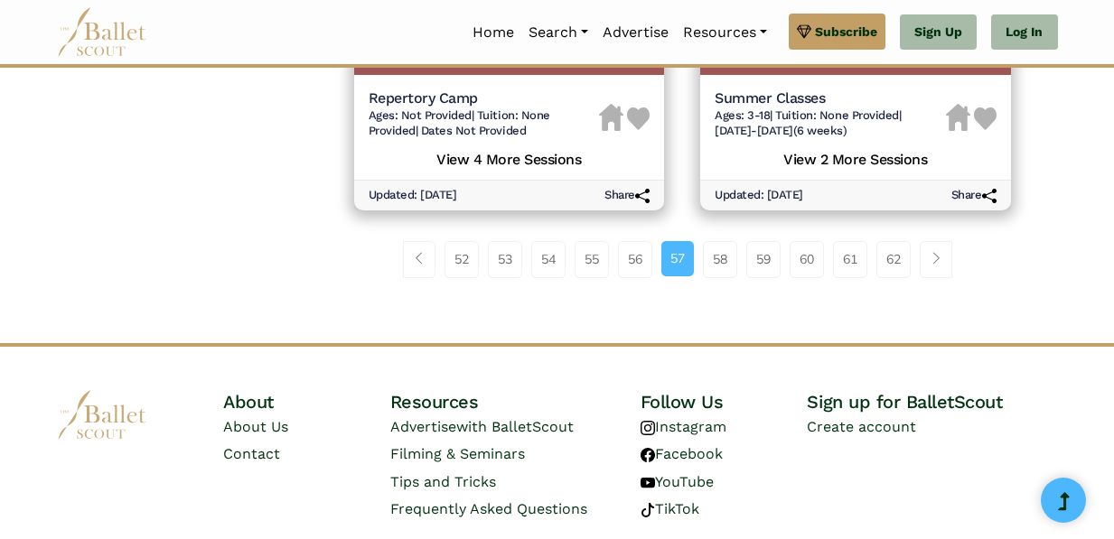
scroll to position [2871, 0]
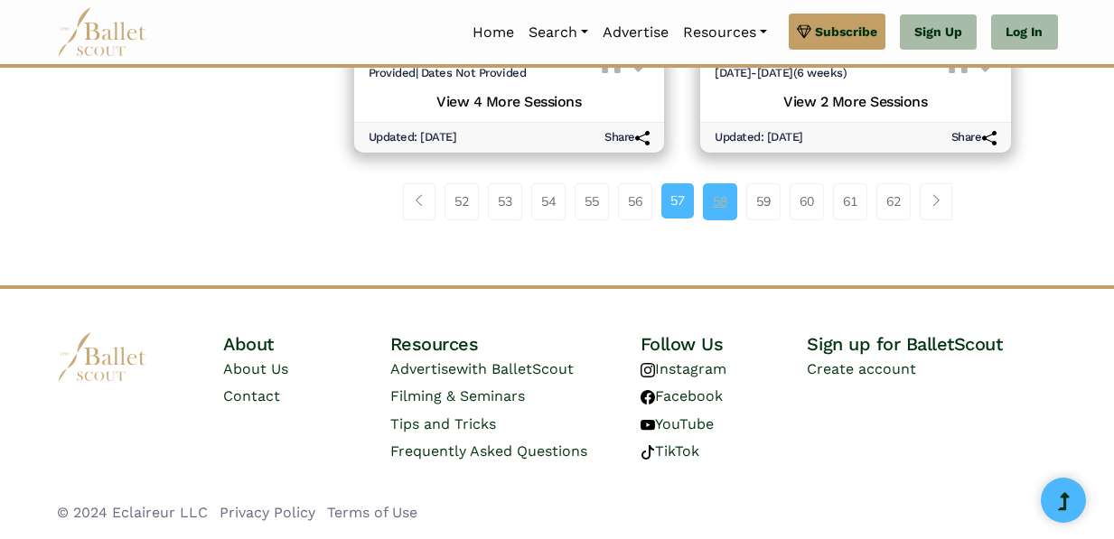
click at [731, 208] on link "58" at bounding box center [720, 201] width 34 height 36
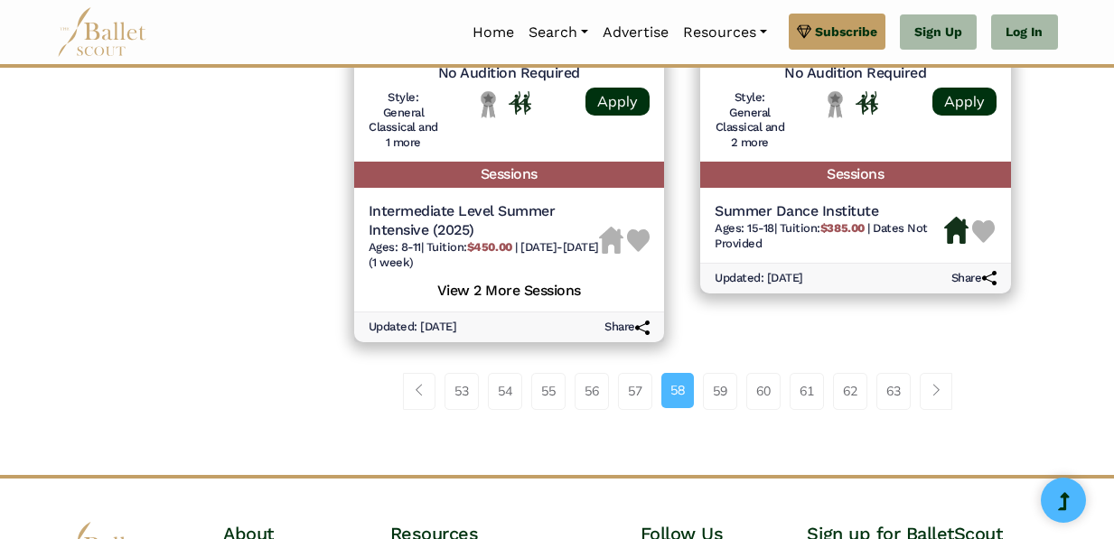
scroll to position [2878, 0]
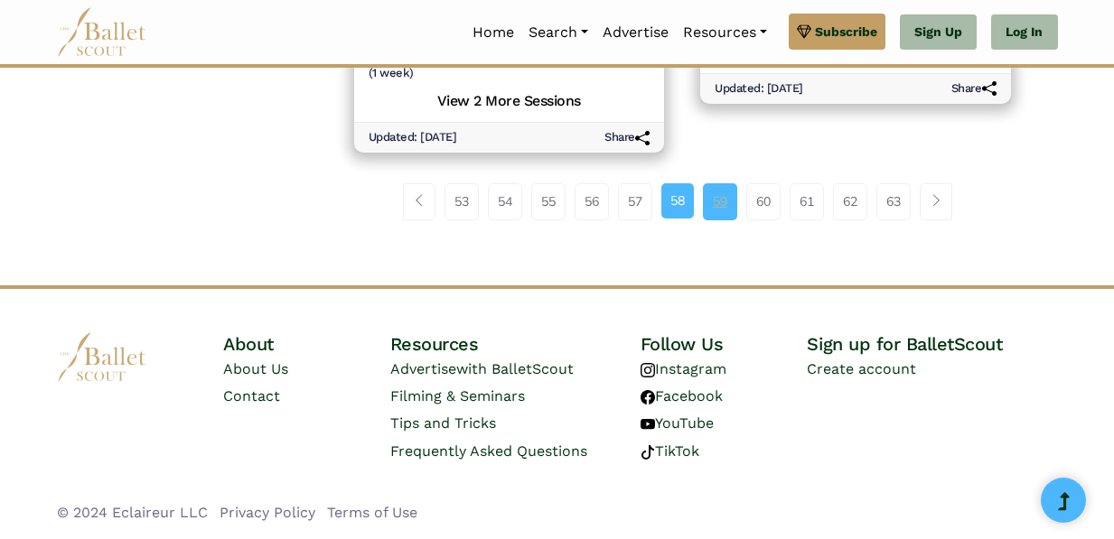
click at [719, 193] on link "59" at bounding box center [720, 201] width 34 height 36
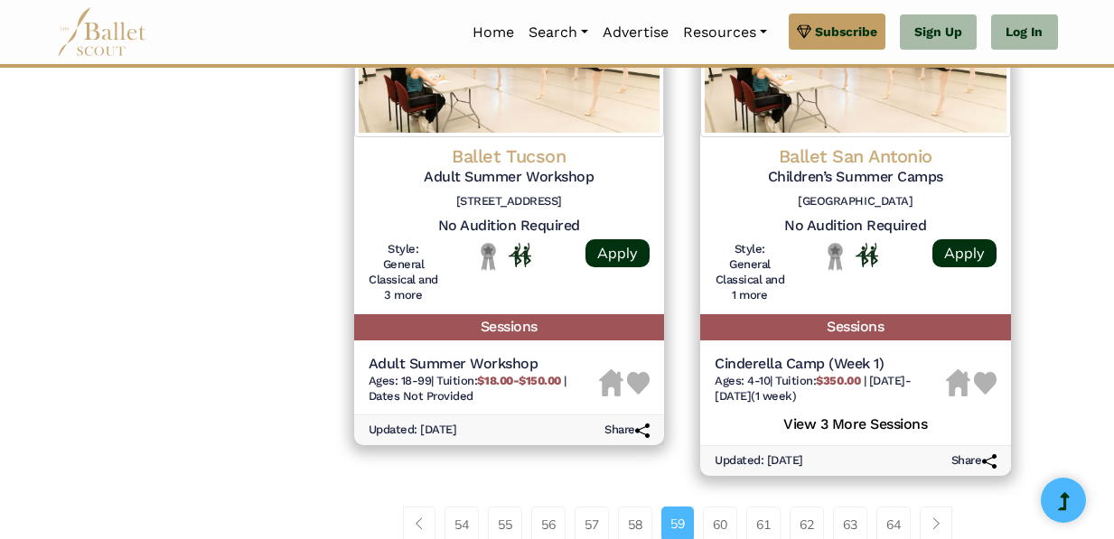
scroll to position [2584, 0]
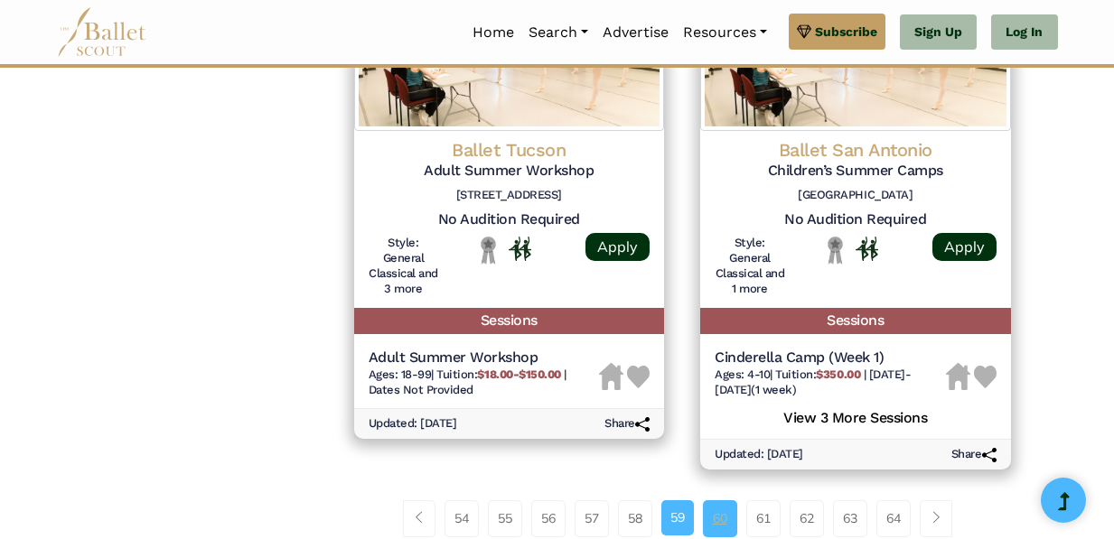
click at [725, 514] on link "60" at bounding box center [720, 519] width 34 height 36
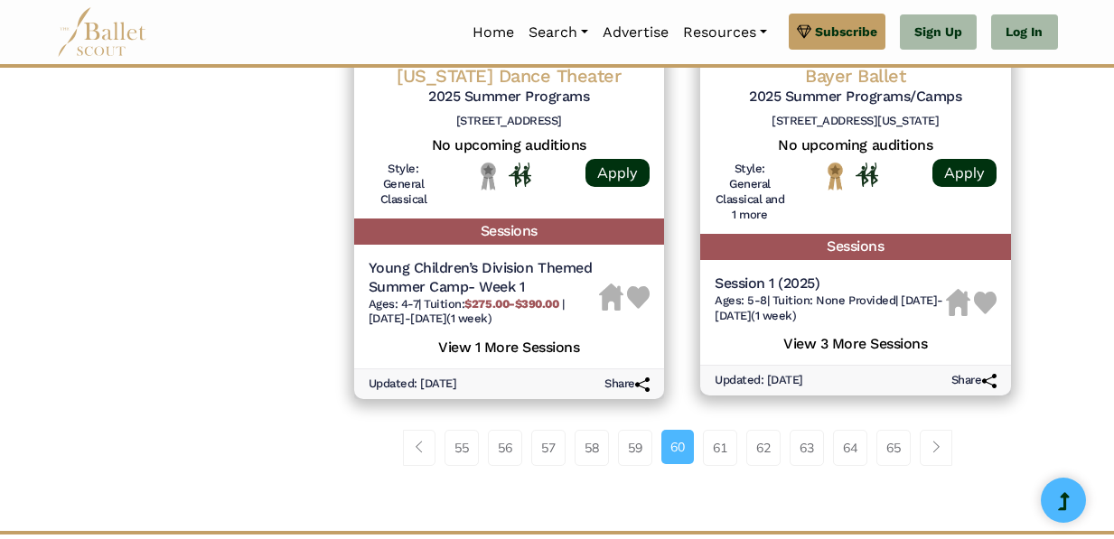
scroll to position [2681, 0]
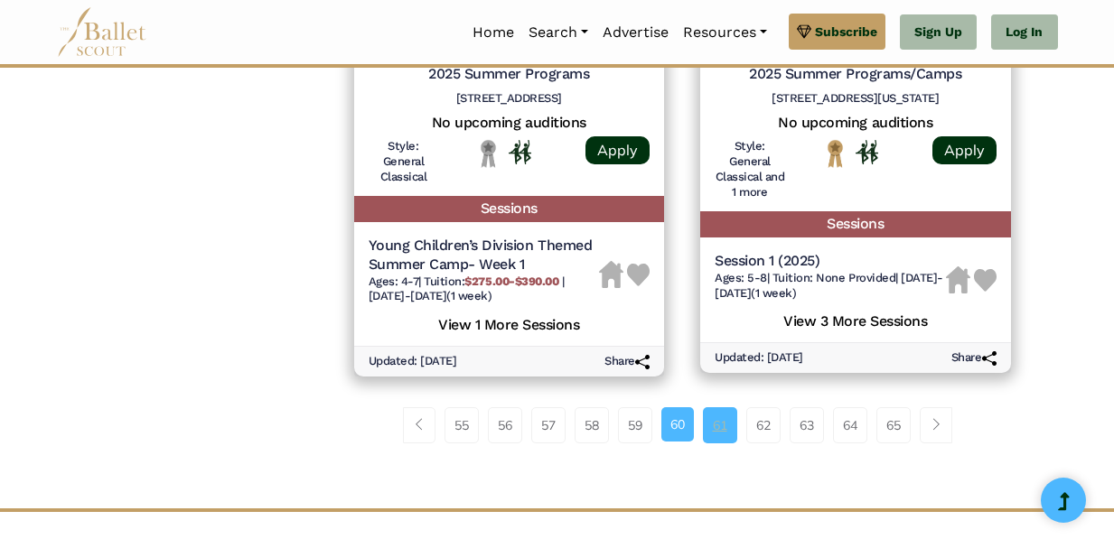
click at [703, 435] on link "61" at bounding box center [720, 425] width 34 height 36
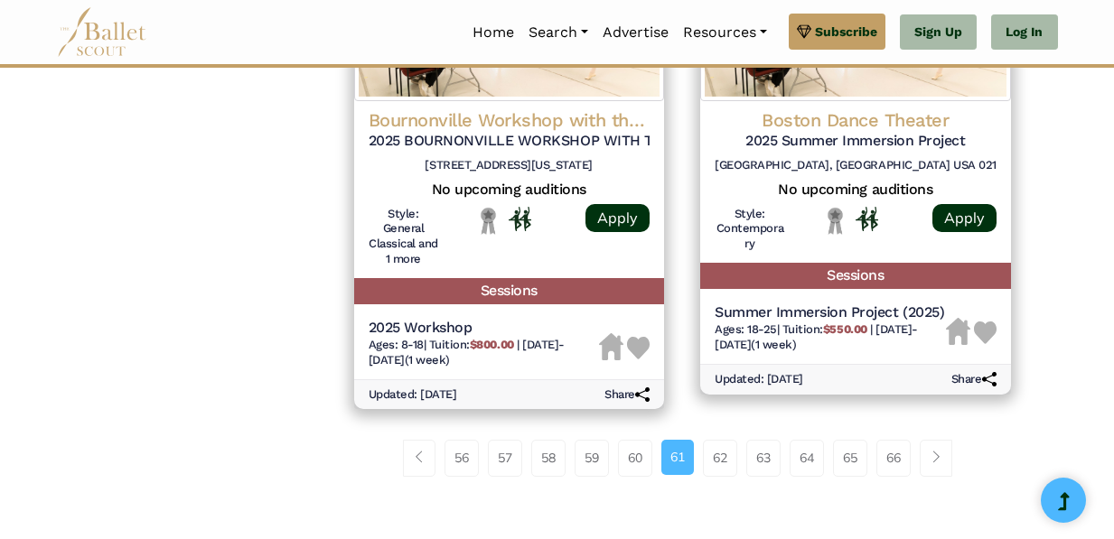
scroll to position [2600, 0]
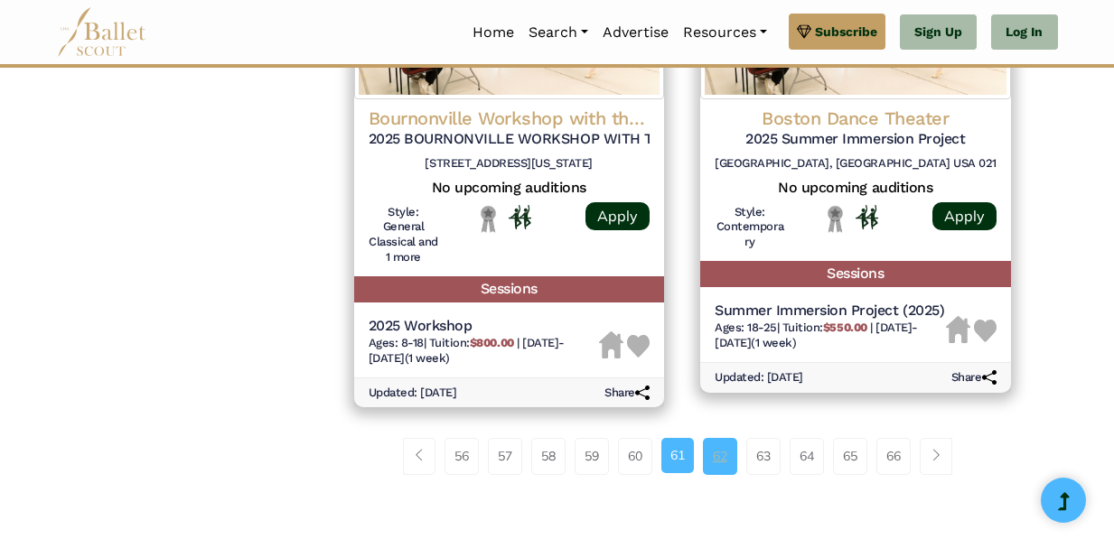
click at [729, 454] on link "62" at bounding box center [720, 456] width 34 height 36
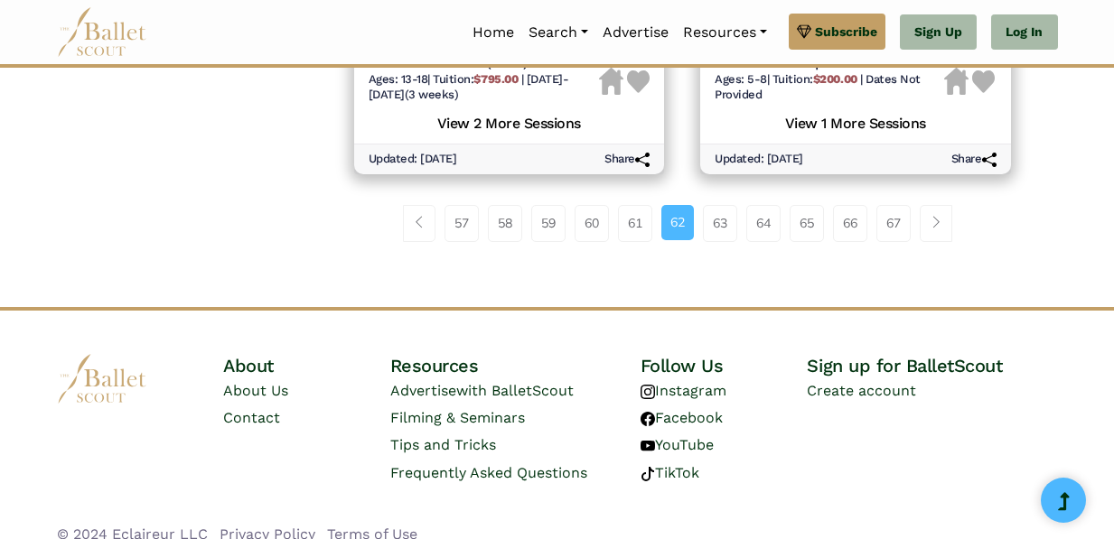
scroll to position [2873, 0]
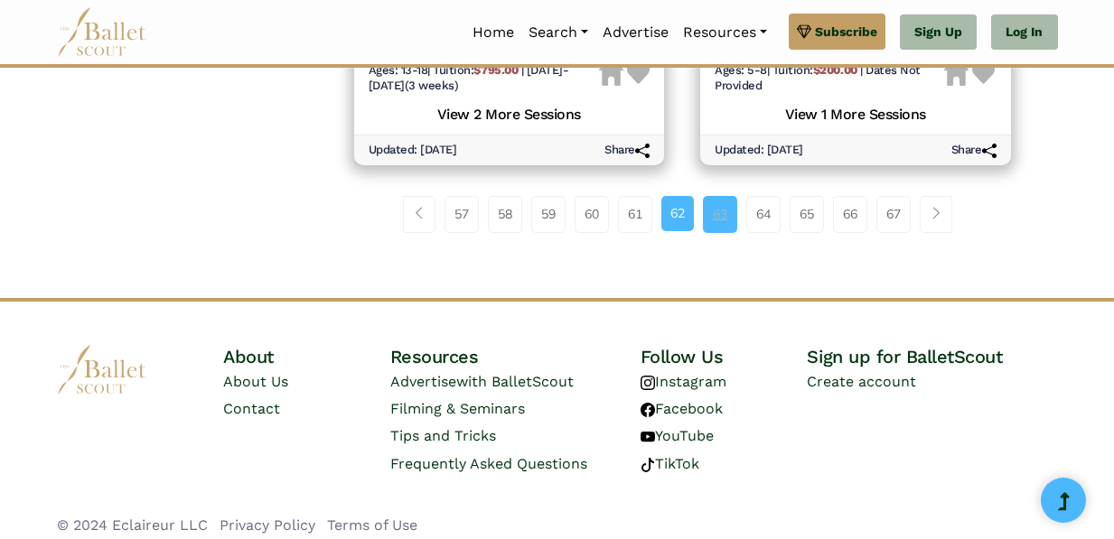
click at [720, 214] on link "63" at bounding box center [720, 214] width 34 height 36
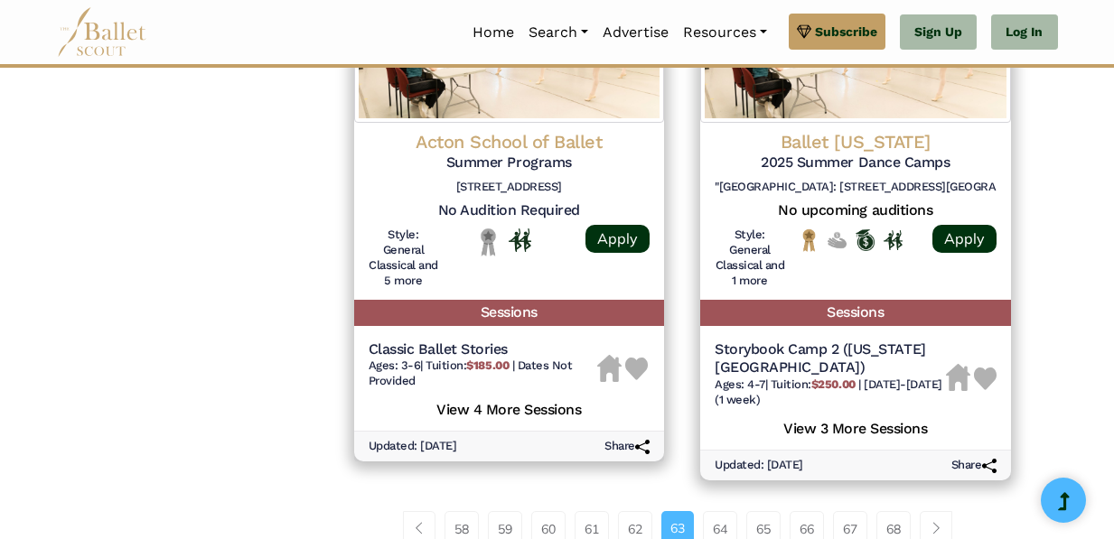
scroll to position [2666, 0]
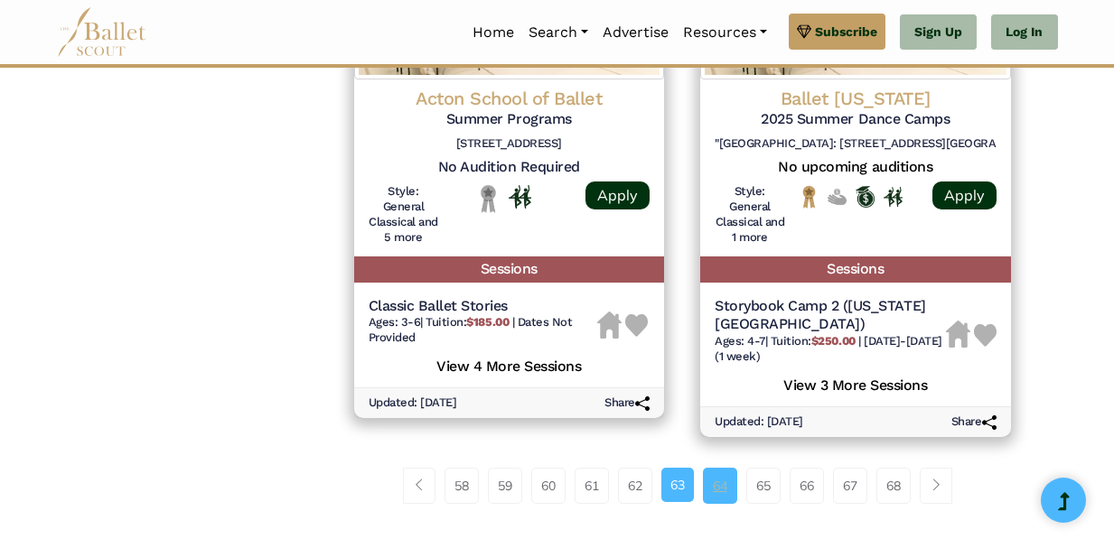
click at [724, 485] on link "64" at bounding box center [720, 486] width 34 height 36
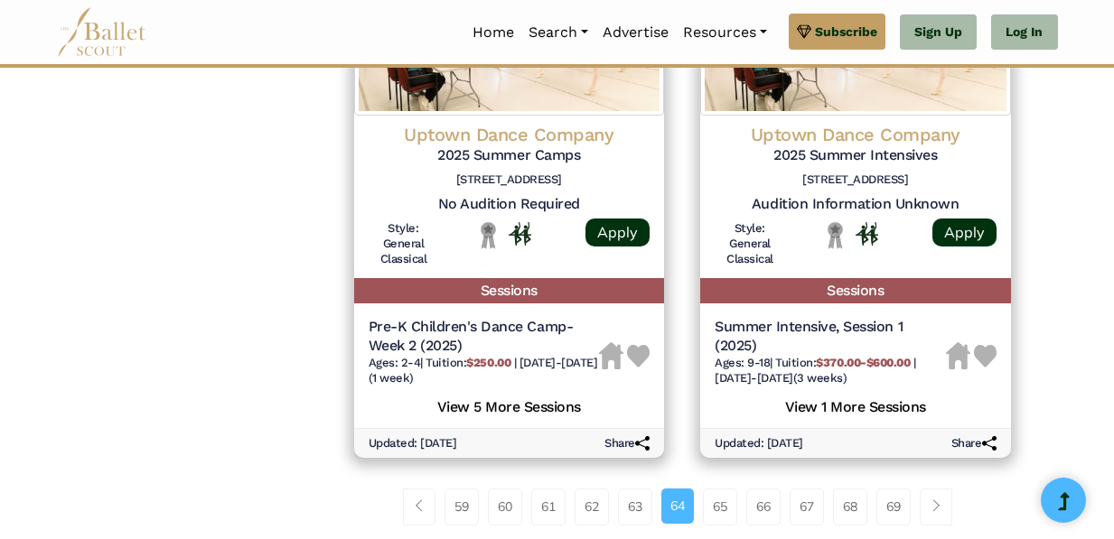
scroll to position [2646, 0]
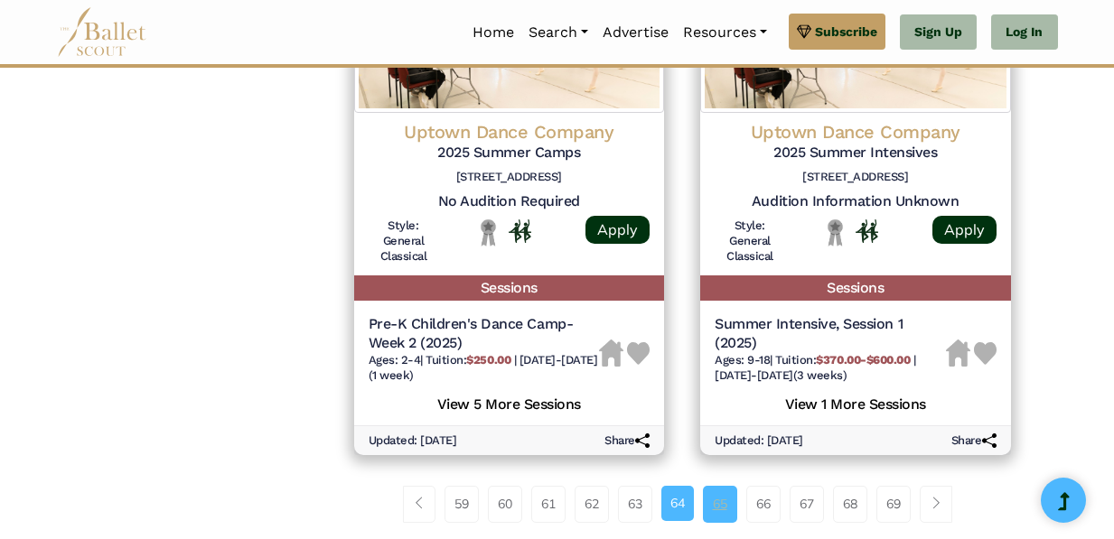
click at [713, 486] on link "65" at bounding box center [720, 504] width 34 height 36
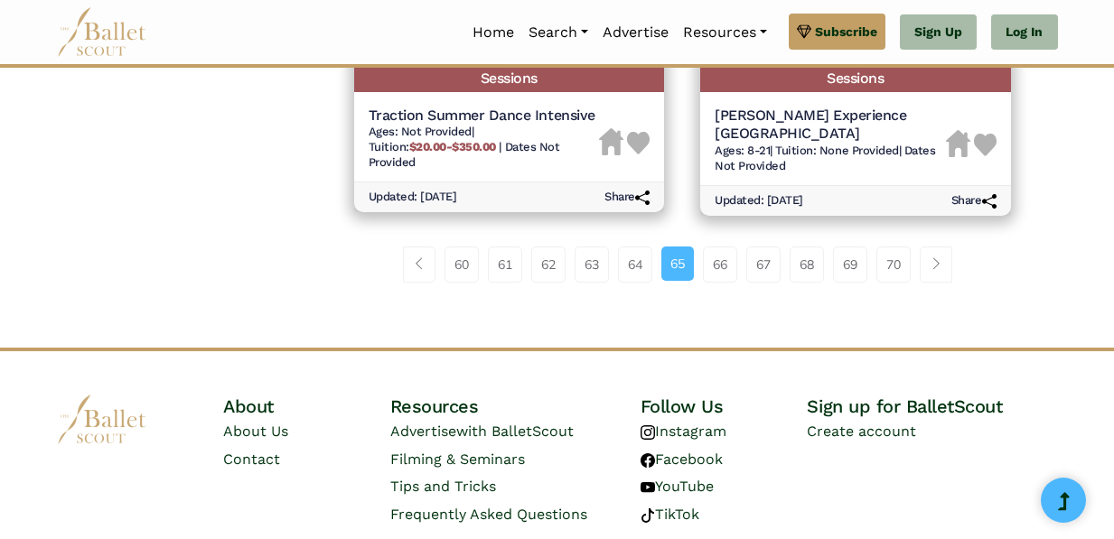
scroll to position [2875, 0]
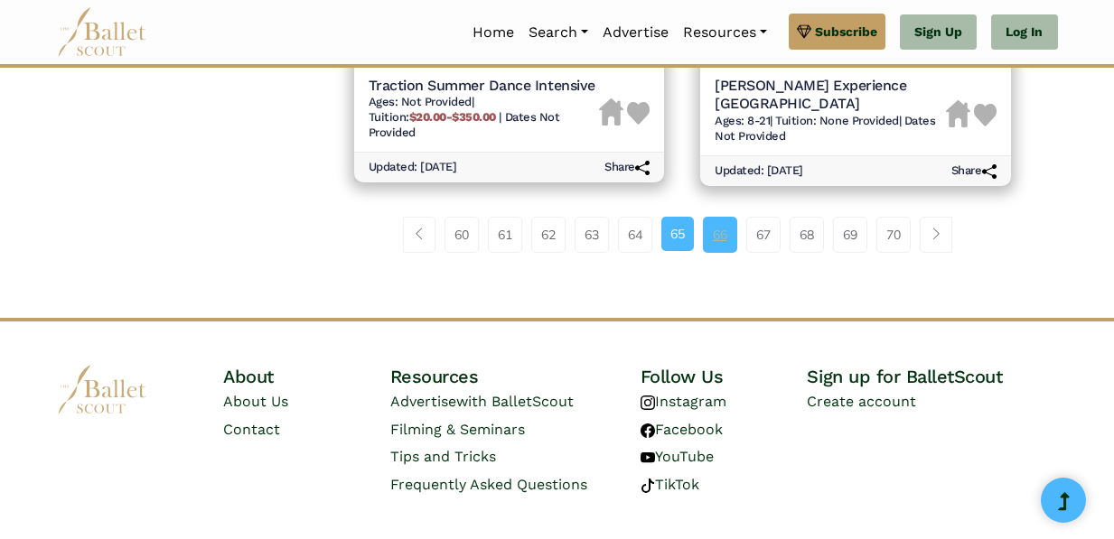
click at [712, 217] on link "66" at bounding box center [720, 235] width 34 height 36
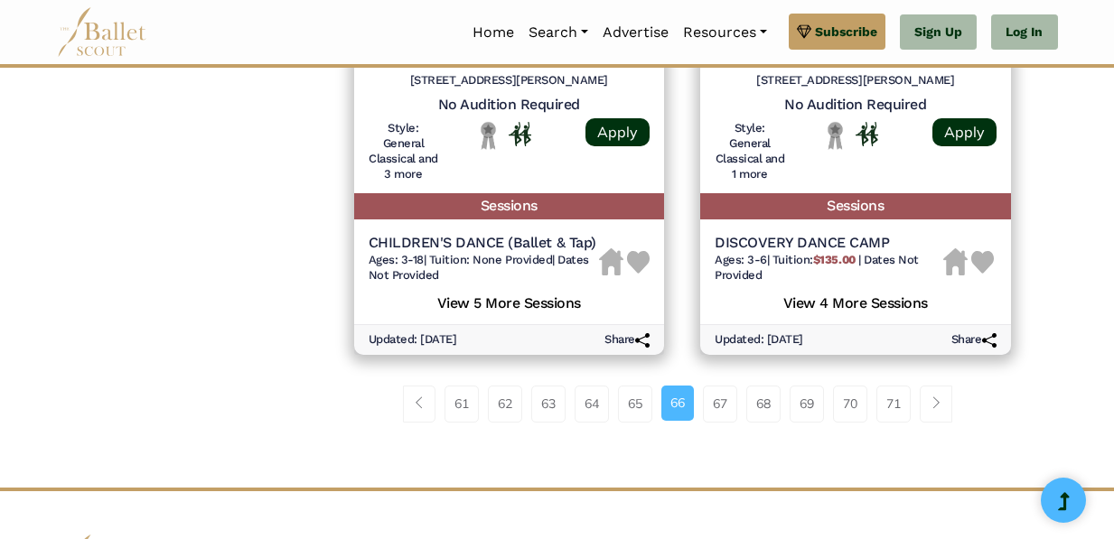
scroll to position [2692, 0]
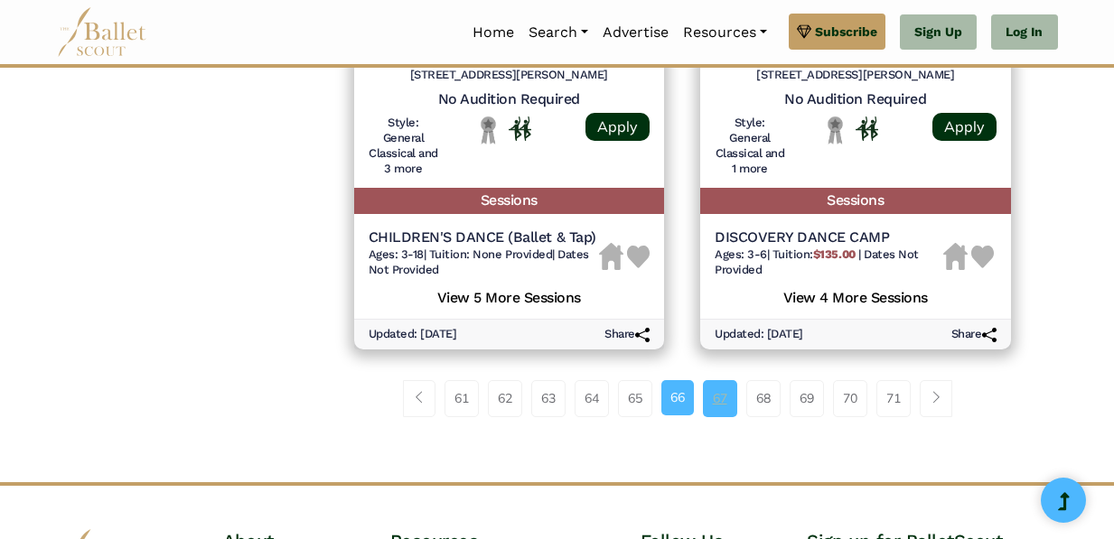
click at [722, 393] on link "67" at bounding box center [720, 398] width 34 height 36
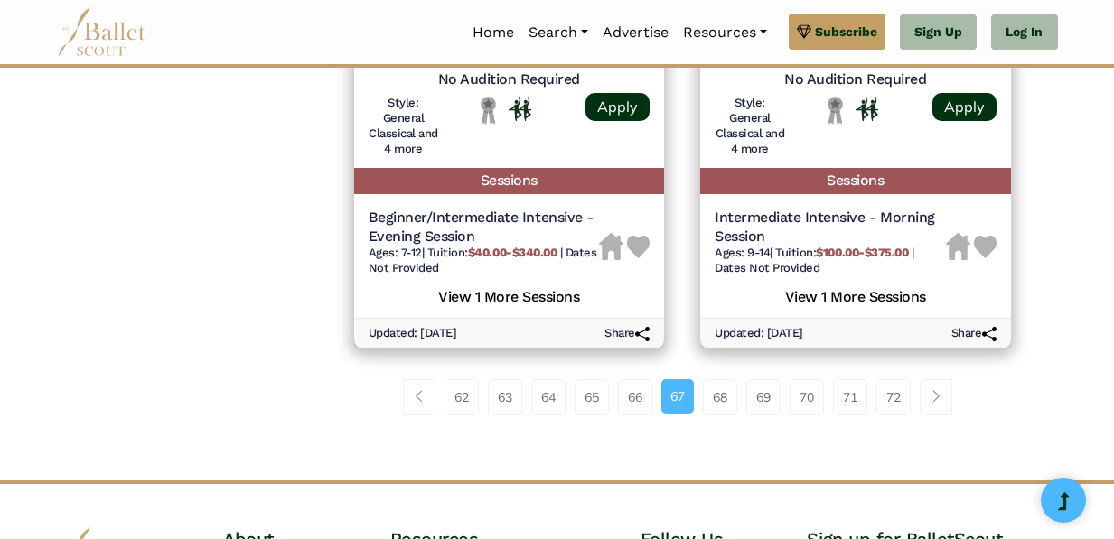
scroll to position [2732, 0]
